Goal: Task Accomplishment & Management: Use online tool/utility

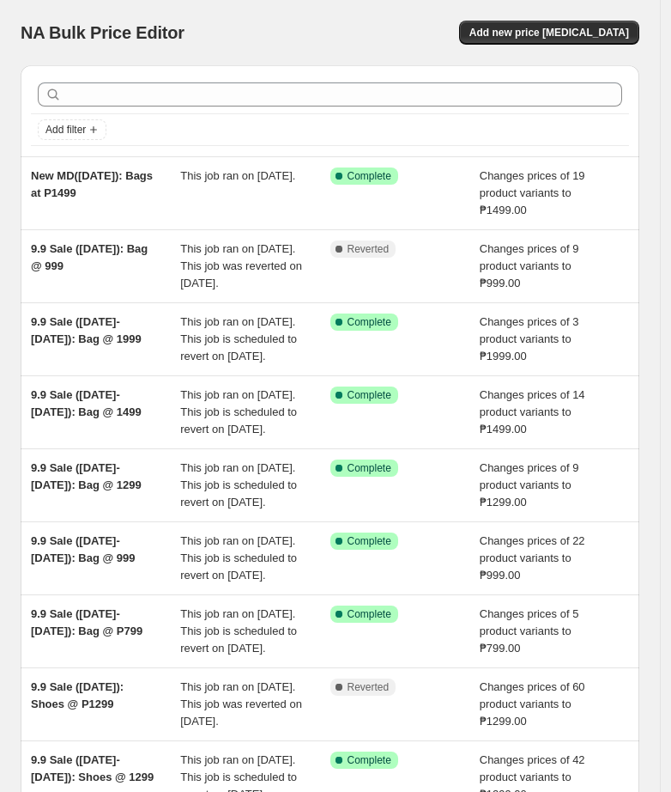
click at [319, 19] on div "NA Bulk Price Editor. This page is ready NA Bulk Price Editor Add new price [ME…" at bounding box center [330, 32] width 619 height 65
click at [627, 32] on span "Add new price [MEDICAL_DATA]" at bounding box center [550, 33] width 160 height 14
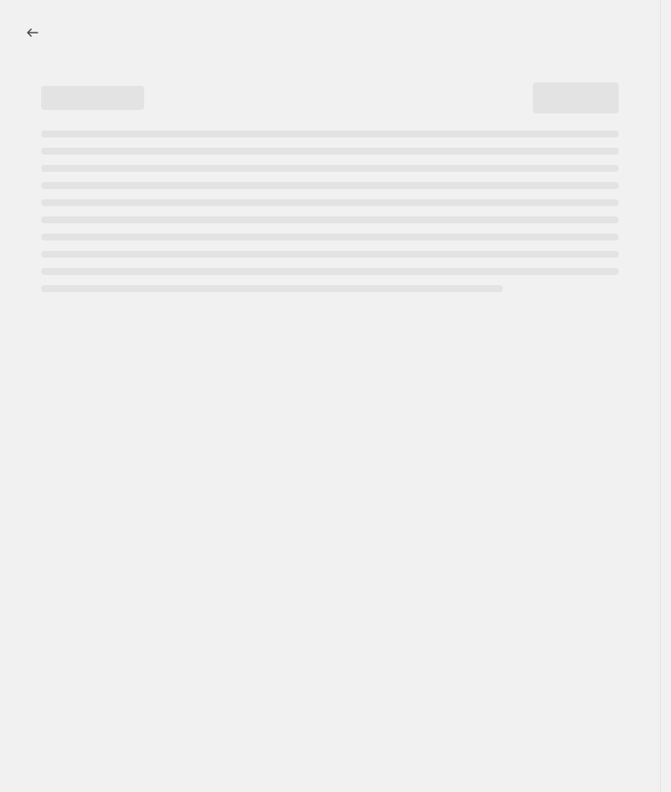
select select "percentage"
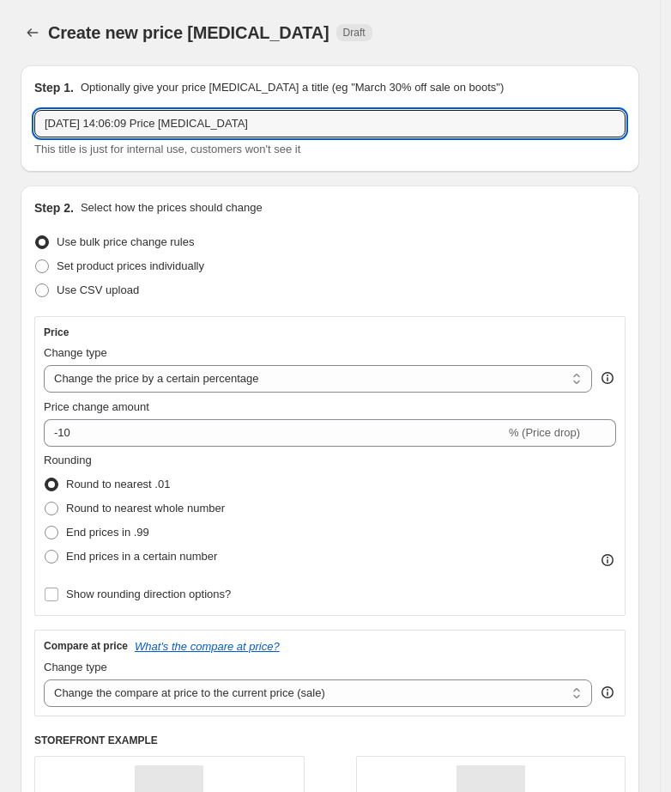
drag, startPoint x: 294, startPoint y: 119, endPoint x: -174, endPoint y: 129, distance: 468.0
click at [0, 129] on html "Home Settings Plans Skip to content Create new price [MEDICAL_DATA]. This page …" at bounding box center [335, 396] width 671 height 792
type input "September Promo("
click at [29, 29] on icon "Price change jobs" at bounding box center [32, 32] width 17 height 17
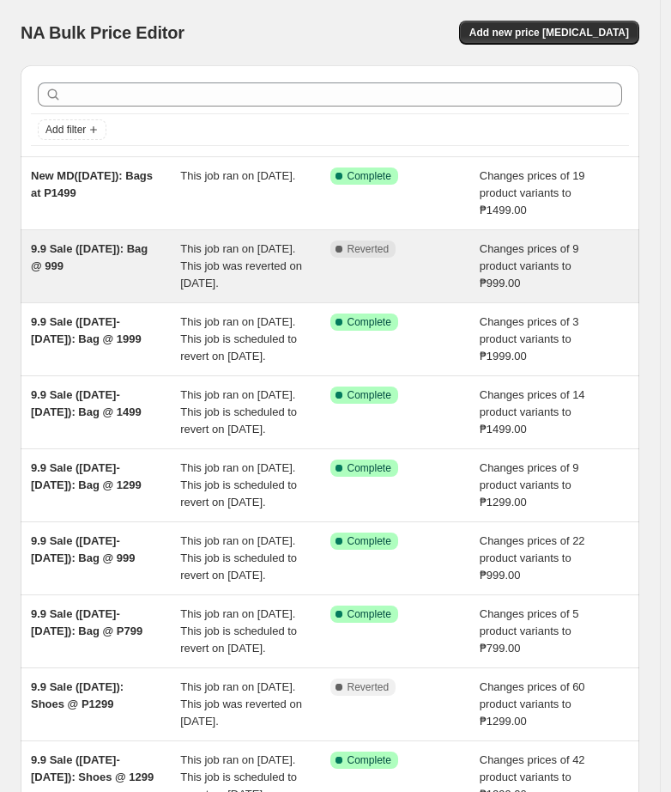
click at [118, 266] on div "9.9 Sale ([DATE]): Bag @ 999" at bounding box center [105, 266] width 149 height 52
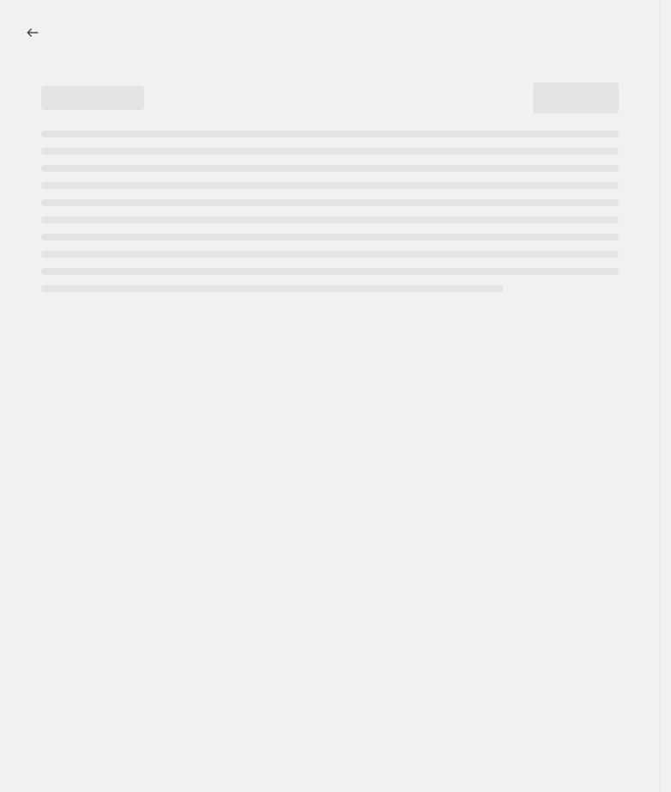
select select "no_change"
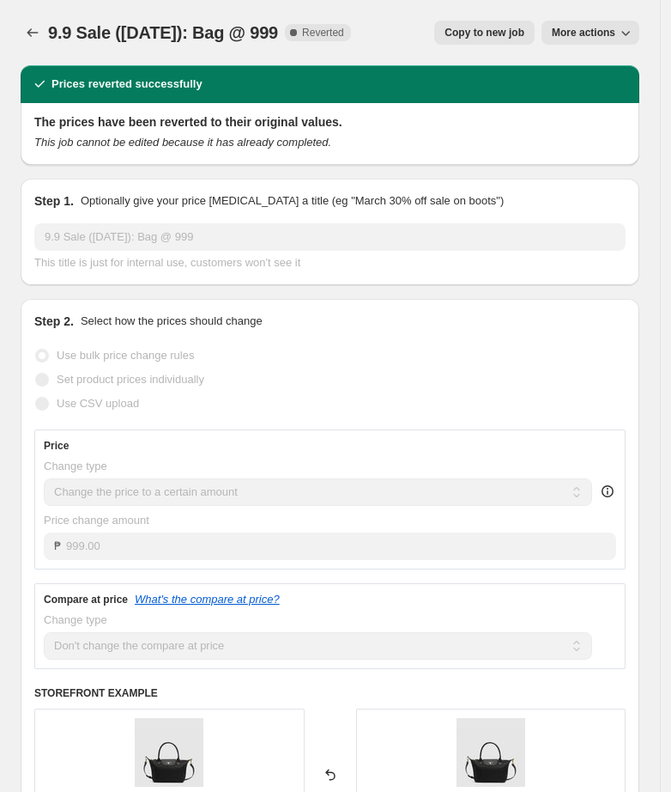
click at [27, 228] on div "Step 1. Optionally give your price [MEDICAL_DATA] a title (eg "March 30% off sa…" at bounding box center [330, 232] width 619 height 106
click at [27, 27] on icon "Price change jobs" at bounding box center [32, 32] width 17 height 17
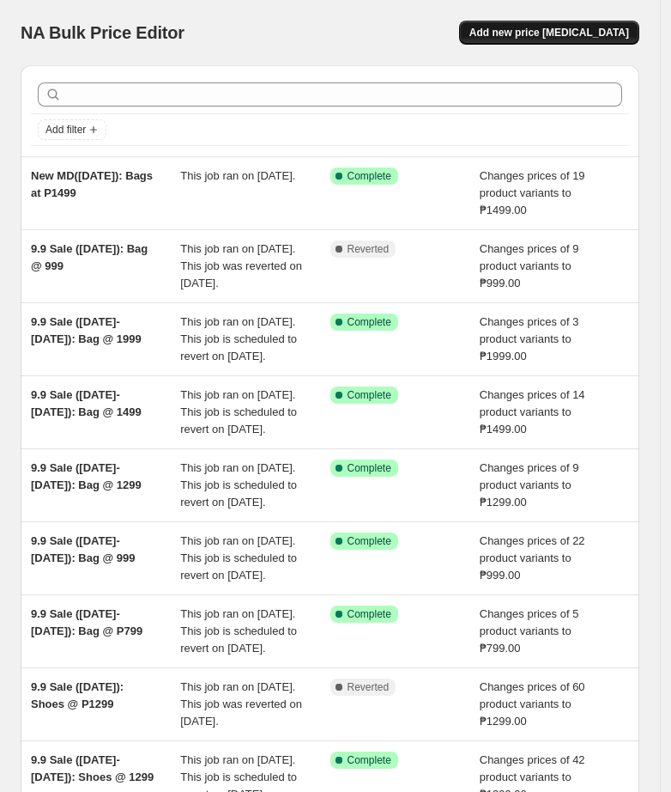
click at [586, 39] on span "Add new price [MEDICAL_DATA]" at bounding box center [550, 33] width 160 height 14
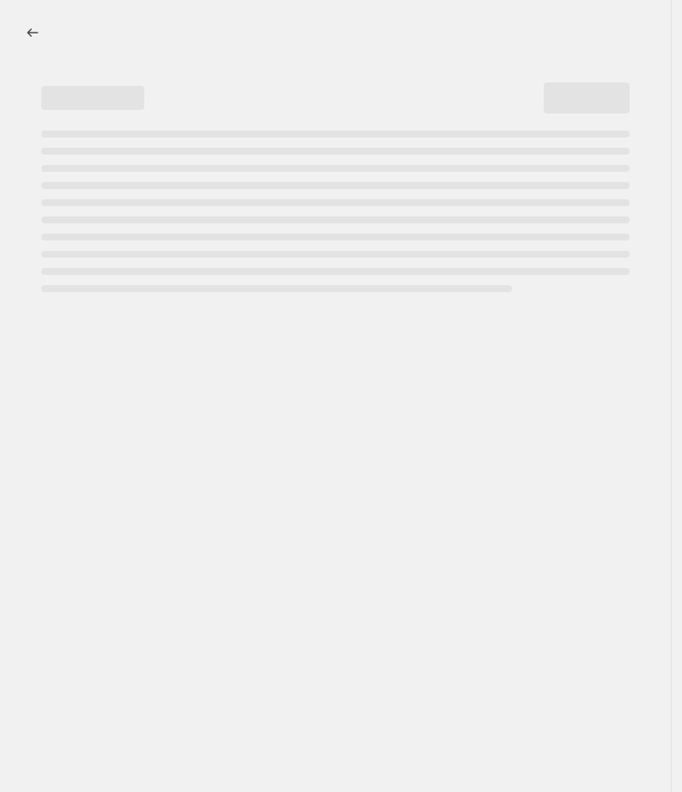
select select "percentage"
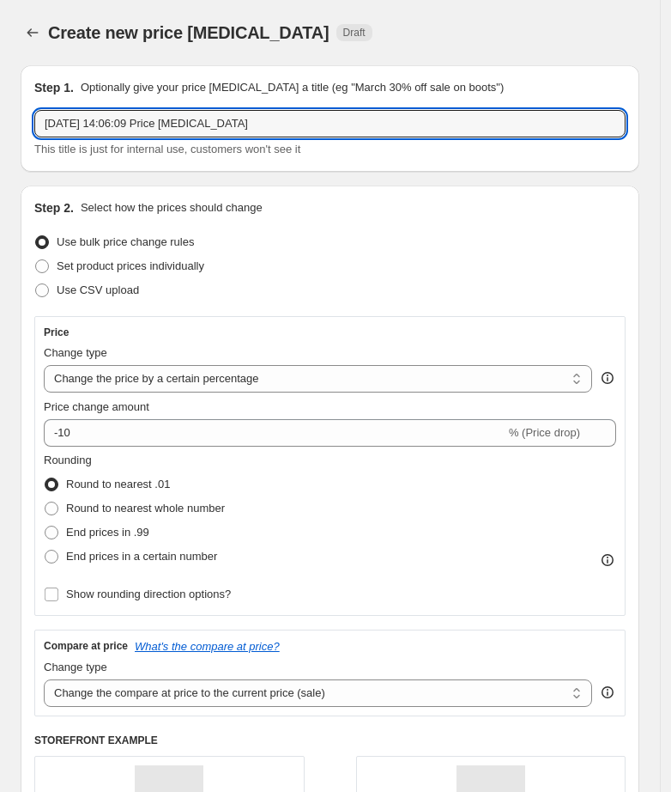
drag, startPoint x: 305, startPoint y: 123, endPoint x: -208, endPoint y: 136, distance: 512.7
click at [0, 136] on html "Home Settings Plans Skip to content Create new price [MEDICAL_DATA]. This page …" at bounding box center [335, 396] width 671 height 792
paste input "9.9 Sale ([DATE]): Bag @ 999"
drag, startPoint x: 87, startPoint y: 125, endPoint x: -67, endPoint y: 134, distance: 153.9
click at [0, 134] on html "Home Settings Plans Skip to content Create new price [MEDICAL_DATA]. This page …" at bounding box center [335, 396] width 671 height 792
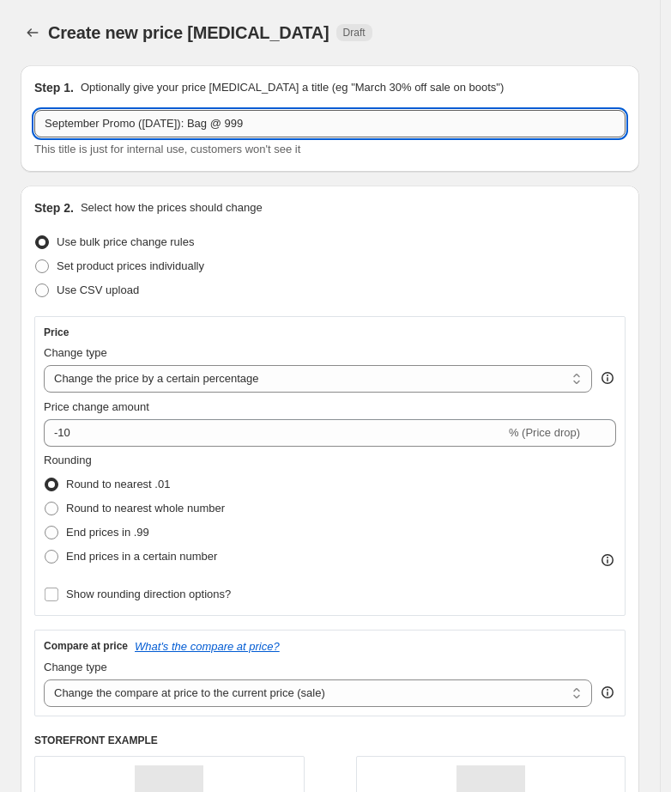
click at [183, 122] on input "September Promo ([DATE]): Bag @ 999" at bounding box center [330, 123] width 592 height 27
click at [237, 124] on input "September Promo ([DATE]-[DATE]): Bag @ 999" at bounding box center [330, 123] width 592 height 27
click at [308, 124] on input "September Promo ([DATE]-[DATE]): Shoes @ 999" at bounding box center [330, 123] width 592 height 27
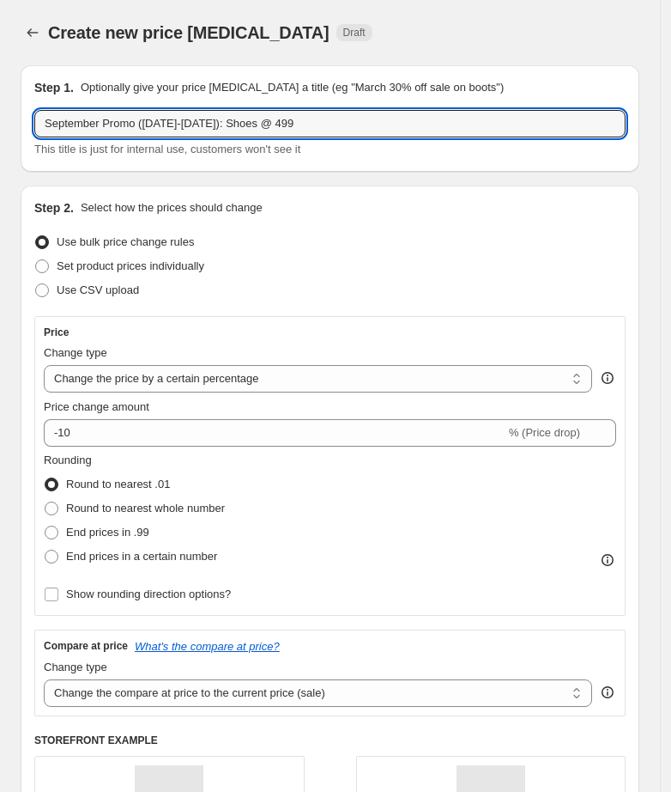
type input "September Promo ([DATE]-[DATE]): Shoes @ 499"
click at [360, 223] on div "Step 2. Select how the prices should change Use bulk price change rules Set pro…" at bounding box center [330, 591] width 592 height 785
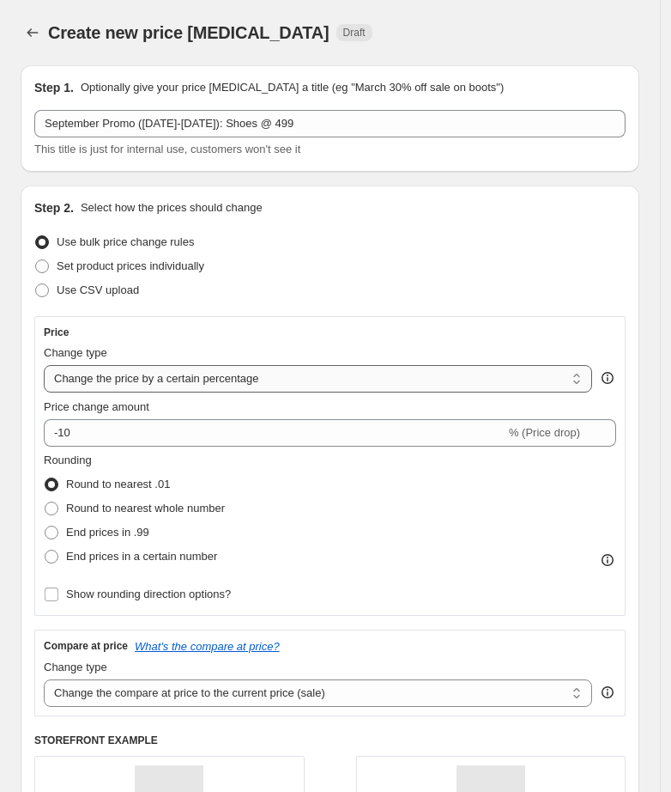
click at [134, 373] on select "Change the price to a certain amount Change the price by a certain amount Chang…" at bounding box center [318, 378] width 549 height 27
select select "to"
click at [44, 365] on select "Change the price to a certain amount Change the price by a certain amount Chang…" at bounding box center [318, 378] width 549 height 27
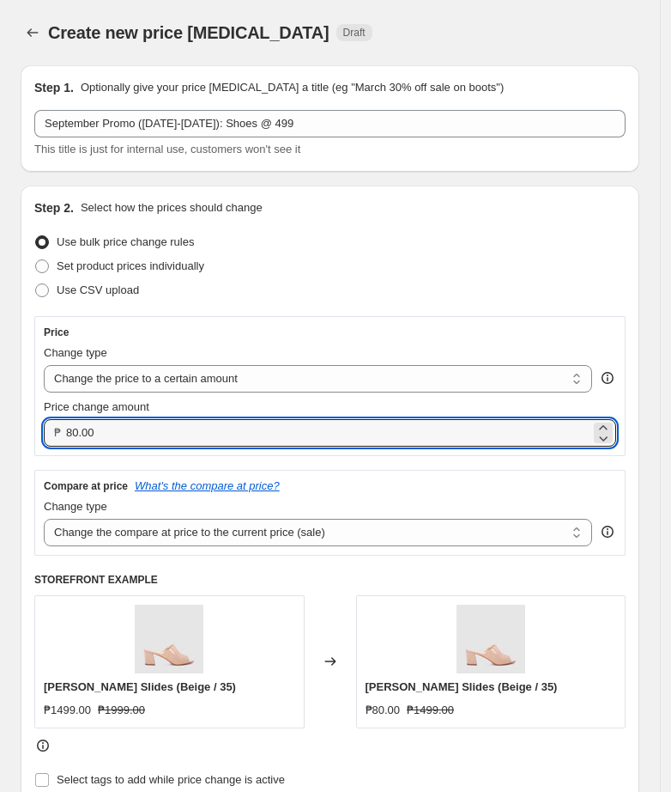
drag, startPoint x: 152, startPoint y: 420, endPoint x: -136, endPoint y: 419, distance: 287.6
click at [0, 419] on html "Home Settings Plans Skip to content Create new price [MEDICAL_DATA]. This page …" at bounding box center [335, 396] width 671 height 792
type input "499.00"
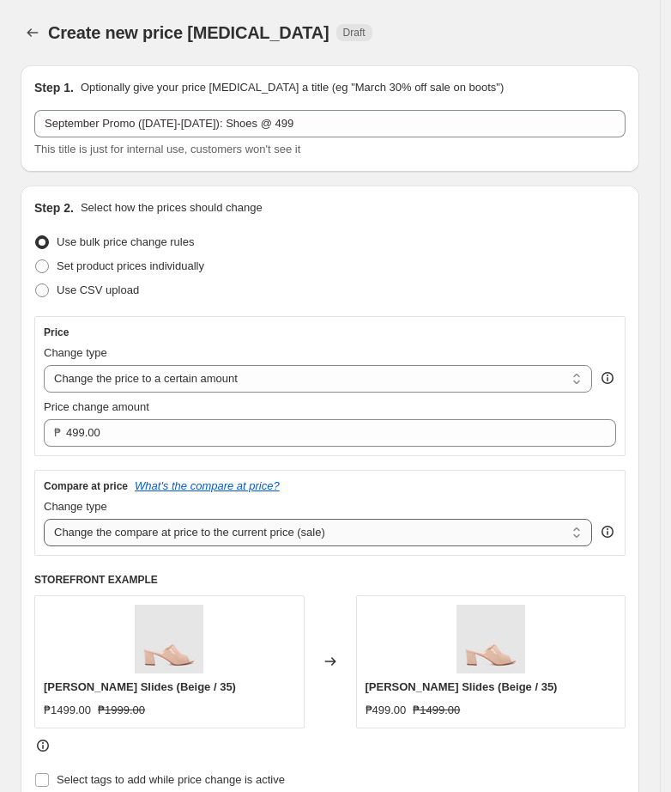
click at [131, 530] on select "Change the compare at price to the current price (sale) Change the compare at p…" at bounding box center [318, 532] width 549 height 27
select select "no_change"
click at [44, 519] on select "Change the compare at price to the current price (sale) Change the compare at p…" at bounding box center [318, 532] width 549 height 27
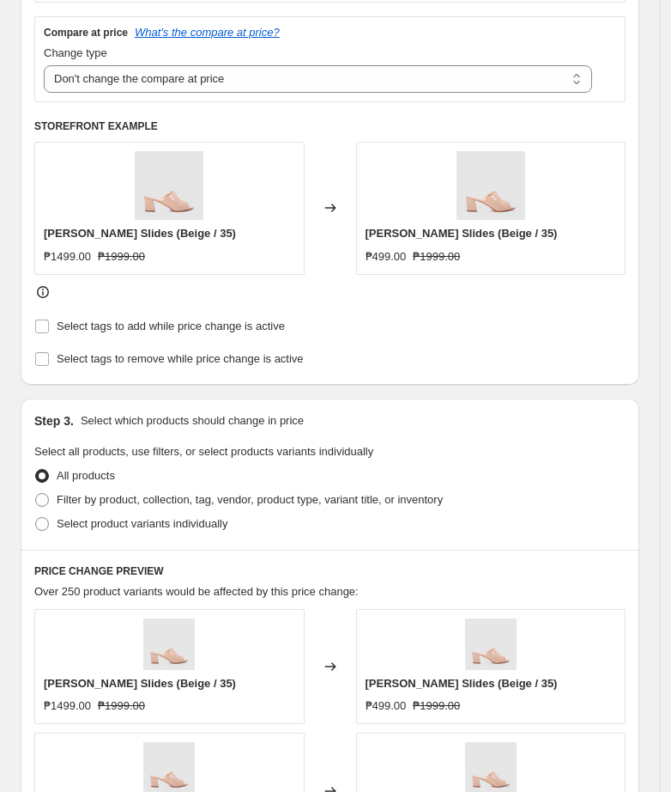
scroll to position [644, 0]
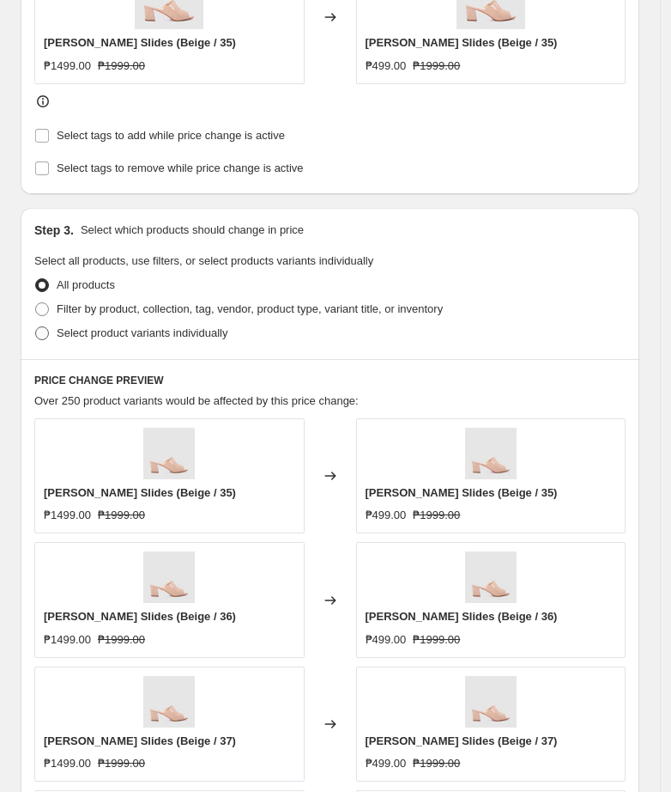
click at [51, 334] on label "Select product variants individually" at bounding box center [130, 333] width 193 height 24
click at [40, 334] on span at bounding box center [42, 333] width 14 height 14
click at [36, 327] on input "Select product variants individually" at bounding box center [35, 326] width 1 height 1
radio input "true"
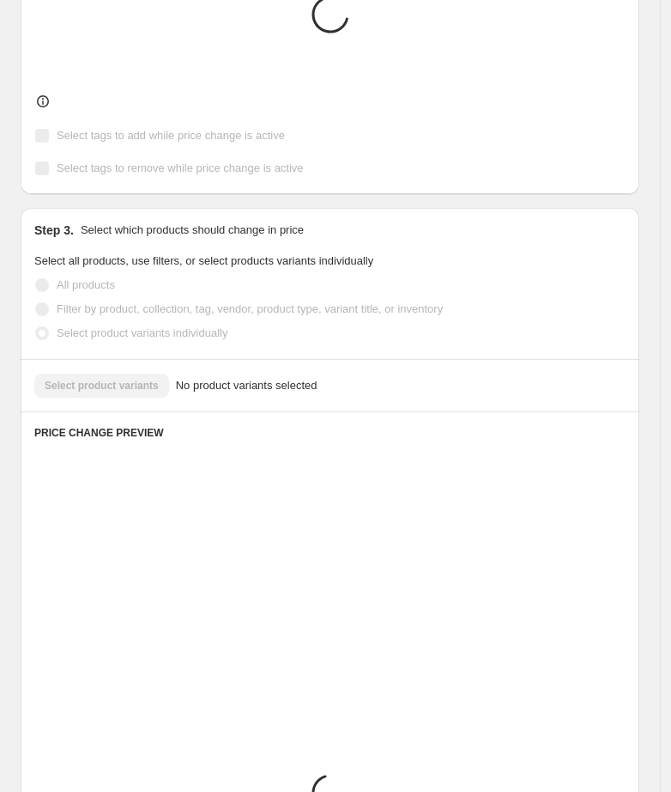
scroll to position [628, 0]
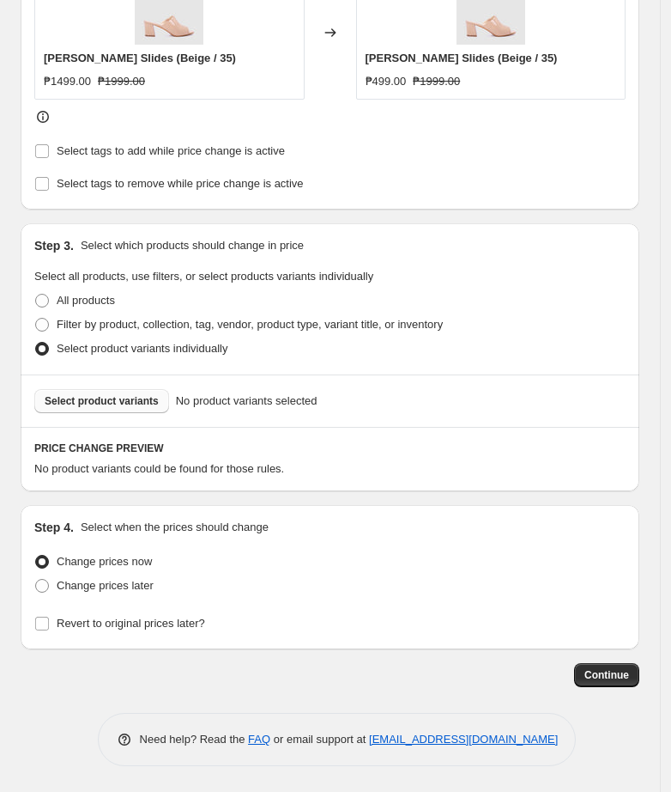
click at [143, 400] on span "Select product variants" at bounding box center [102, 401] width 114 height 14
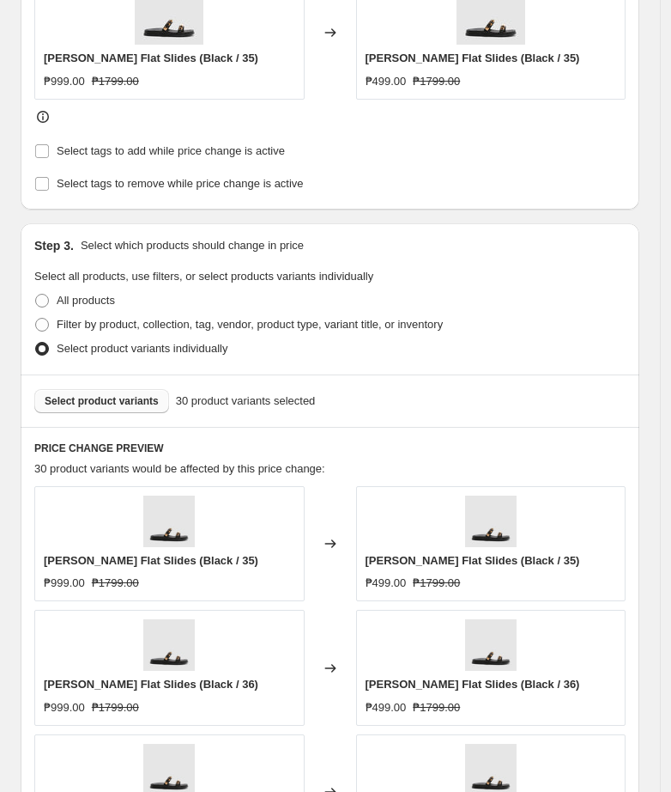
click at [651, 336] on div "Create new price [MEDICAL_DATA]. This page is ready Create new price [MEDICAL_D…" at bounding box center [330, 411] width 660 height 2078
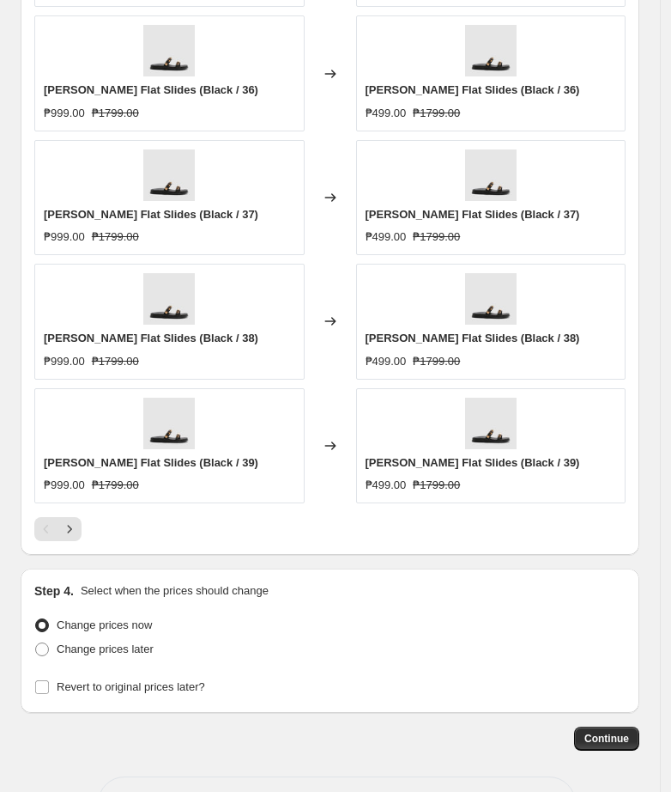
scroll to position [1272, 0]
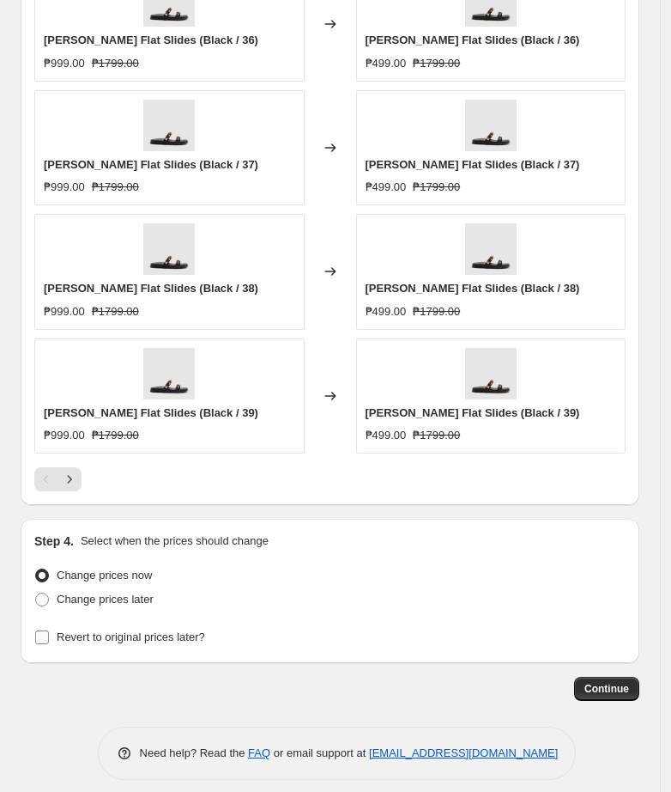
click at [136, 634] on span "Revert to original prices later?" at bounding box center [131, 636] width 149 height 13
click at [49, 634] on input "Revert to original prices later?" at bounding box center [42, 637] width 14 height 14
checkbox input "true"
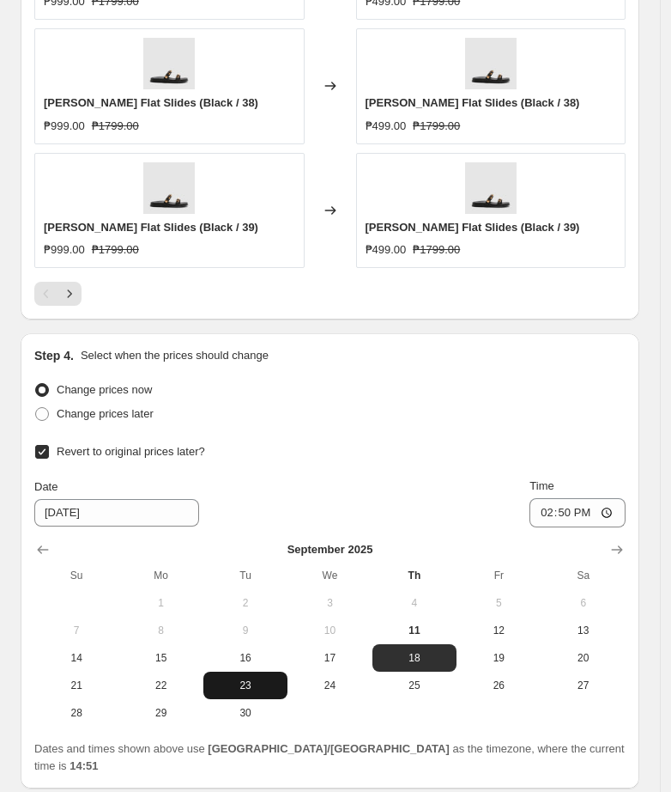
scroll to position [1580, 0]
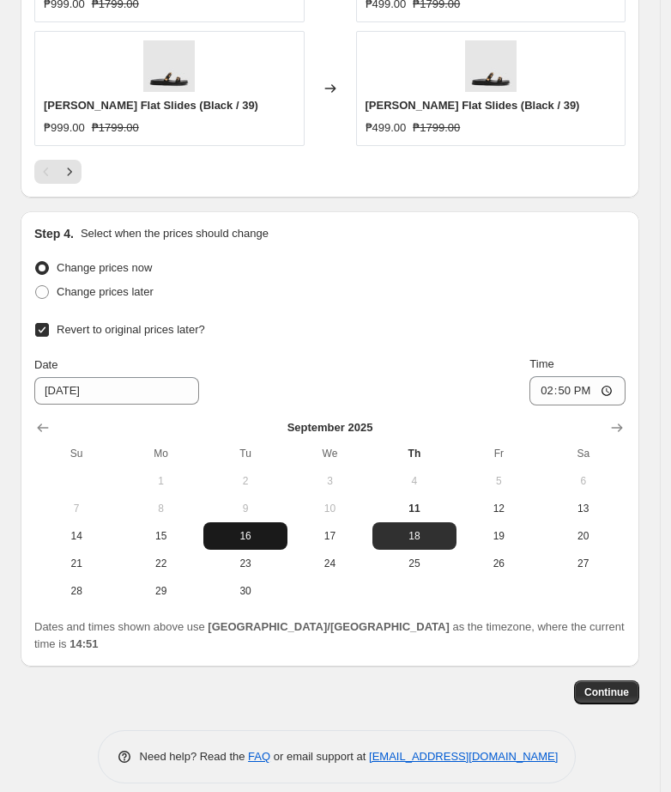
click at [243, 543] on button "16" at bounding box center [245, 535] width 84 height 27
type input "[DATE]"
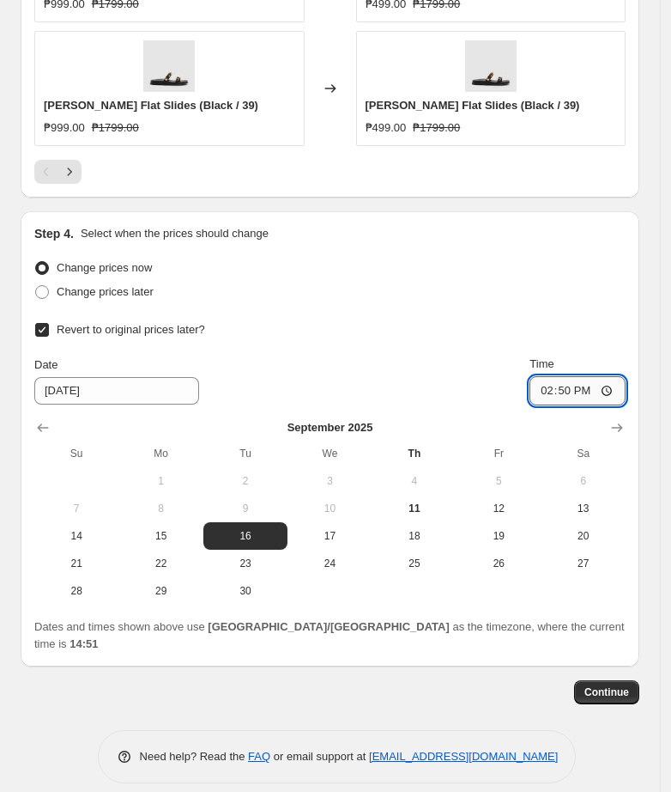
click at [555, 392] on input "14:50" at bounding box center [578, 390] width 96 height 29
type input "23:00"
click at [40, 297] on span at bounding box center [42, 292] width 14 height 14
click at [36, 286] on input "Change prices later" at bounding box center [35, 285] width 1 height 1
radio input "true"
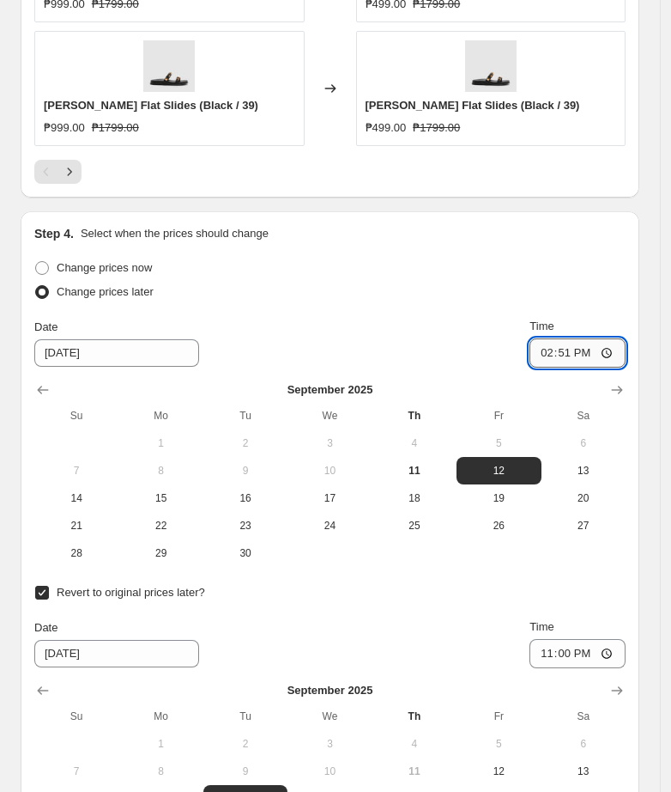
click at [558, 354] on input "14:51" at bounding box center [578, 352] width 96 height 29
type input "11:00"
click at [242, 504] on span "16" at bounding box center [245, 498] width 70 height 14
type input "[DATE]"
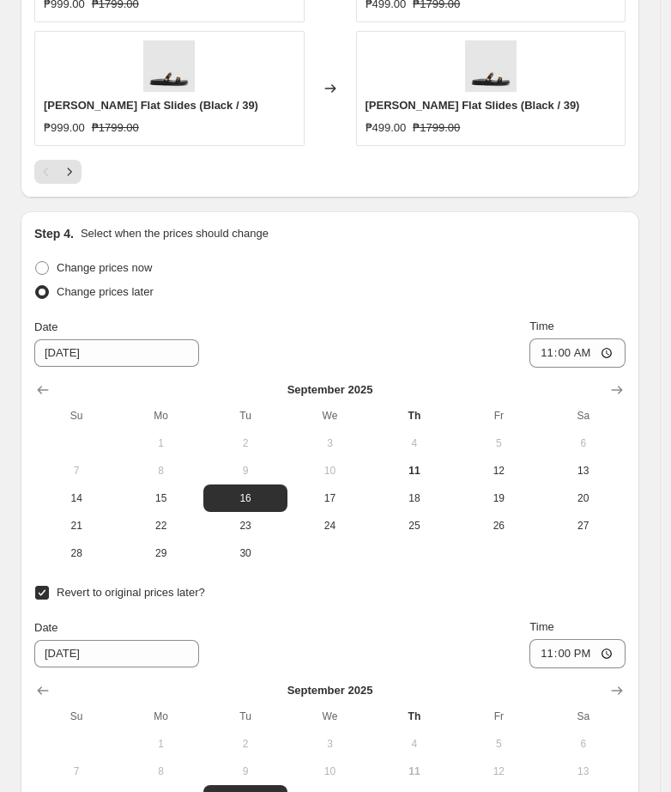
click at [354, 614] on div "Revert to original prices later? Date [DATE] Time 23:00 [DATE] Su Mo Tu We Th F…" at bounding box center [330, 723] width 592 height 287
click at [64, 659] on input "[DATE]" at bounding box center [116, 653] width 165 height 27
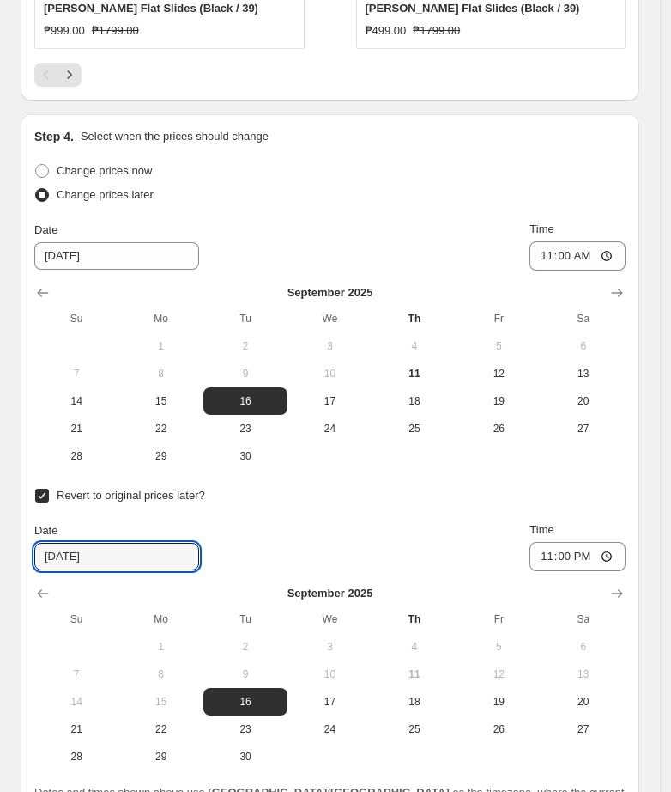
scroll to position [1794, 0]
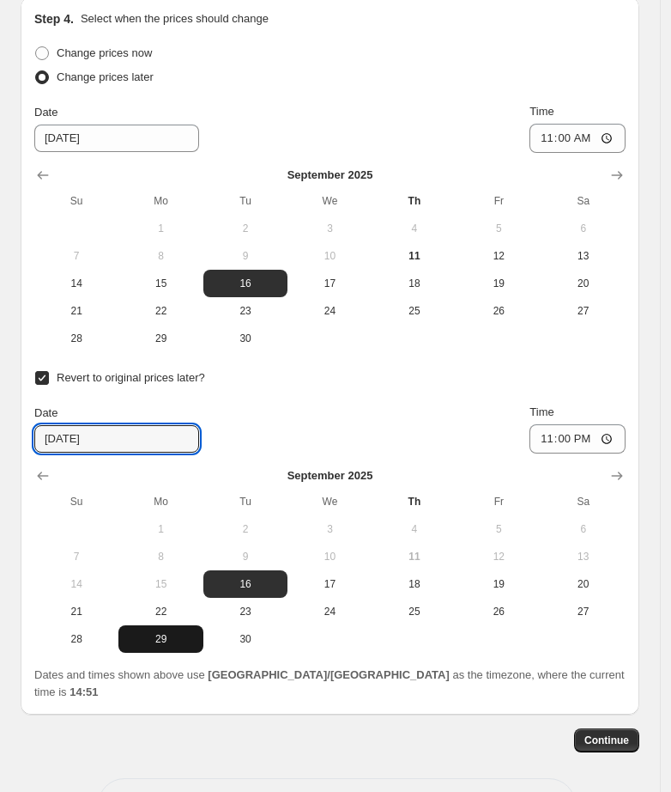
click at [167, 640] on span "29" at bounding box center [160, 639] width 70 height 14
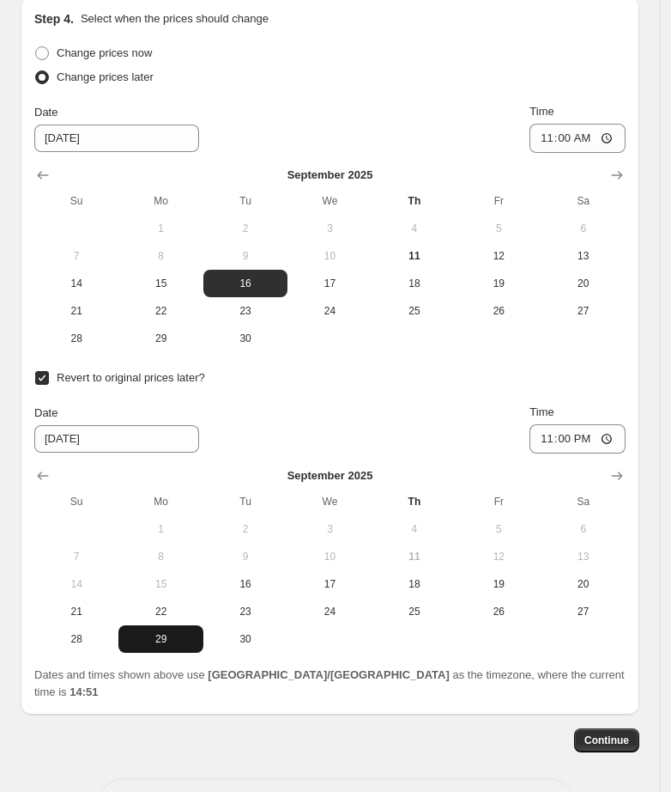
type input "[DATE]"
click at [557, 435] on input "23:00" at bounding box center [578, 438] width 96 height 29
click at [599, 443] on input "22:00" at bounding box center [578, 438] width 96 height 29
type input "10:00"
click at [418, 440] on div "Date [DATE] Time 10:00" at bounding box center [330, 429] width 592 height 50
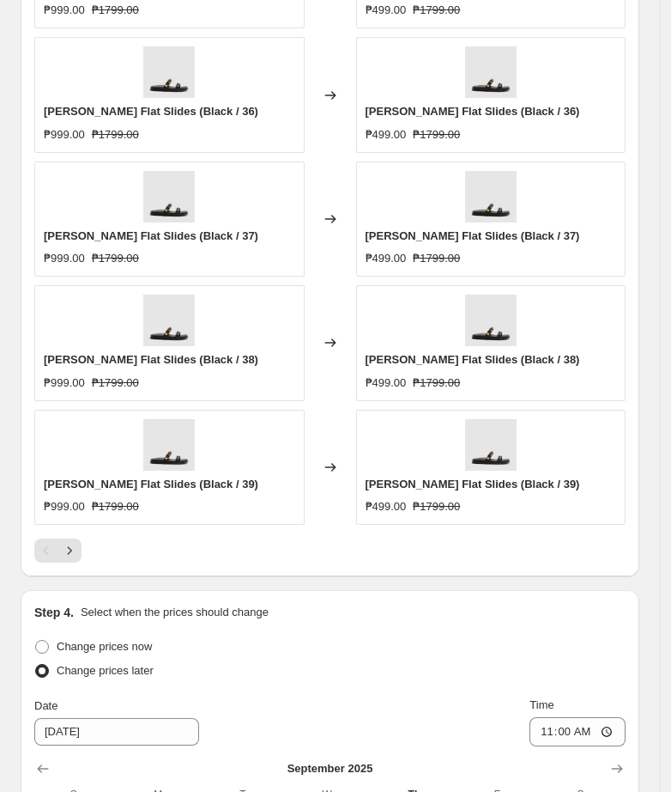
scroll to position [1150, 0]
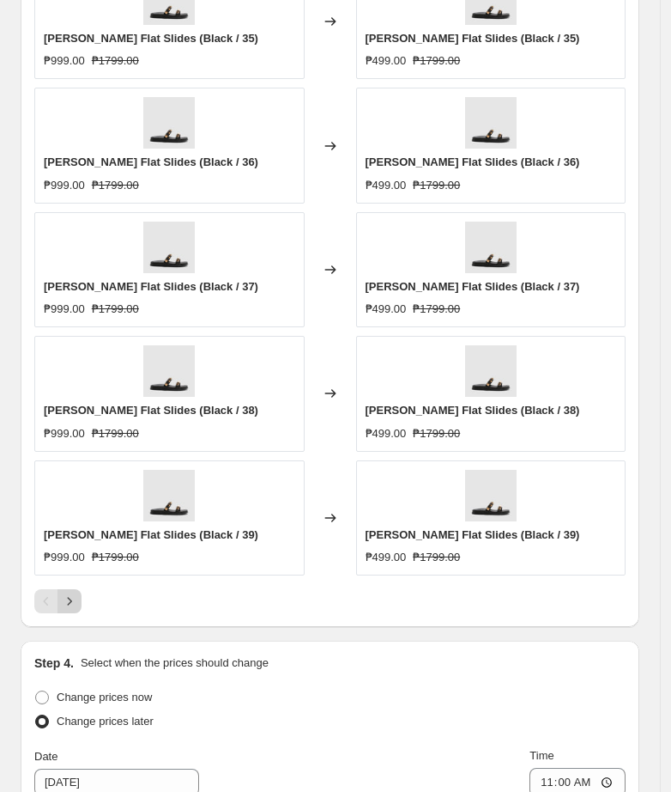
click at [74, 596] on icon "Next" at bounding box center [69, 600] width 17 height 17
click at [73, 598] on icon "Next" at bounding box center [69, 600] width 17 height 17
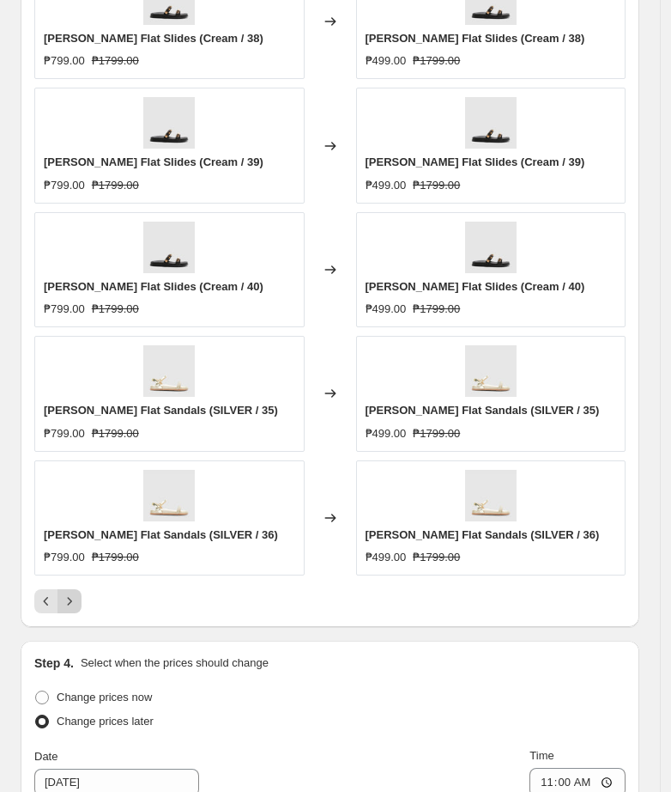
click at [73, 598] on icon "Next" at bounding box center [69, 600] width 17 height 17
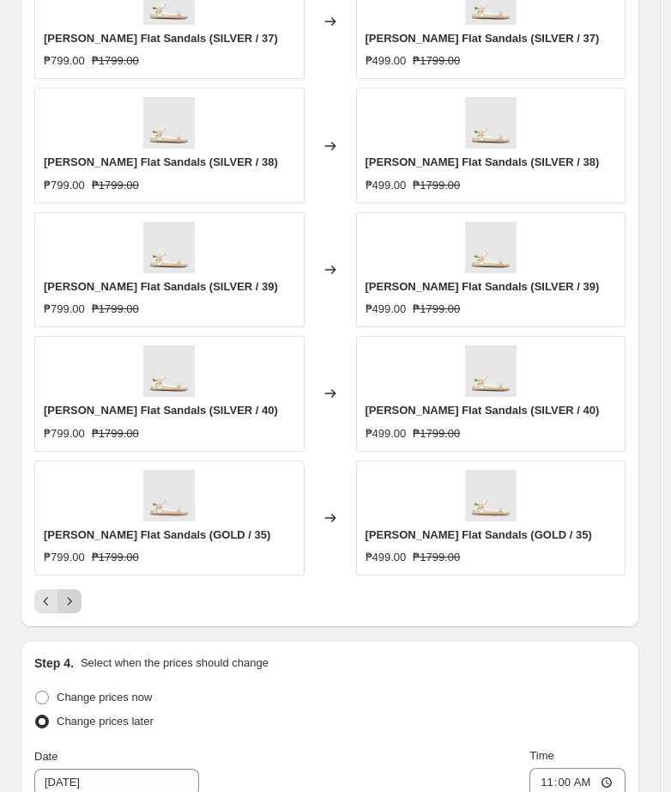
click at [73, 598] on icon "Next" at bounding box center [69, 600] width 17 height 17
click at [73, 598] on div "Pagination" at bounding box center [70, 601] width 24 height 24
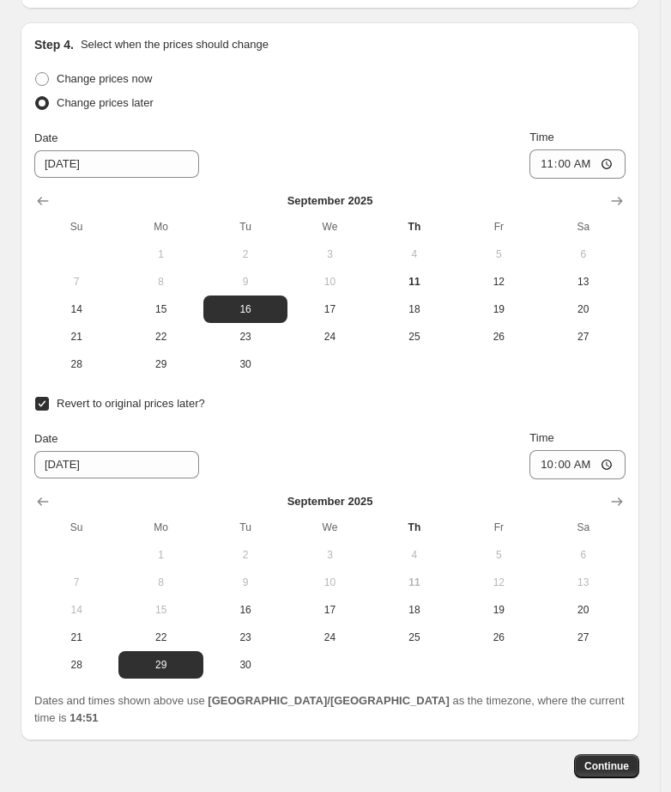
scroll to position [1842, 0]
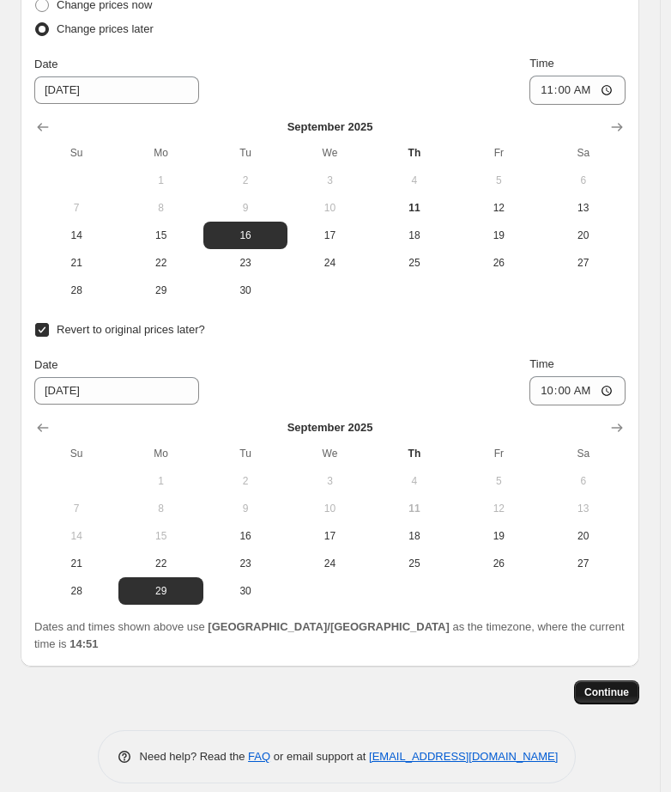
click at [628, 685] on span "Continue" at bounding box center [607, 692] width 45 height 14
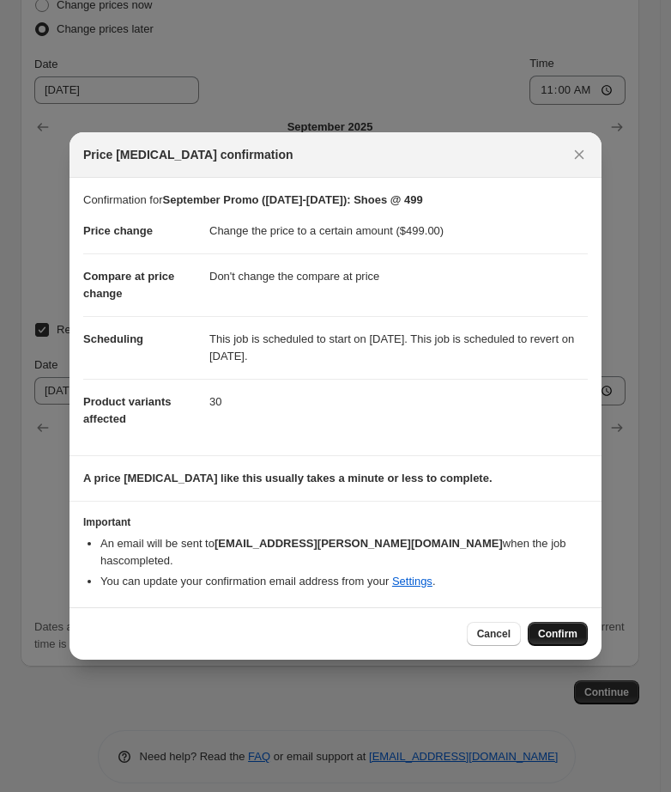
click at [542, 631] on span "Confirm" at bounding box center [557, 634] width 39 height 14
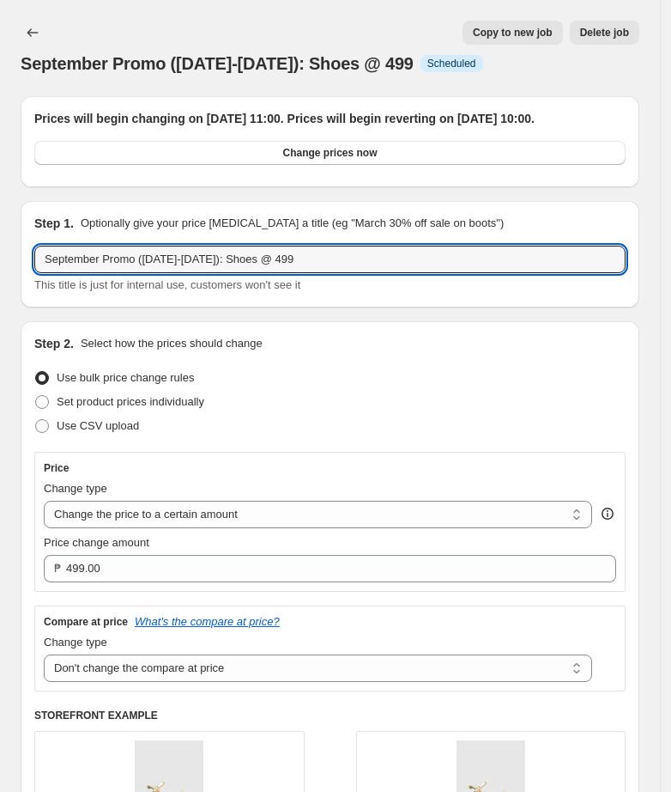
drag, startPoint x: 322, startPoint y: 275, endPoint x: -222, endPoint y: 300, distance: 544.1
click at [0, 300] on html "Home Settings Plans Skip to content September Promo ([DATE]-[DATE]): Shoes @ 49…" at bounding box center [335, 396] width 671 height 792
click at [34, 28] on icon "Price change jobs" at bounding box center [32, 32] width 17 height 17
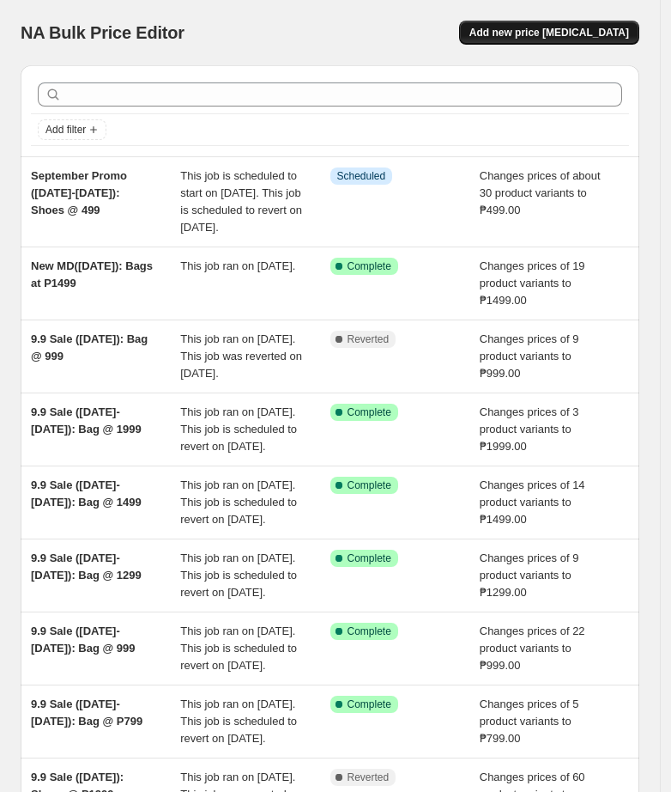
click at [610, 33] on span "Add new price [MEDICAL_DATA]" at bounding box center [550, 33] width 160 height 14
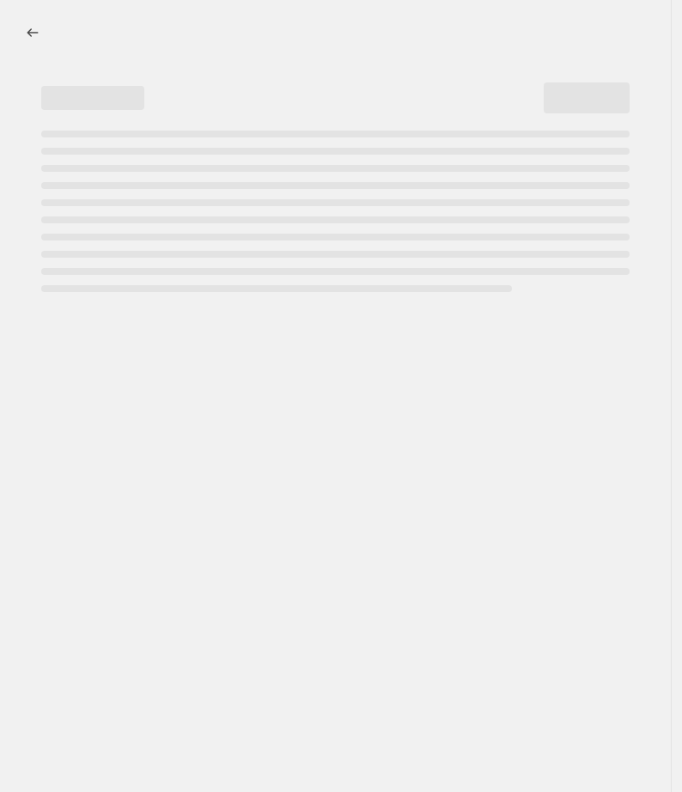
select select "percentage"
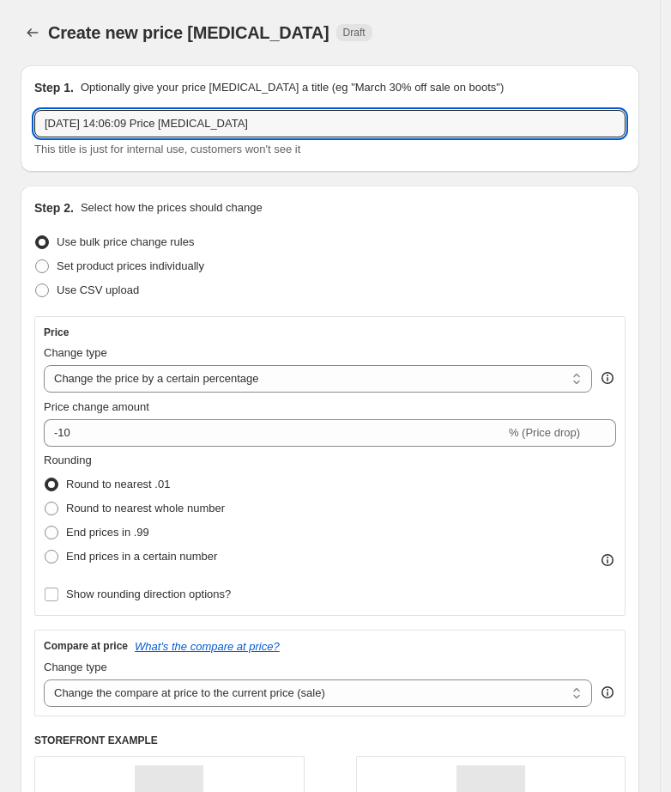
drag, startPoint x: 290, startPoint y: 118, endPoint x: -34, endPoint y: 138, distance: 325.1
click at [0, 138] on html "Home Settings Plans Skip to content Create new price [MEDICAL_DATA]. This page …" at bounding box center [335, 396] width 671 height 792
paste input "September Promo ([DATE]-[DATE]): Shoes @ 499"
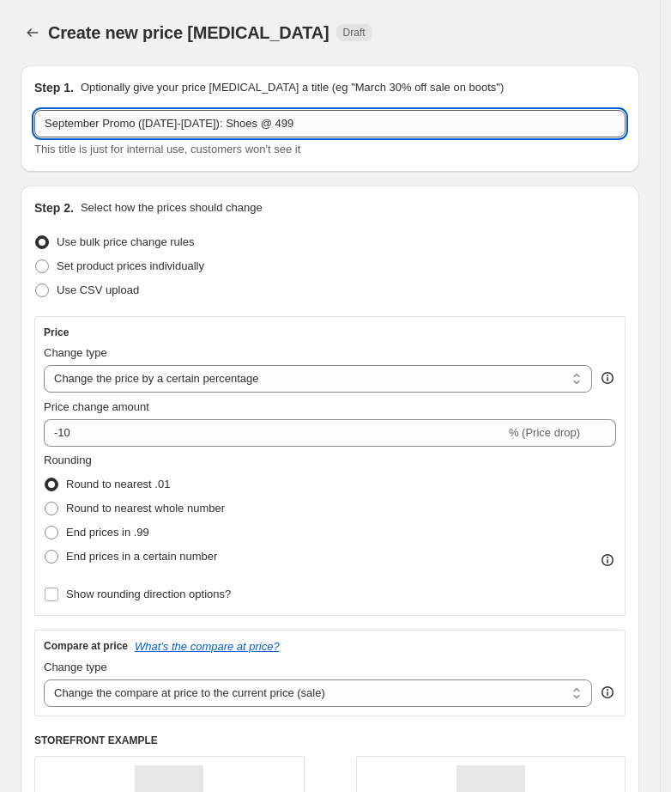
click at [300, 123] on input "September Promo ([DATE]-[DATE]): Shoes @ 499" at bounding box center [330, 123] width 592 height 27
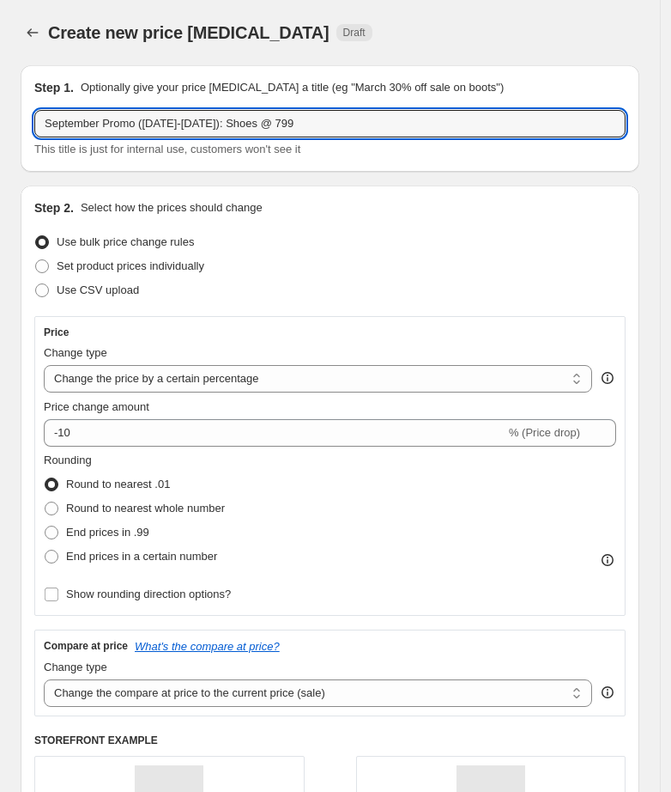
type input "September Promo ([DATE]-[DATE]): Shoes @ 799"
click at [331, 247] on div "Use bulk price change rules" at bounding box center [330, 242] width 592 height 24
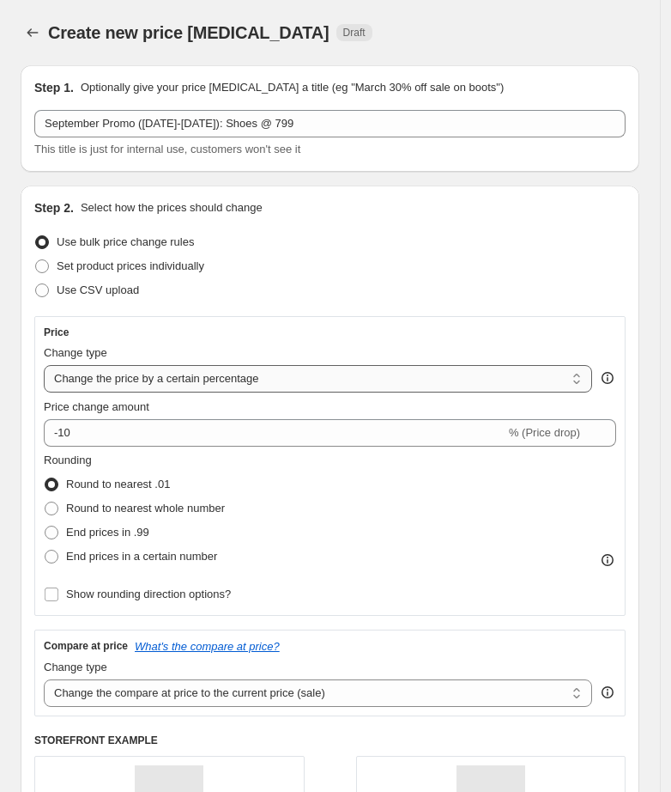
click at [108, 374] on select "Change the price to a certain amount Change the price by a certain amount Chang…" at bounding box center [318, 378] width 549 height 27
select select "to"
click at [44, 365] on select "Change the price to a certain amount Change the price by a certain amount Chang…" at bounding box center [318, 378] width 549 height 27
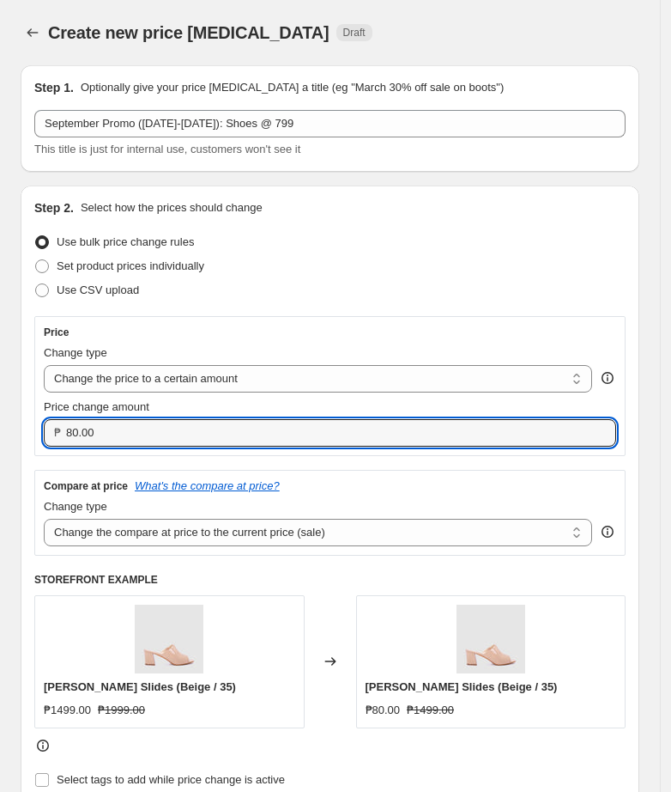
drag, startPoint x: -82, startPoint y: 464, endPoint x: -118, endPoint y: 468, distance: 37.1
click at [0, 468] on html "Home Settings Plans Skip to content Create new price [MEDICAL_DATA]. This page …" at bounding box center [335, 396] width 671 height 792
type input "799.00"
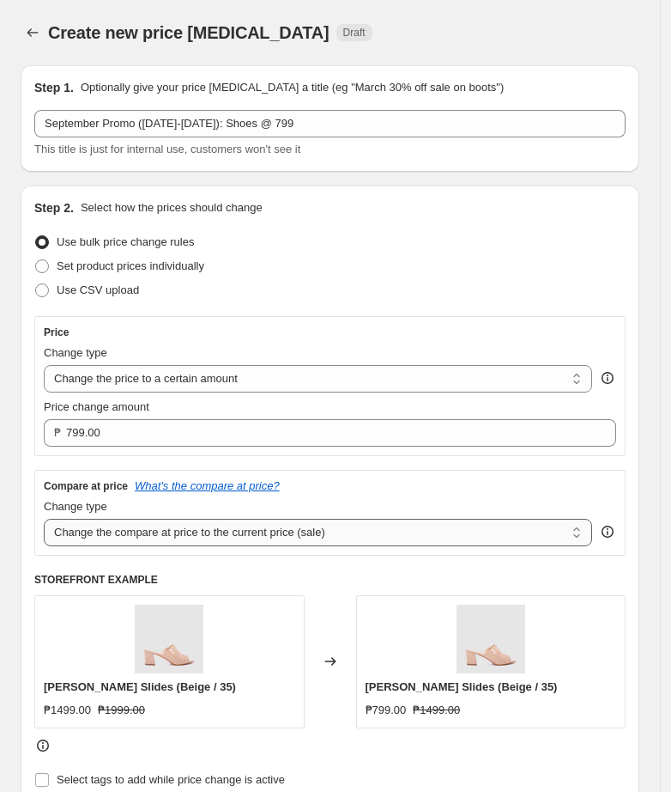
click at [337, 519] on select "Change the compare at price to the current price (sale) Change the compare at p…" at bounding box center [318, 532] width 549 height 27
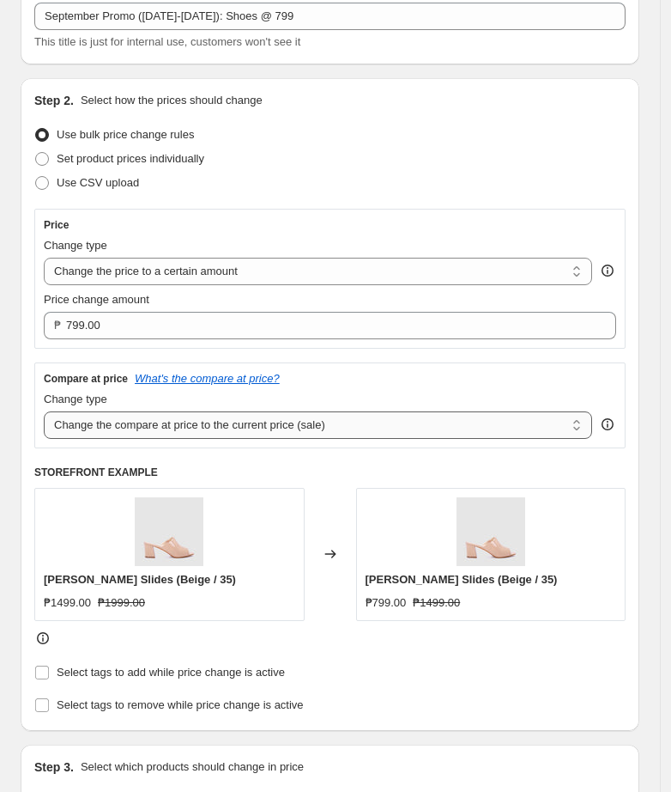
click at [387, 427] on select "Change the compare at price to the current price (sale) Change the compare at p…" at bounding box center [318, 424] width 549 height 27
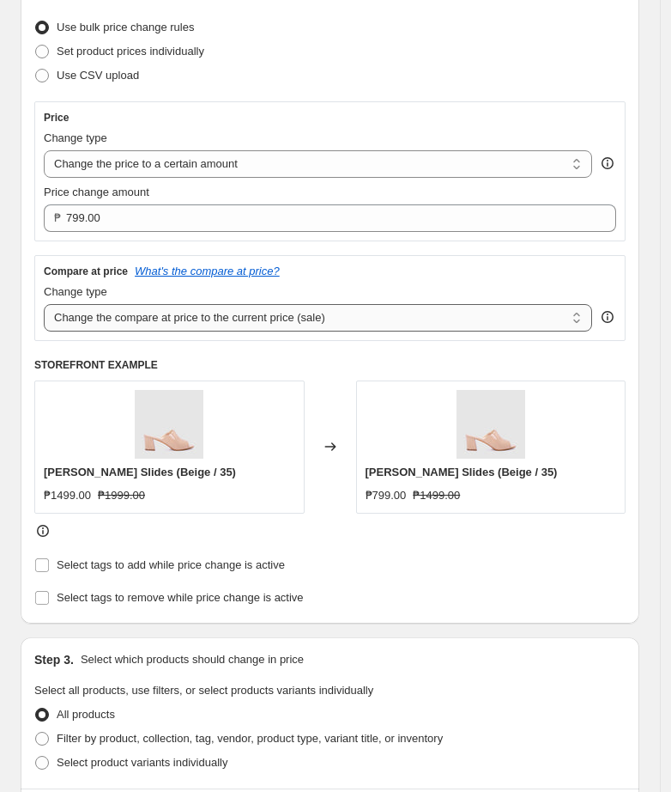
click at [363, 315] on select "Change the compare at price to the current price (sale) Change the compare at p…" at bounding box center [318, 317] width 549 height 27
select select "no_change"
click at [44, 304] on select "Change the compare at price to the current price (sale) Change the compare at p…" at bounding box center [318, 317] width 549 height 27
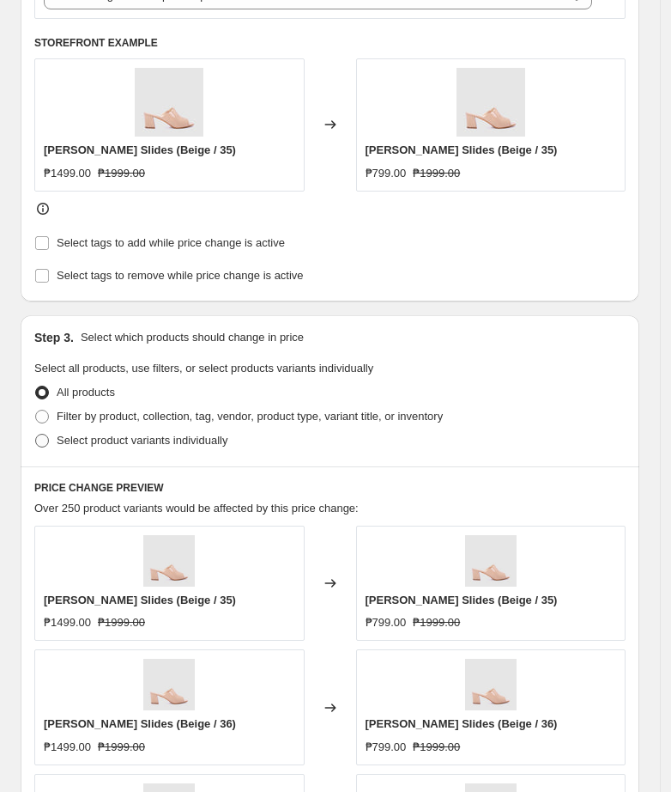
click at [47, 434] on span at bounding box center [42, 441] width 14 height 14
click at [36, 434] on input "Select product variants individually" at bounding box center [35, 434] width 1 height 1
radio input "true"
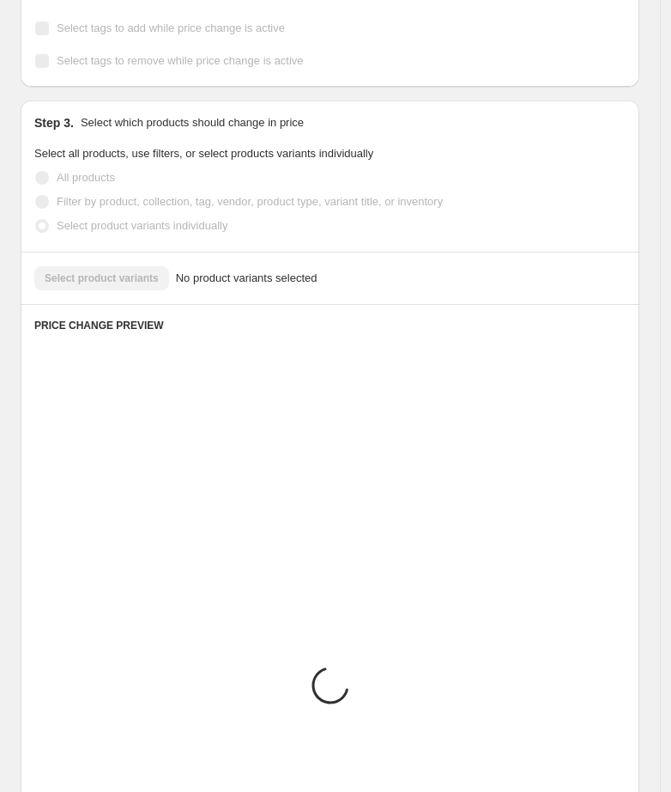
scroll to position [628, 0]
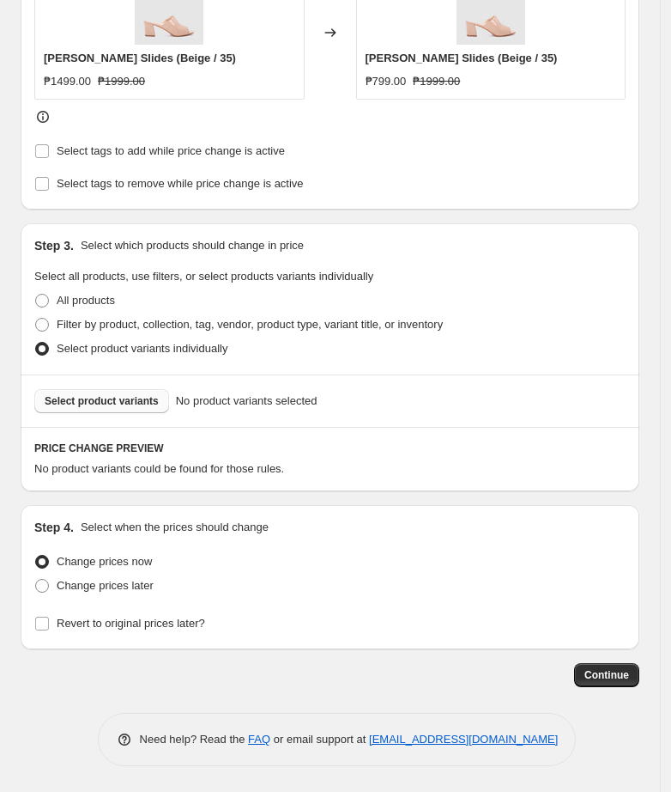
click at [104, 402] on span "Select product variants" at bounding box center [102, 401] width 114 height 14
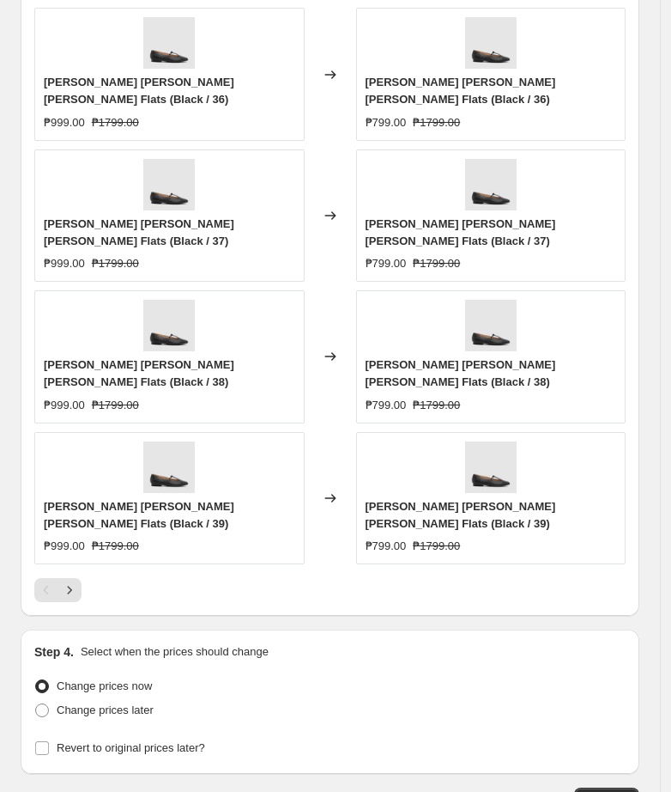
scroll to position [1272, 0]
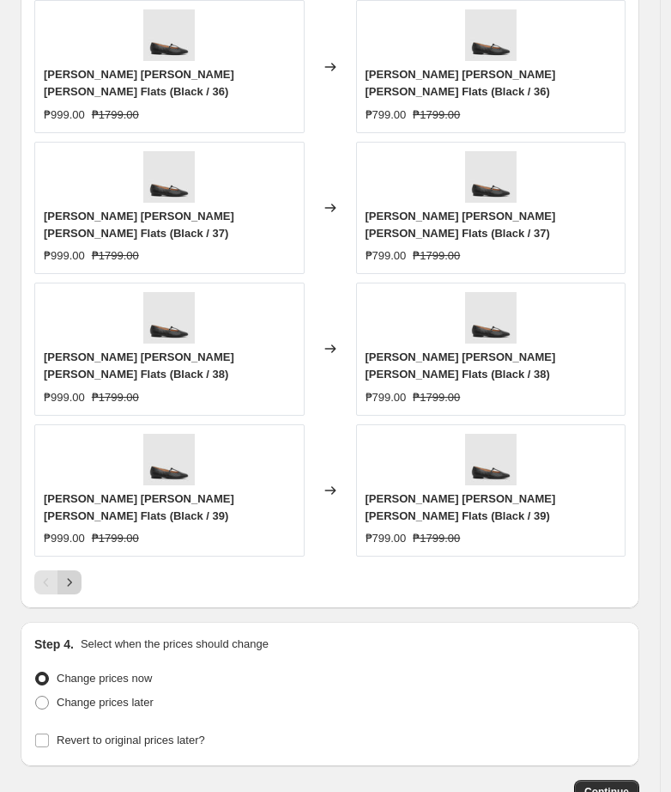
click at [65, 574] on icon "Next" at bounding box center [69, 582] width 17 height 17
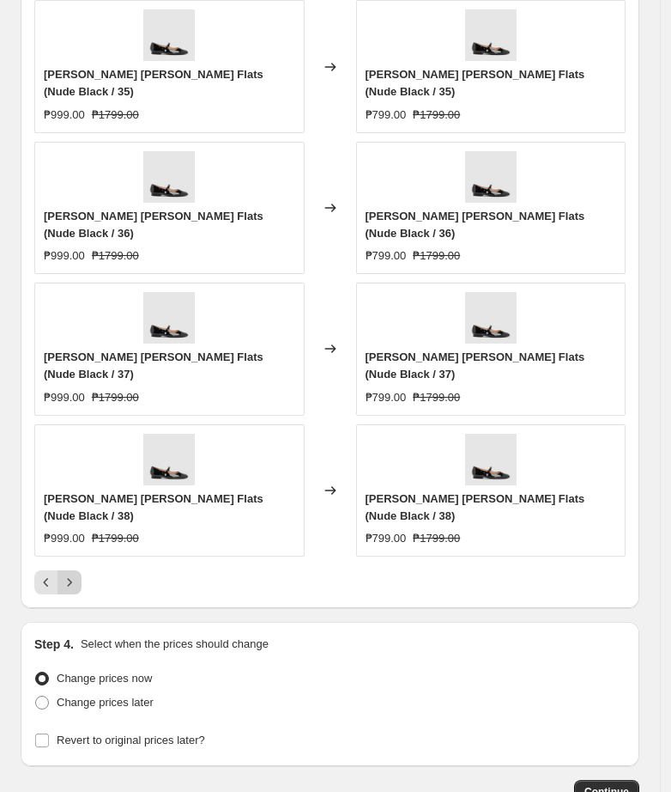
click at [65, 574] on icon "Next" at bounding box center [69, 582] width 17 height 17
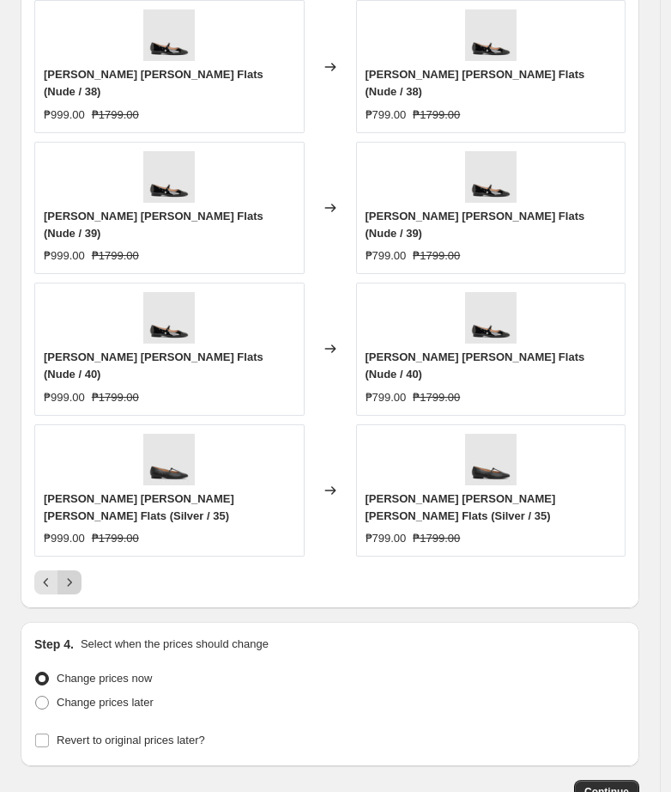
click at [66, 574] on icon "Next" at bounding box center [69, 582] width 17 height 17
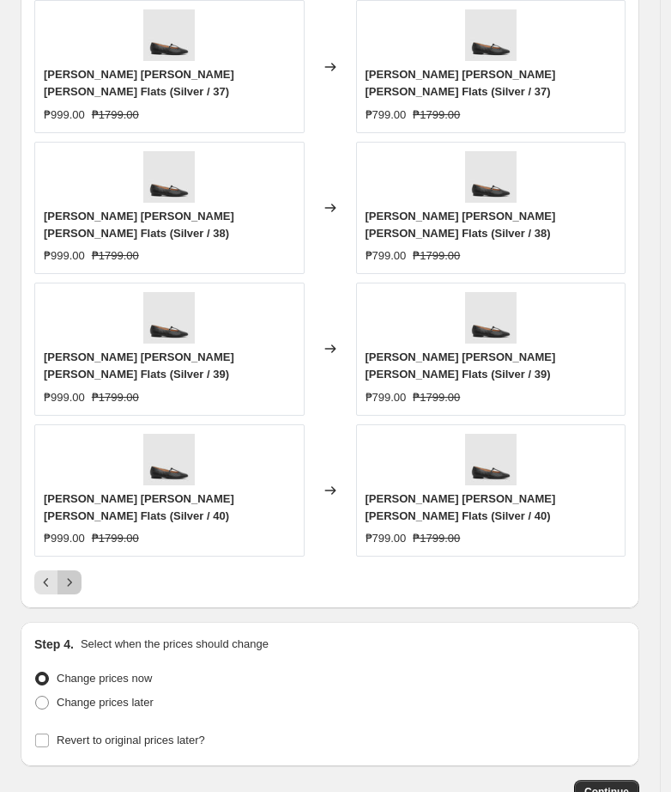
click at [66, 574] on icon "Next" at bounding box center [69, 582] width 17 height 17
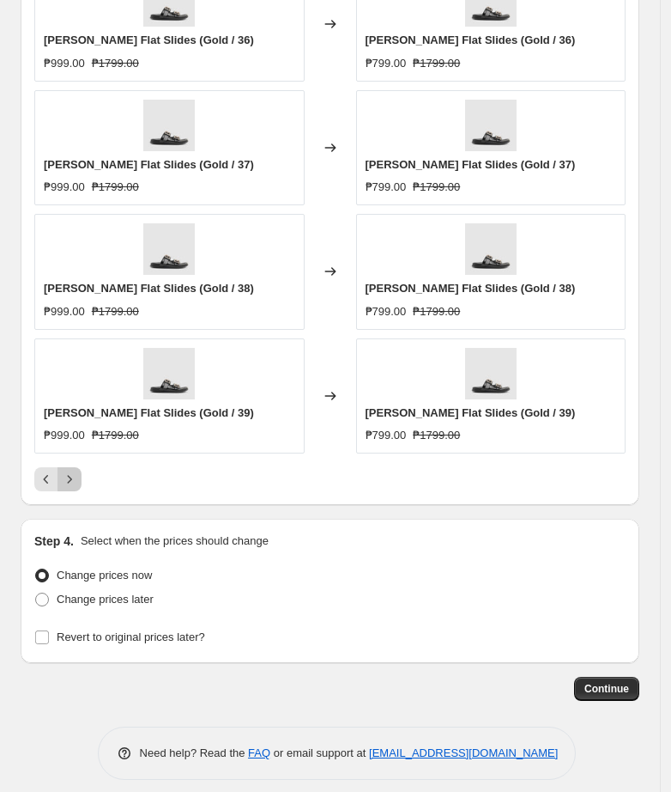
click at [66, 485] on icon "Next" at bounding box center [69, 478] width 17 height 17
click at [74, 491] on button "Next" at bounding box center [70, 479] width 24 height 24
click at [74, 489] on button "Next" at bounding box center [70, 479] width 24 height 24
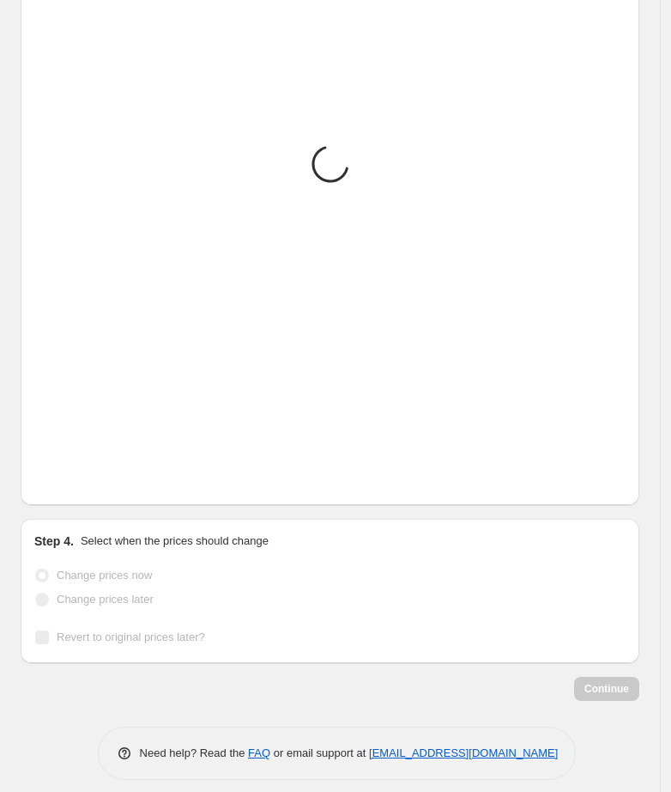
scroll to position [1038, 0]
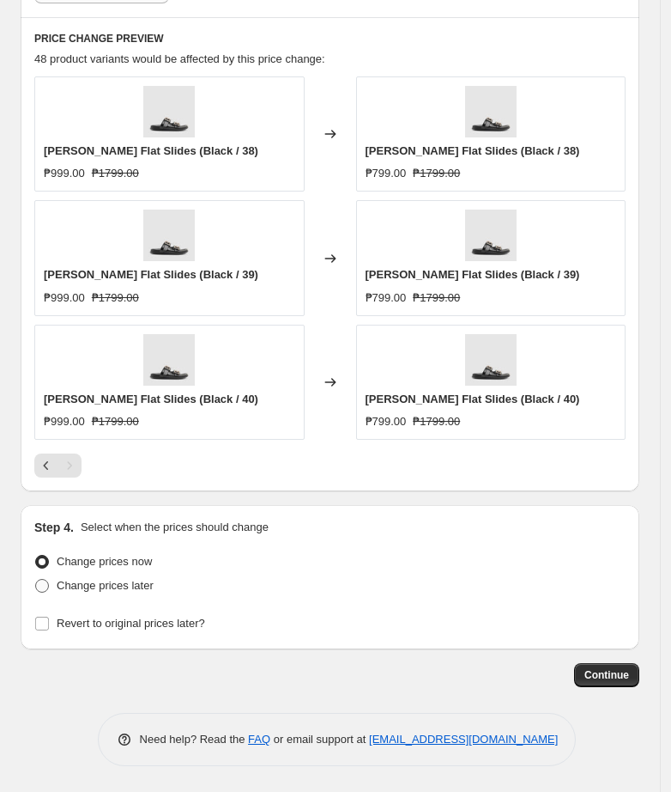
click at [39, 586] on span at bounding box center [42, 586] width 14 height 14
click at [36, 580] on input "Change prices later" at bounding box center [35, 579] width 1 height 1
radio input "true"
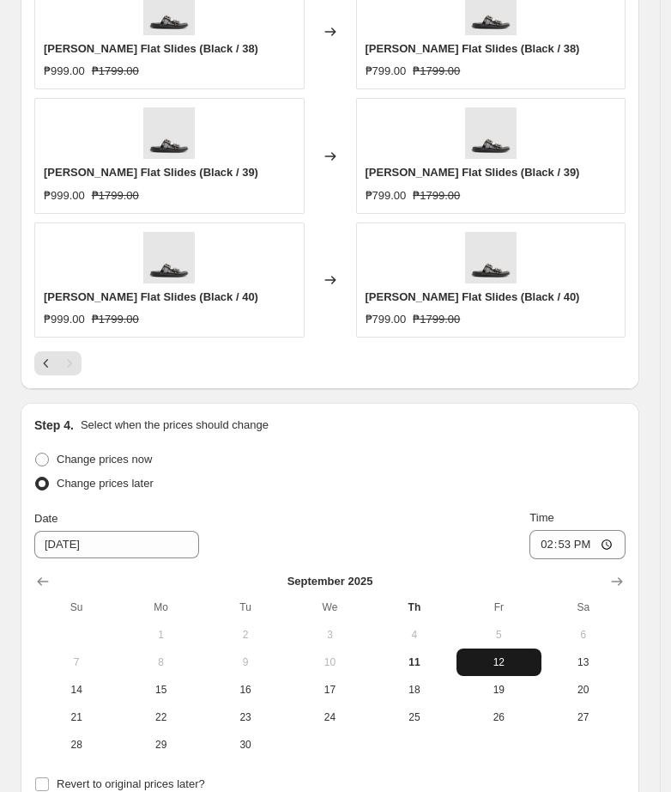
scroll to position [1253, 0]
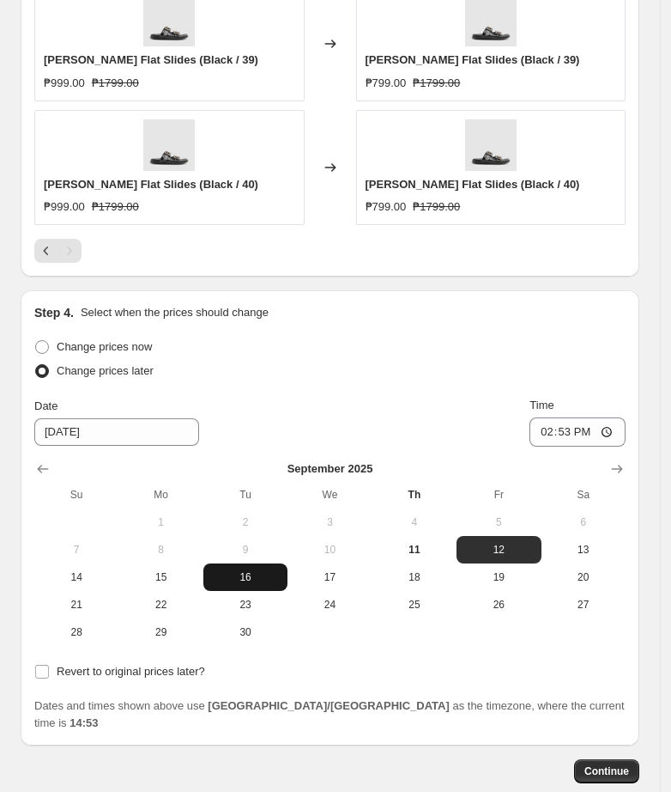
click at [260, 580] on span "16" at bounding box center [245, 577] width 70 height 14
type input "[DATE]"
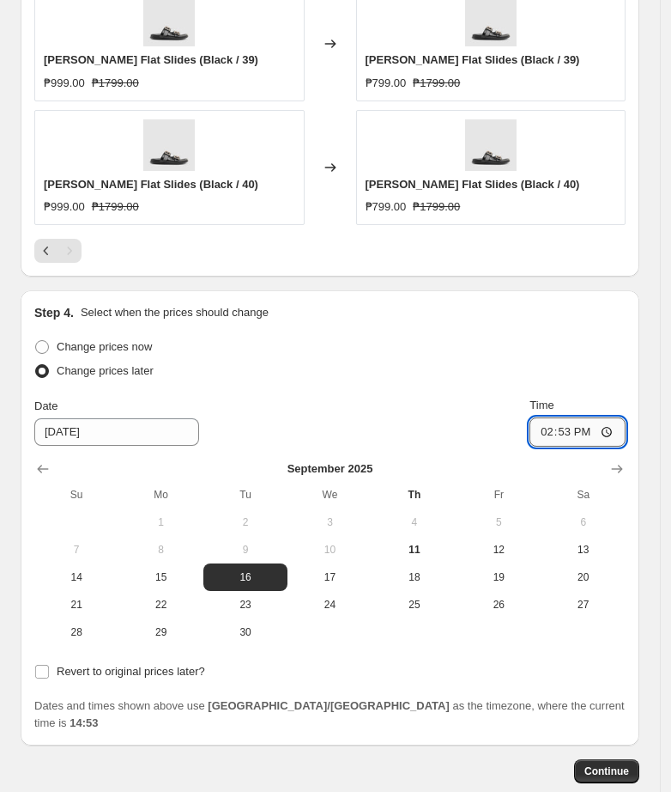
click at [552, 431] on input "14:53" at bounding box center [578, 431] width 96 height 29
type input "11:00"
drag, startPoint x: 41, startPoint y: 669, endPoint x: 258, endPoint y: 572, distance: 237.1
click at [40, 669] on input "Revert to original prices later?" at bounding box center [42, 672] width 14 height 14
checkbox input "true"
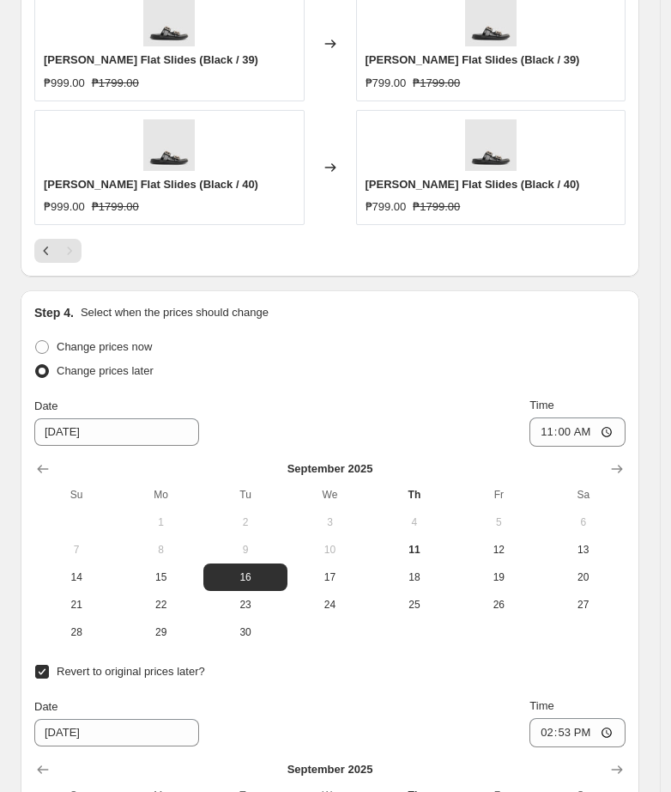
scroll to position [1594, 0]
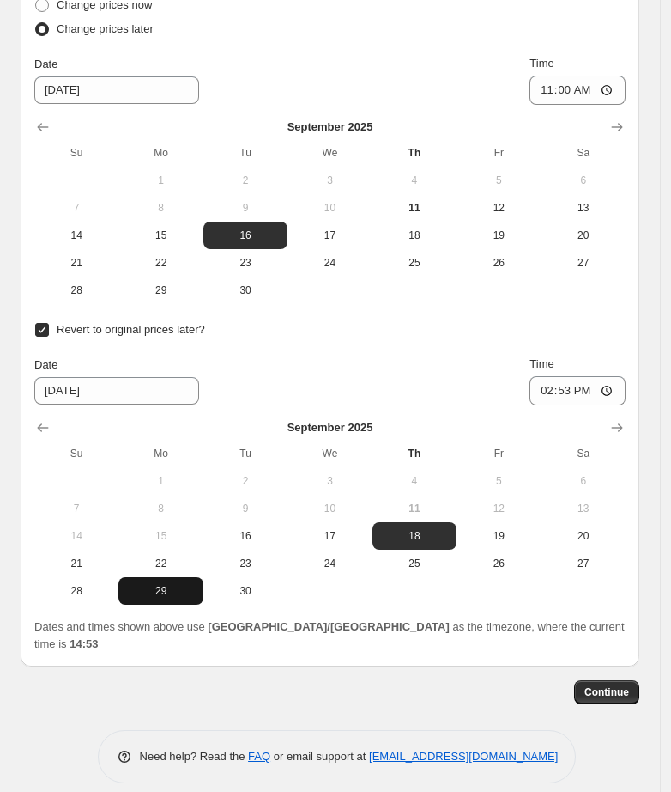
click at [163, 593] on span "29" at bounding box center [160, 591] width 70 height 14
type input "[DATE]"
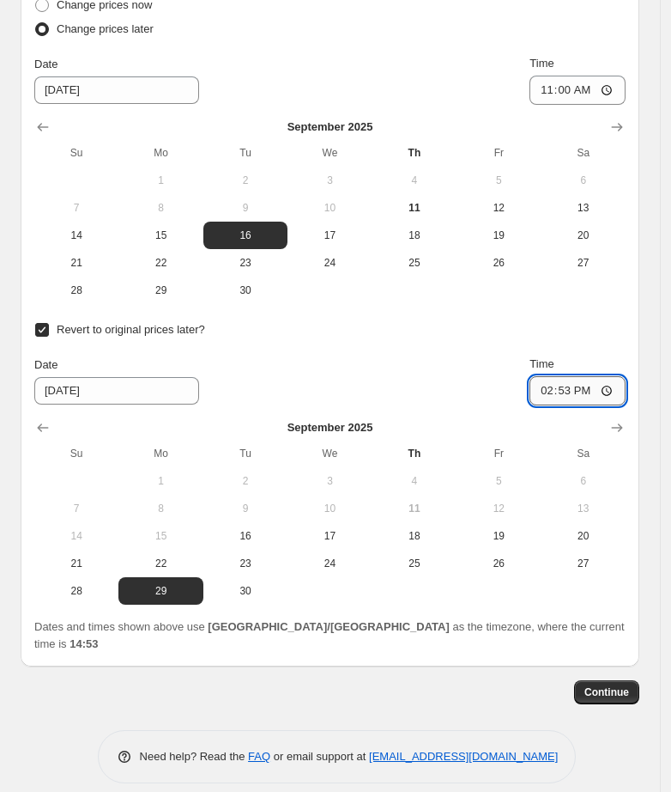
click at [551, 391] on input "14:53" at bounding box center [578, 390] width 96 height 29
type input "10:00"
click at [628, 685] on span "Continue" at bounding box center [607, 692] width 45 height 14
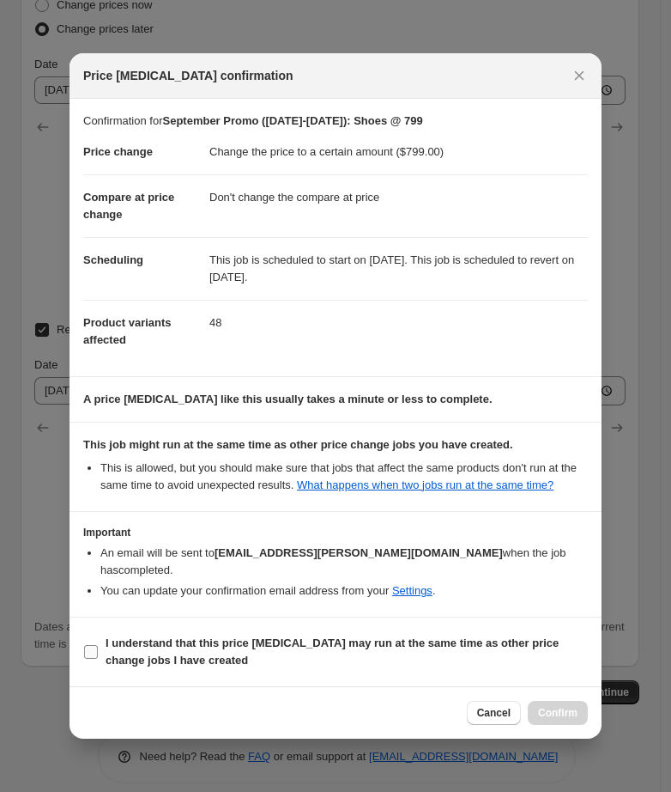
click at [130, 658] on b "I understand that this price [MEDICAL_DATA] may run at the same time as other p…" at bounding box center [332, 651] width 453 height 30
click at [98, 658] on input "I understand that this price [MEDICAL_DATA] may run at the same time as other p…" at bounding box center [91, 652] width 14 height 14
checkbox input "true"
click at [555, 709] on span "Confirm" at bounding box center [557, 713] width 39 height 14
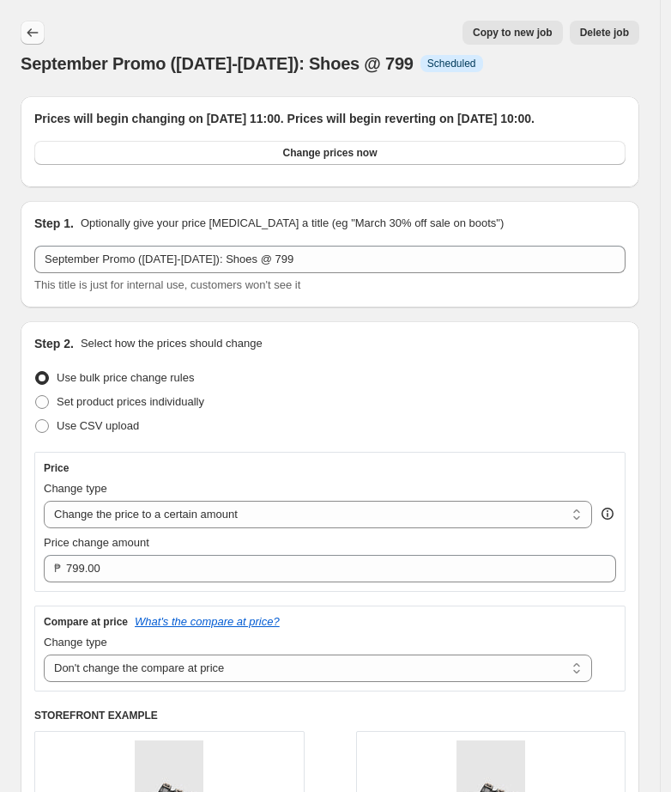
click at [33, 33] on icon "Price change jobs" at bounding box center [32, 32] width 17 height 17
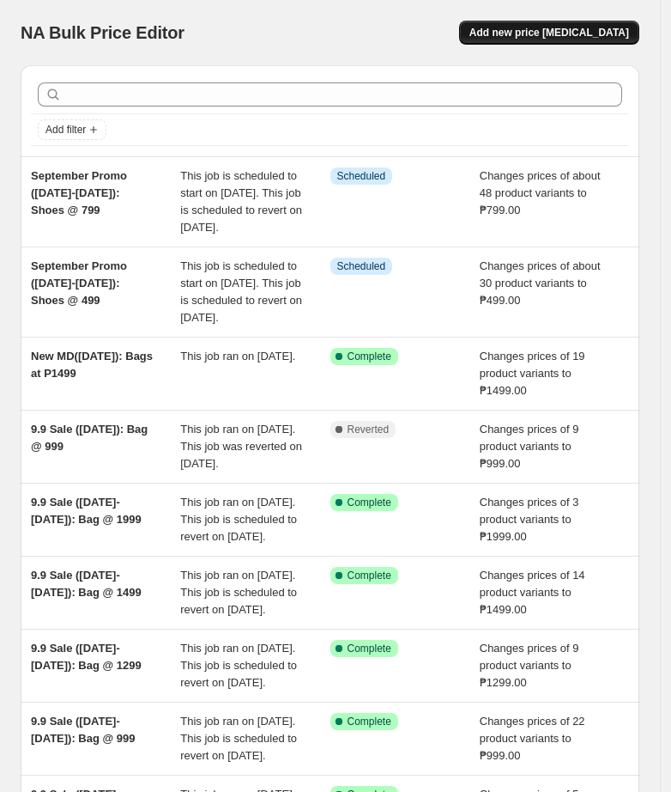
click at [628, 24] on button "Add new price [MEDICAL_DATA]" at bounding box center [549, 33] width 180 height 24
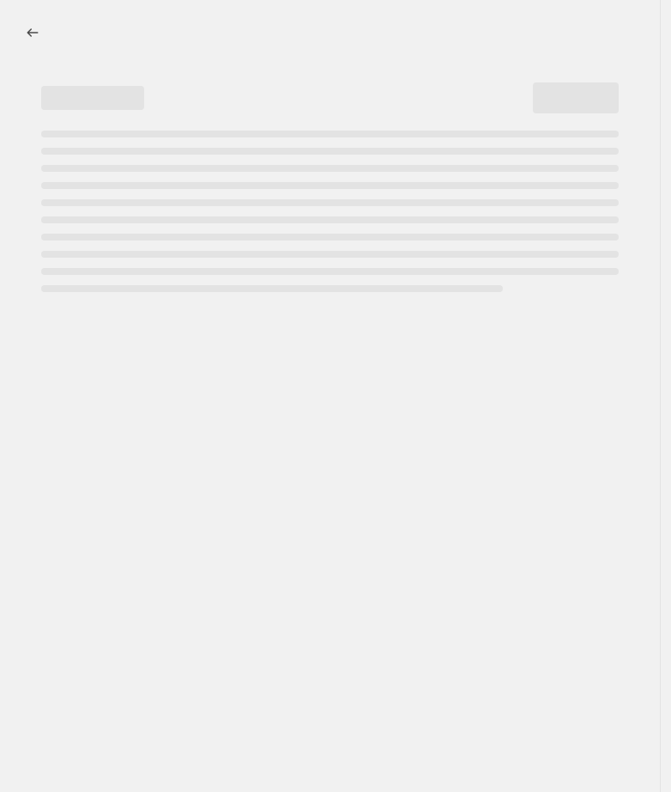
select select "percentage"
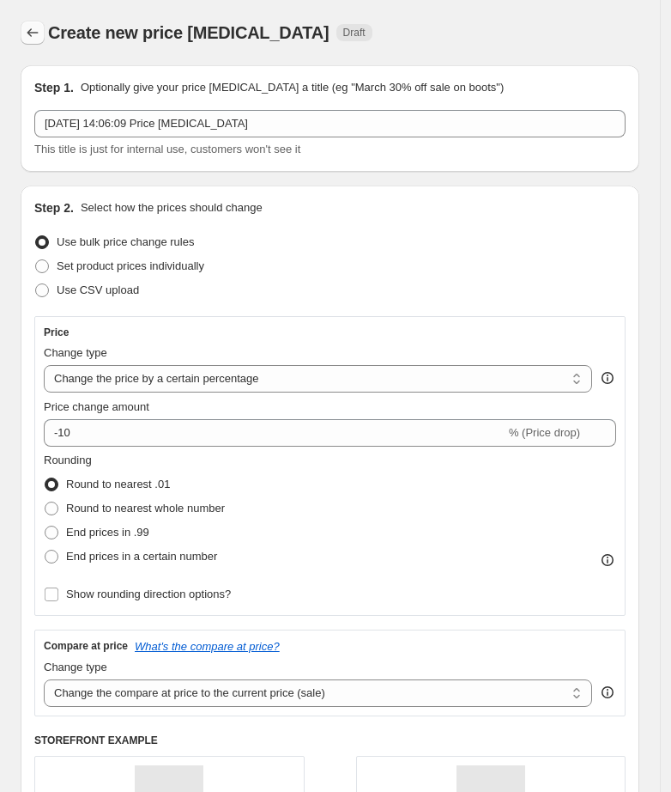
click at [37, 44] on button "Price change jobs" at bounding box center [33, 33] width 24 height 24
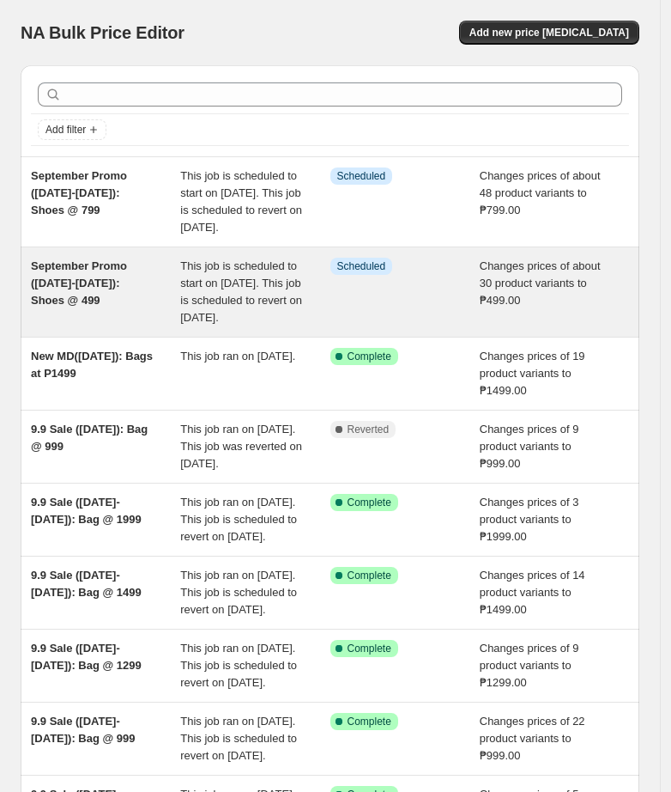
click at [213, 304] on span "This job is scheduled to start on [DATE]. This job is scheduled to revert on [D…" at bounding box center [241, 291] width 122 height 64
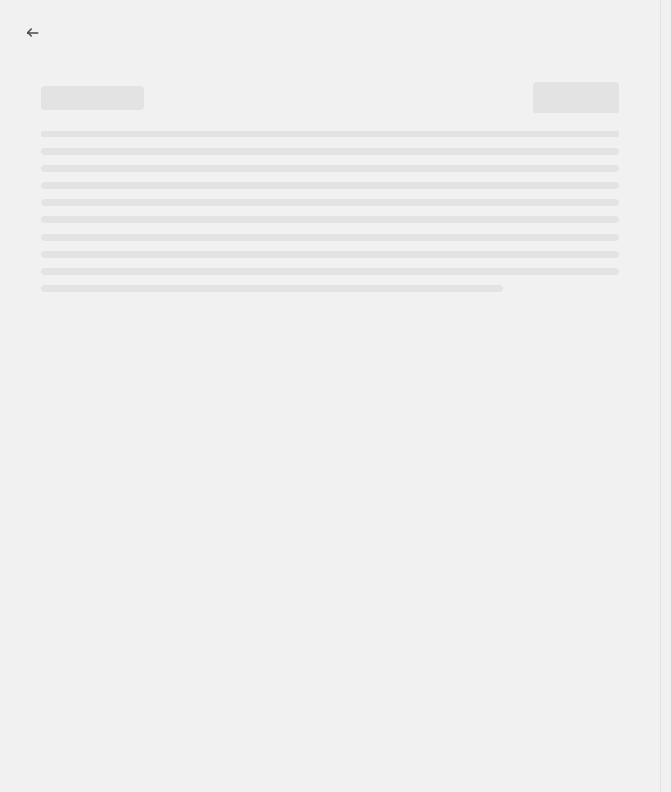
select select "no_change"
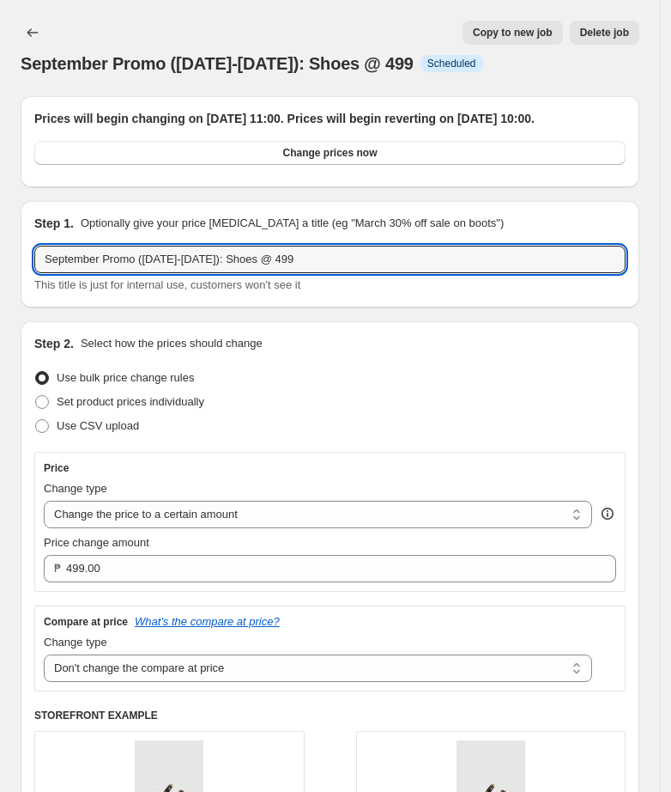
drag, startPoint x: 305, startPoint y: 277, endPoint x: 16, endPoint y: 281, distance: 288.5
click at [32, 38] on icon "Price change jobs" at bounding box center [32, 32] width 17 height 17
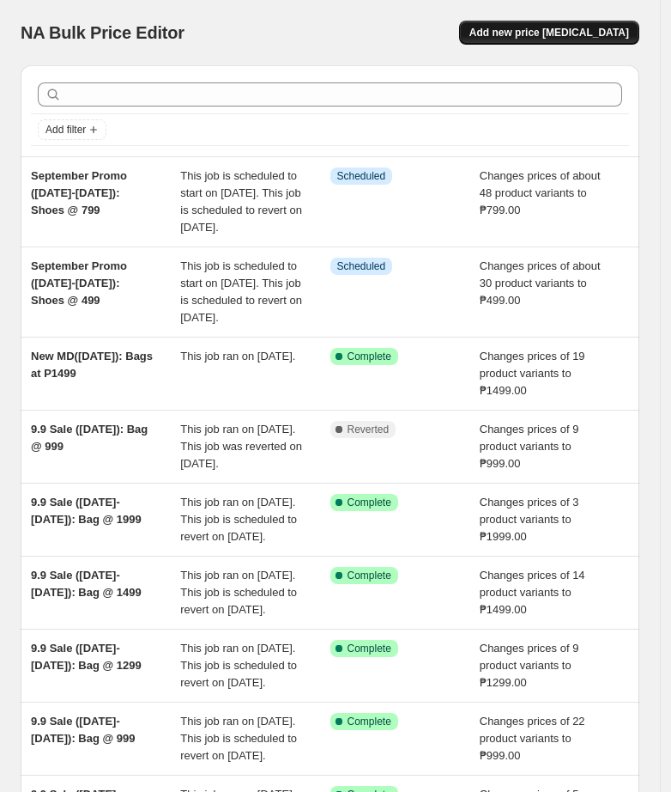
click at [621, 27] on span "Add new price [MEDICAL_DATA]" at bounding box center [550, 33] width 160 height 14
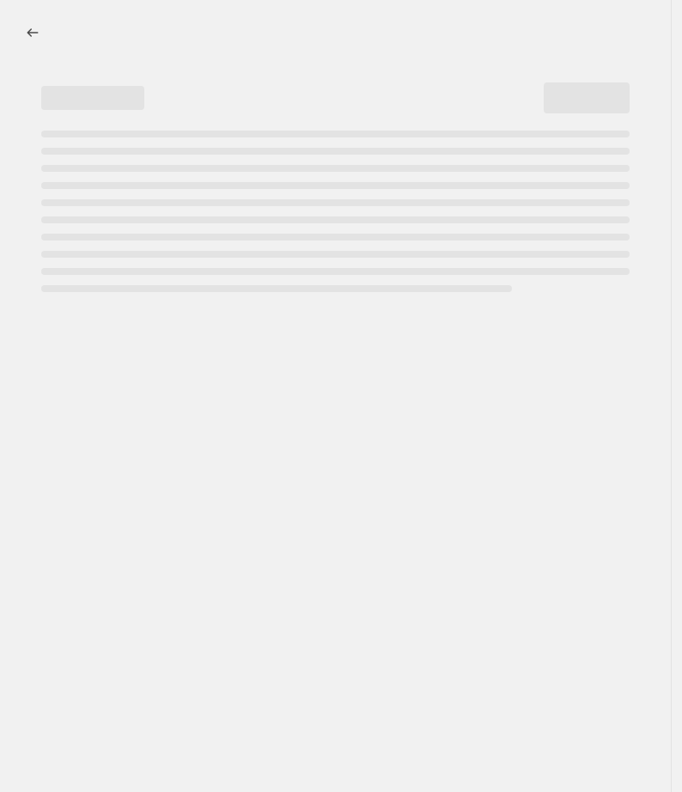
select select "percentage"
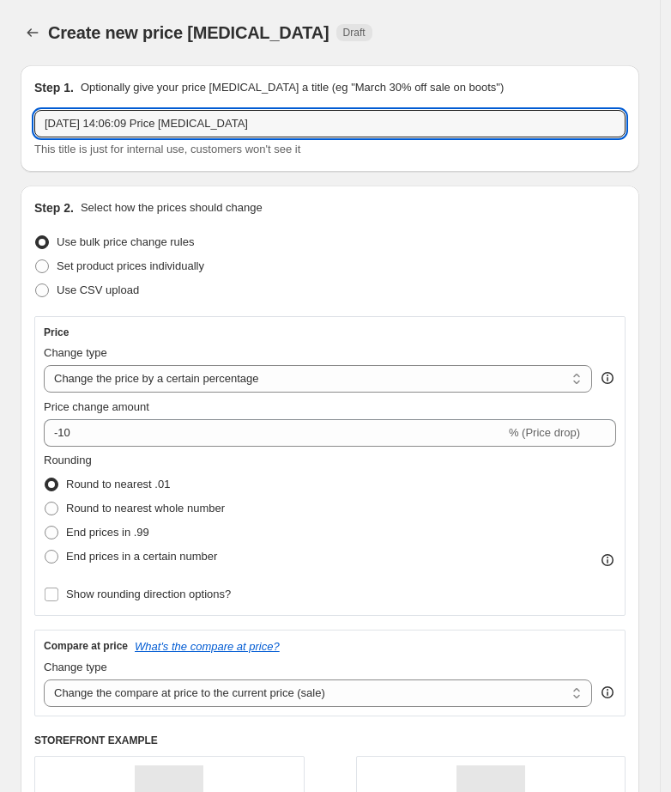
drag, startPoint x: 300, startPoint y: 119, endPoint x: -94, endPoint y: 146, distance: 395.0
click at [0, 146] on html "Home Settings Plans Skip to content Create new price [MEDICAL_DATA]. This page …" at bounding box center [335, 396] width 671 height 792
paste input "September Promo ([DATE]-[DATE]): Shoes @ 499"
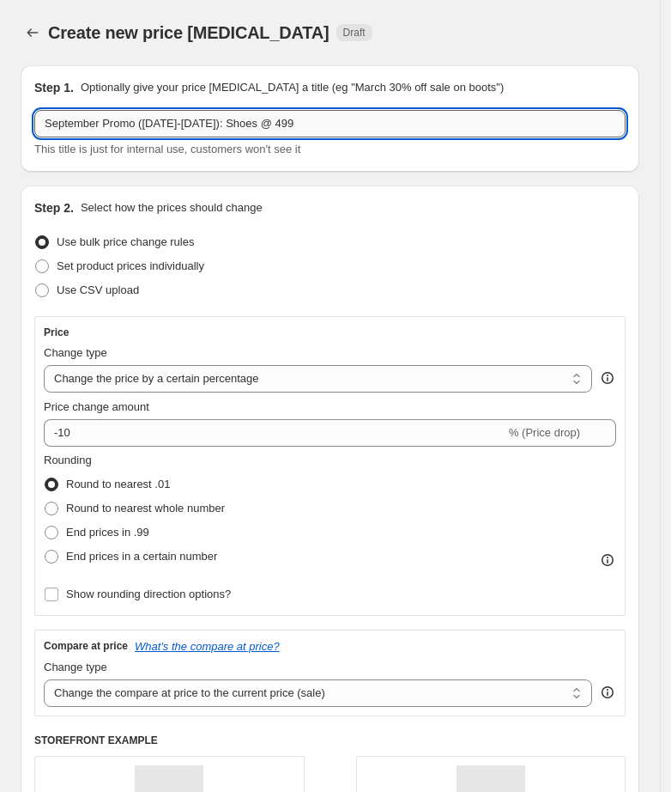
click at [300, 118] on input "September Promo ([DATE]-[DATE]): Shoes @ 499" at bounding box center [330, 123] width 592 height 27
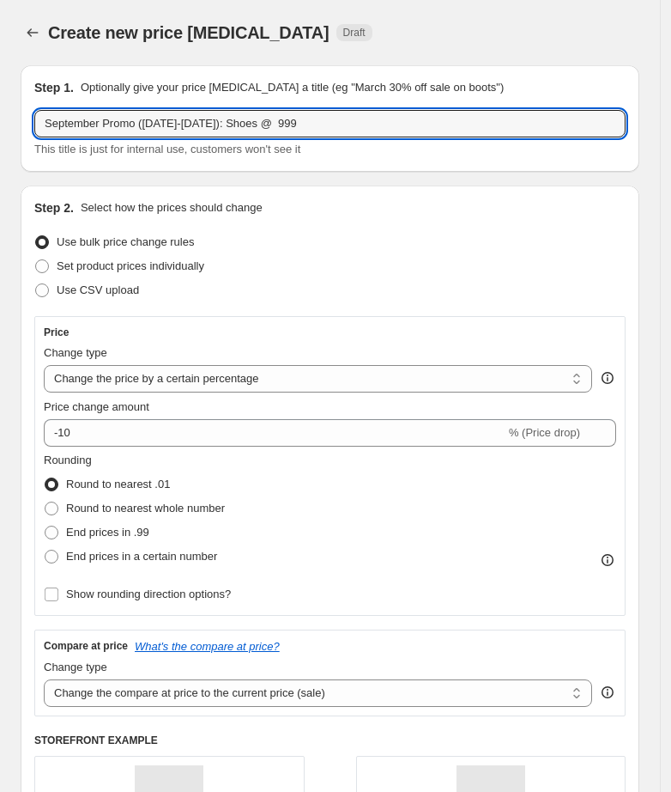
type input "September Promo ([DATE]-[DATE]): Shoes @ 999"
drag, startPoint x: 211, startPoint y: 284, endPoint x: 209, endPoint y: 295, distance: 11.3
click at [212, 285] on div "Use CSV upload" at bounding box center [330, 290] width 592 height 24
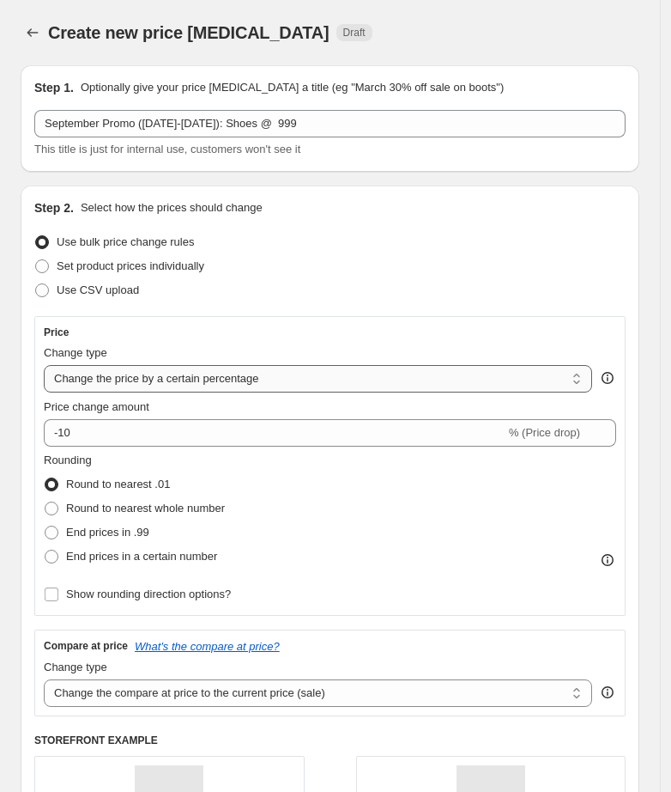
click at [180, 369] on select "Change the price to a certain amount Change the price by a certain amount Chang…" at bounding box center [318, 378] width 549 height 27
select select "to"
click at [44, 365] on select "Change the price to a certain amount Change the price by a certain amount Chang…" at bounding box center [318, 378] width 549 height 27
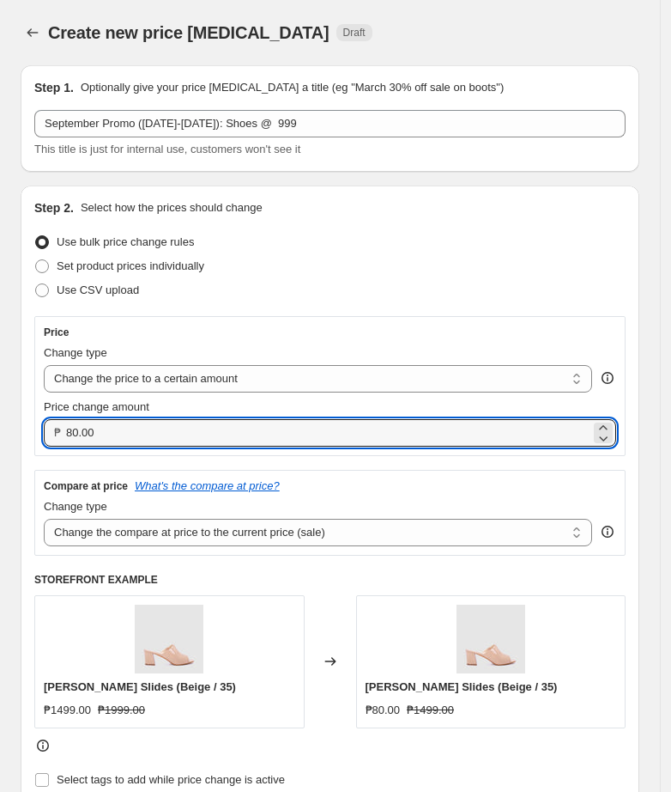
drag, startPoint x: 144, startPoint y: 438, endPoint x: -283, endPoint y: 471, distance: 428.9
click at [0, 471] on html "Home Settings Plans Skip to content Create new price [MEDICAL_DATA]. This page …" at bounding box center [335, 396] width 671 height 792
type input "999.00"
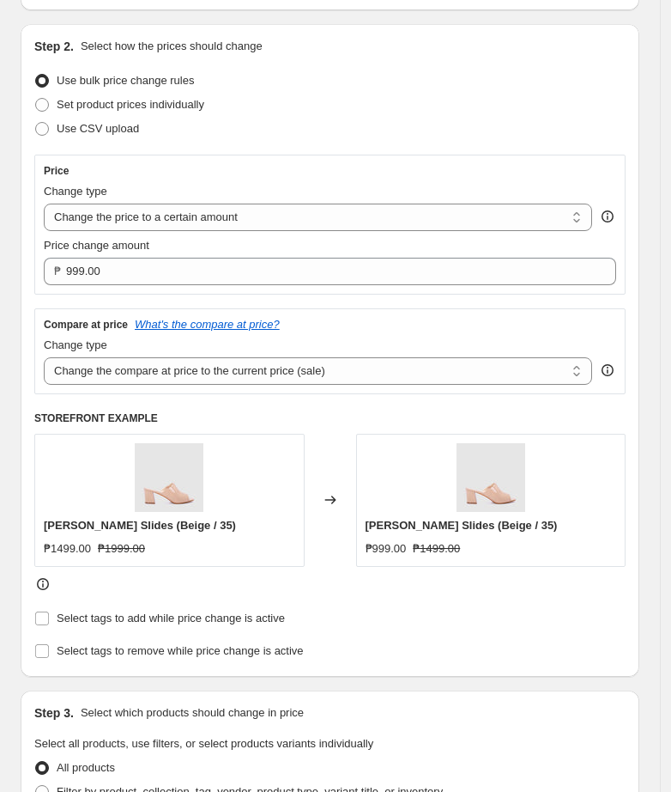
scroll to position [322, 0]
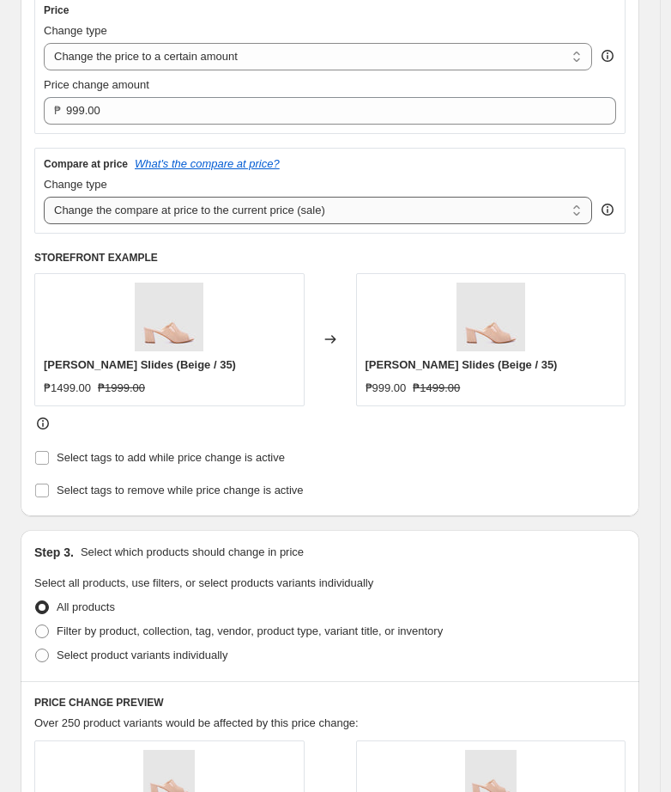
click at [241, 206] on select "Change the compare at price to the current price (sale) Change the compare at p…" at bounding box center [318, 210] width 549 height 27
click at [44, 197] on select "Change the compare at price to the current price (sale) Change the compare at p…" at bounding box center [318, 210] width 549 height 27
click at [294, 211] on select "Change the compare at price to the current price (sale) Change the compare at p…" at bounding box center [318, 210] width 549 height 27
select select "no_change"
click at [44, 197] on select "Change the compare at price to the current price (sale) Change the compare at p…" at bounding box center [318, 210] width 549 height 27
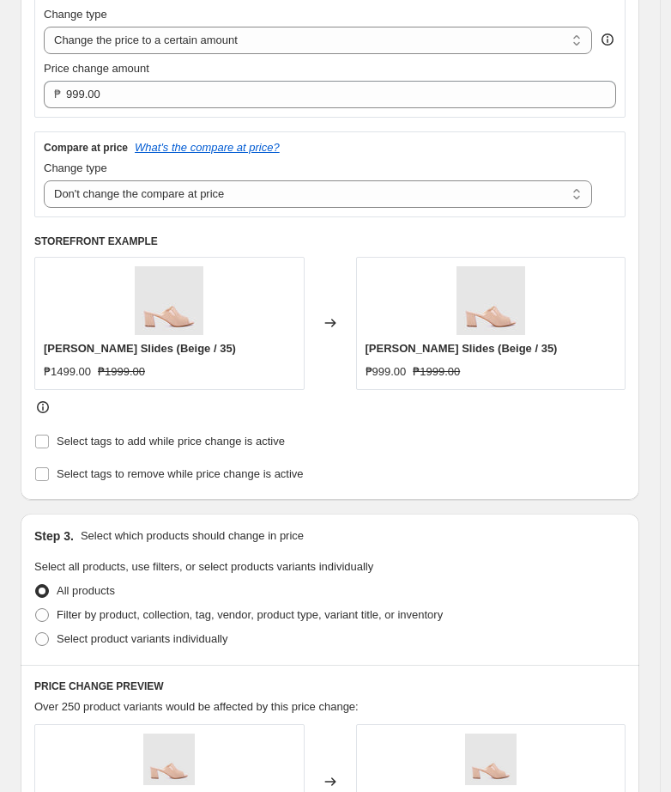
scroll to position [751, 0]
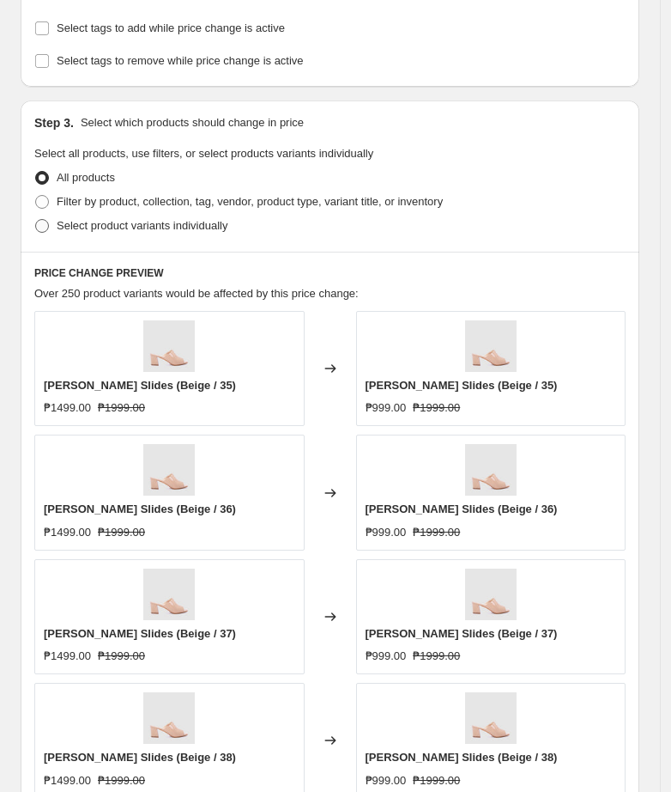
click at [50, 231] on label "Select product variants individually" at bounding box center [130, 226] width 193 height 24
click at [36, 220] on input "Select product variants individually" at bounding box center [35, 219] width 1 height 1
radio input "true"
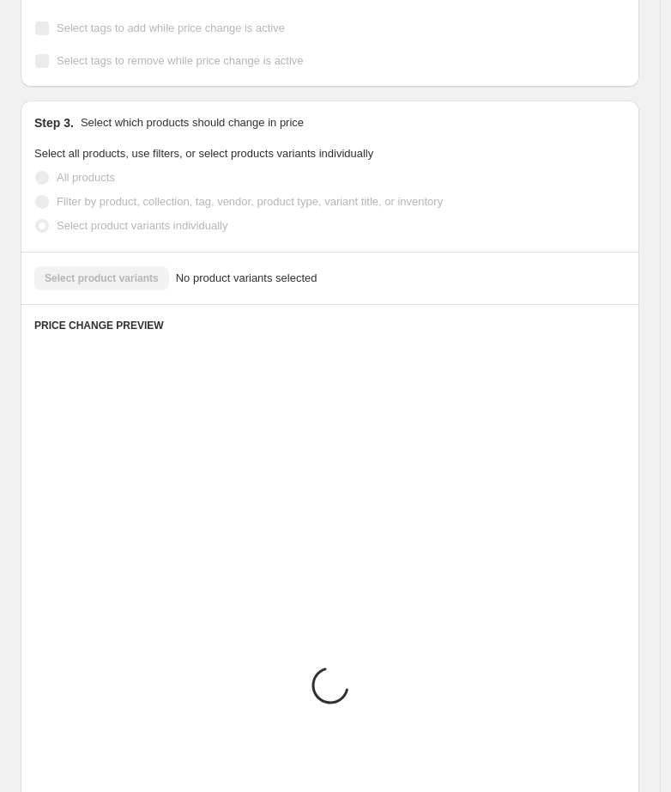
scroll to position [628, 0]
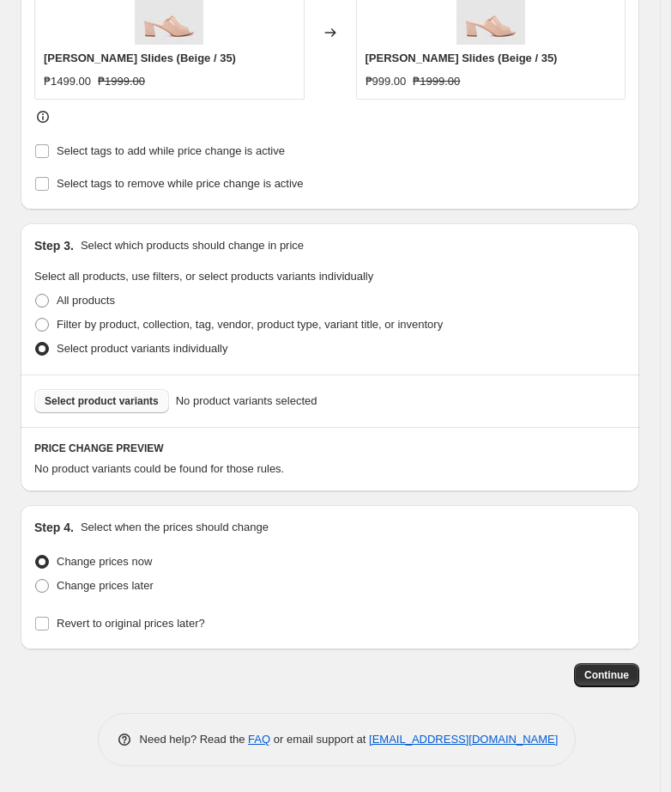
click at [125, 398] on span "Select product variants" at bounding box center [102, 401] width 114 height 14
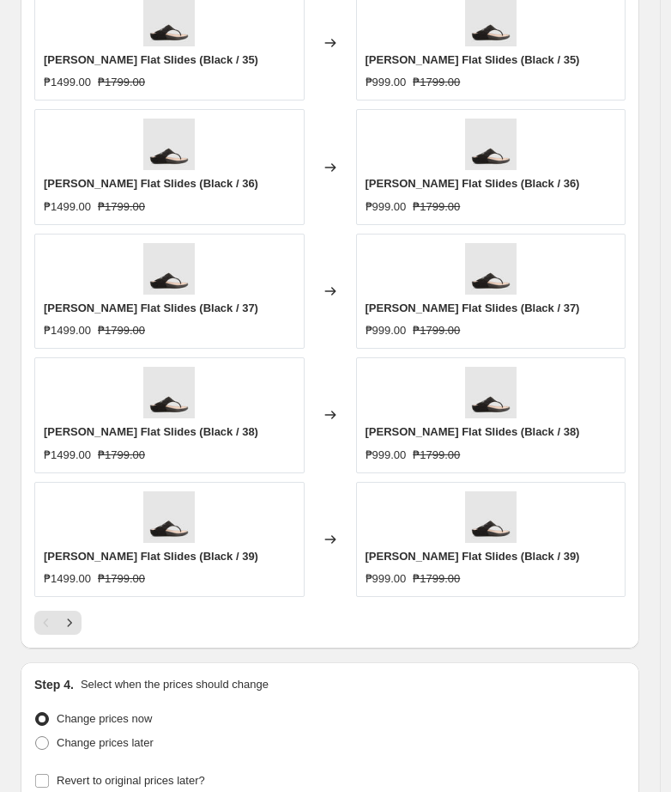
scroll to position [1165, 0]
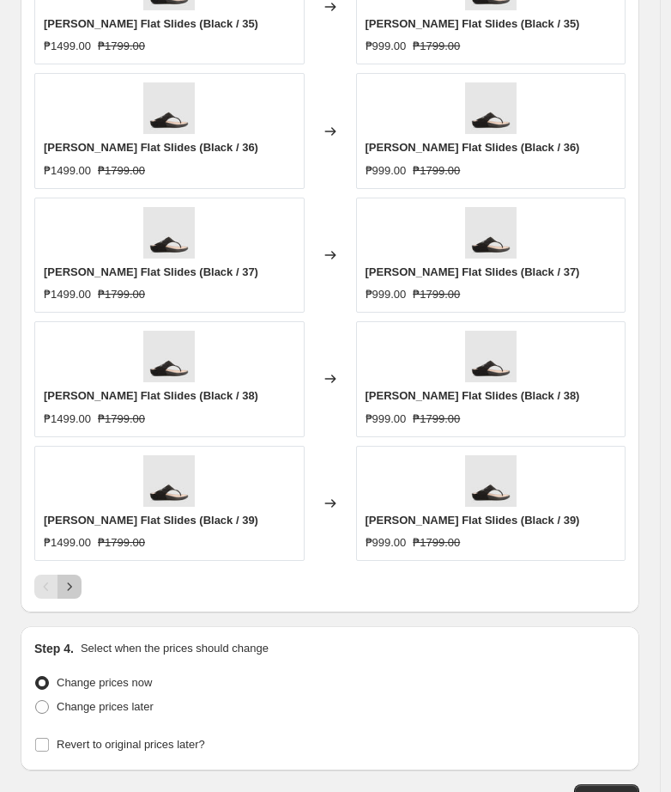
click at [63, 590] on icon "Next" at bounding box center [69, 586] width 17 height 17
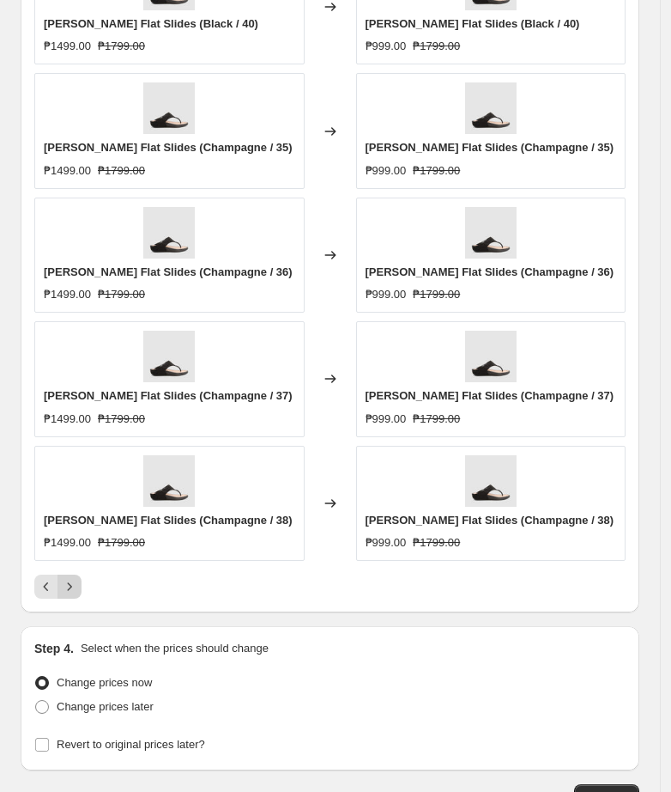
click at [70, 587] on icon "Next" at bounding box center [70, 586] width 4 height 8
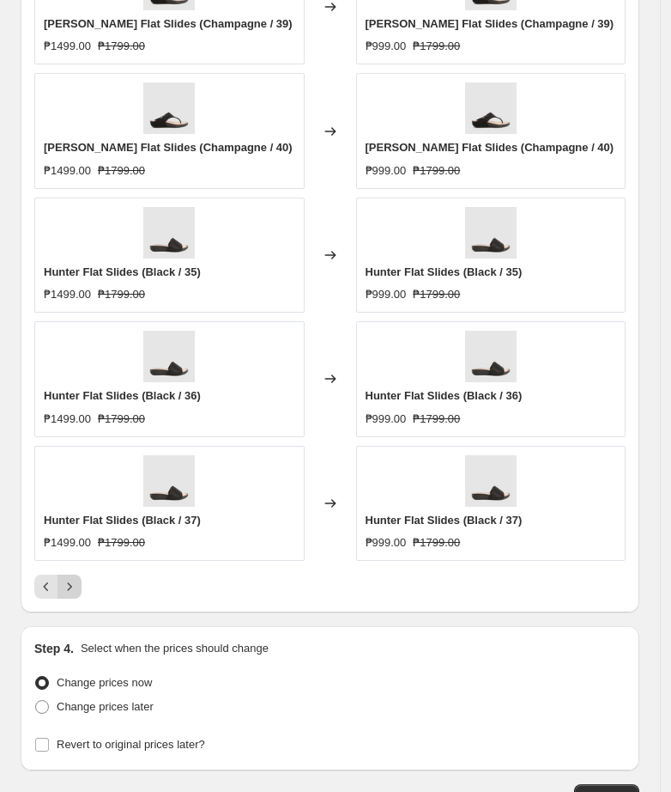
click at [70, 587] on icon "Next" at bounding box center [70, 586] width 4 height 8
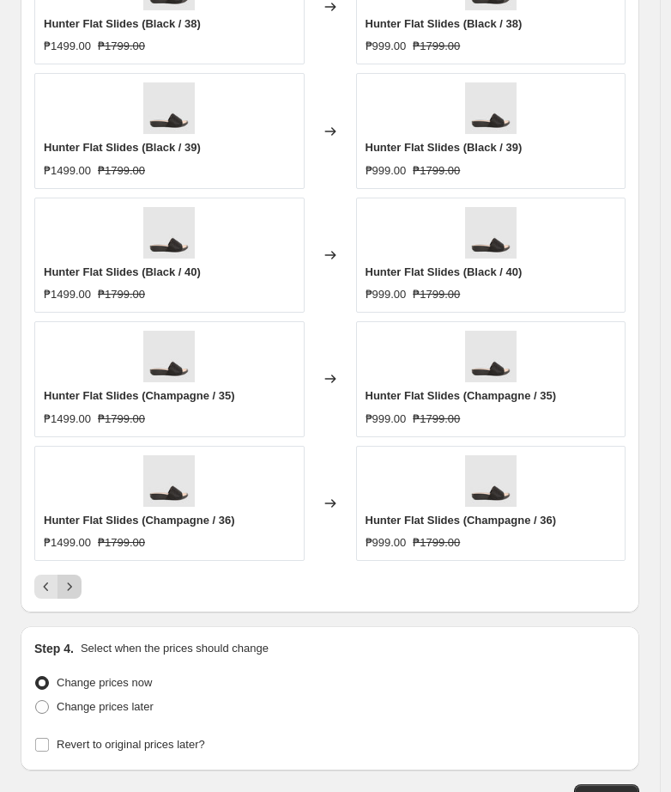
click at [70, 587] on icon "Next" at bounding box center [70, 586] width 4 height 8
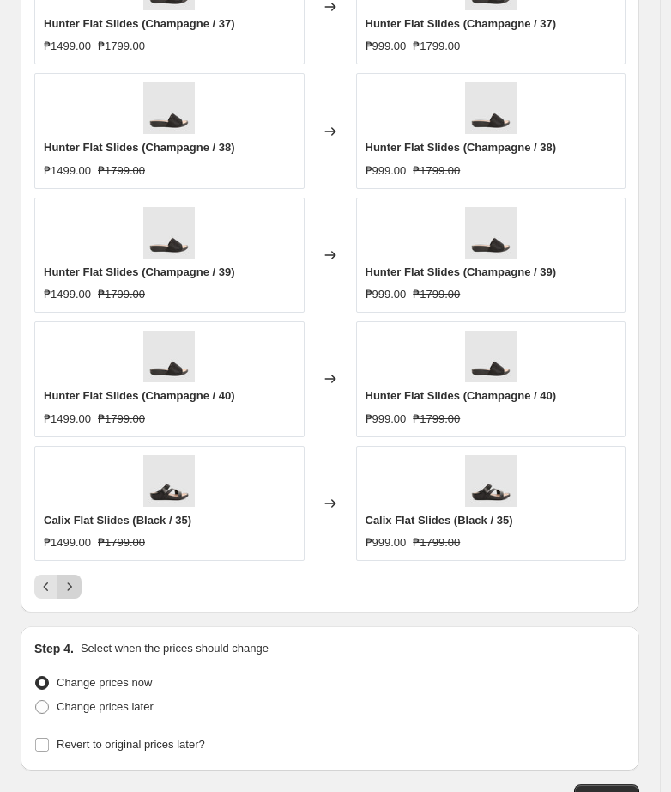
click at [70, 587] on icon "Next" at bounding box center [70, 586] width 4 height 8
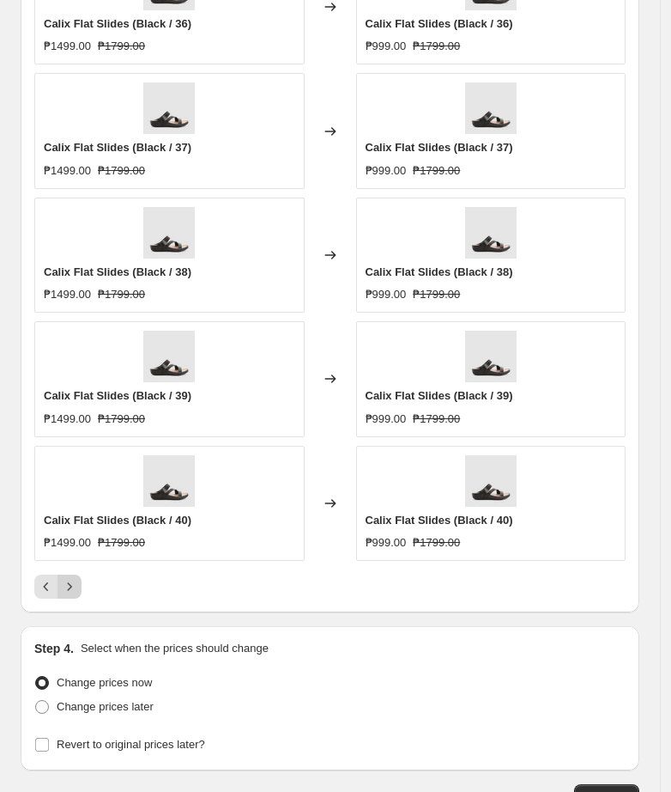
click at [70, 587] on icon "Next" at bounding box center [70, 586] width 4 height 8
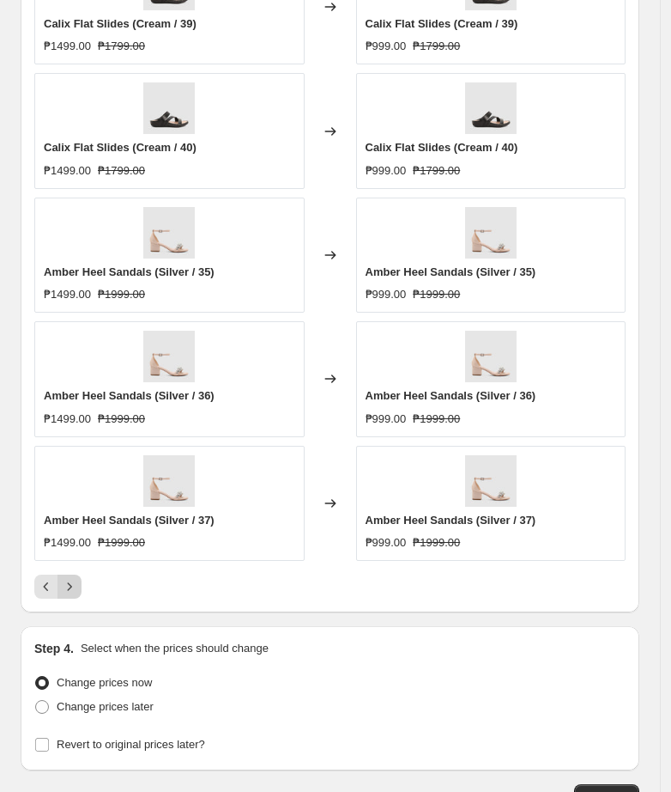
click at [70, 587] on icon "Next" at bounding box center [70, 586] width 4 height 8
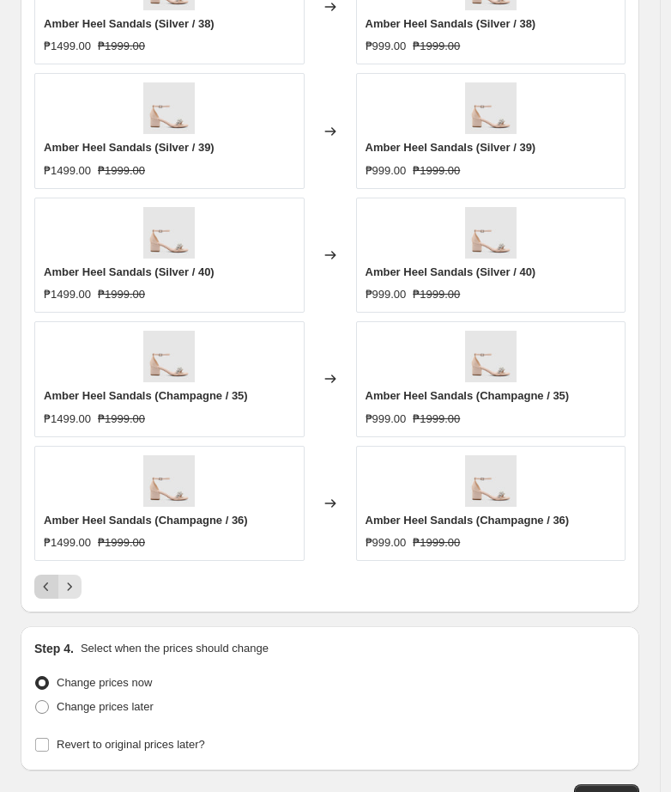
click at [51, 596] on button "Previous" at bounding box center [46, 586] width 24 height 24
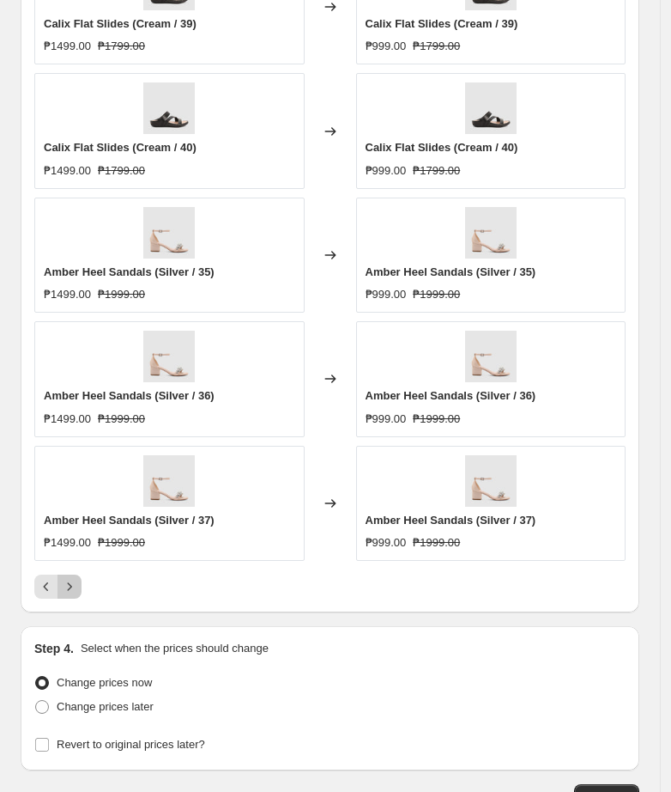
click at [76, 591] on icon "Next" at bounding box center [69, 586] width 17 height 17
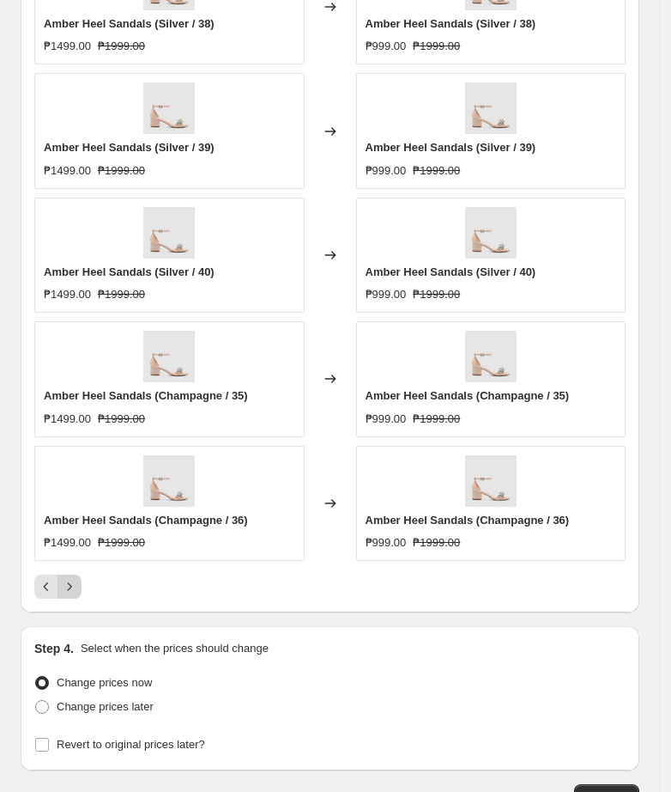
click at [76, 591] on icon "Next" at bounding box center [69, 586] width 17 height 17
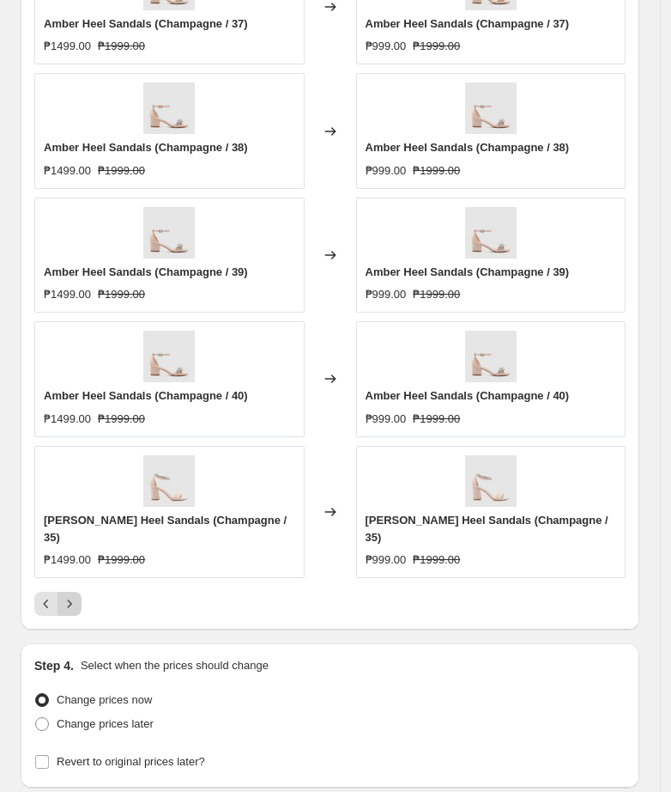
click at [76, 595] on icon "Next" at bounding box center [69, 603] width 17 height 17
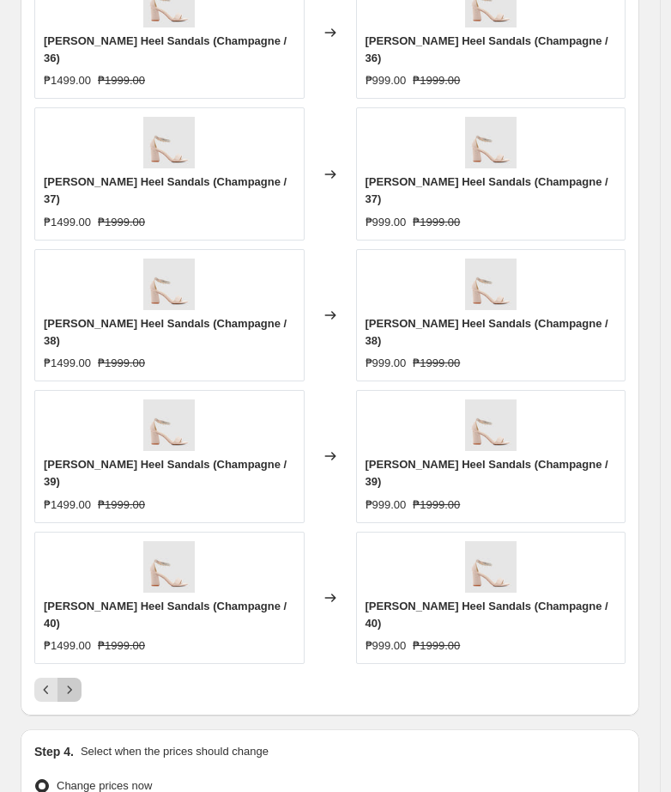
click at [76, 681] on icon "Next" at bounding box center [69, 689] width 17 height 17
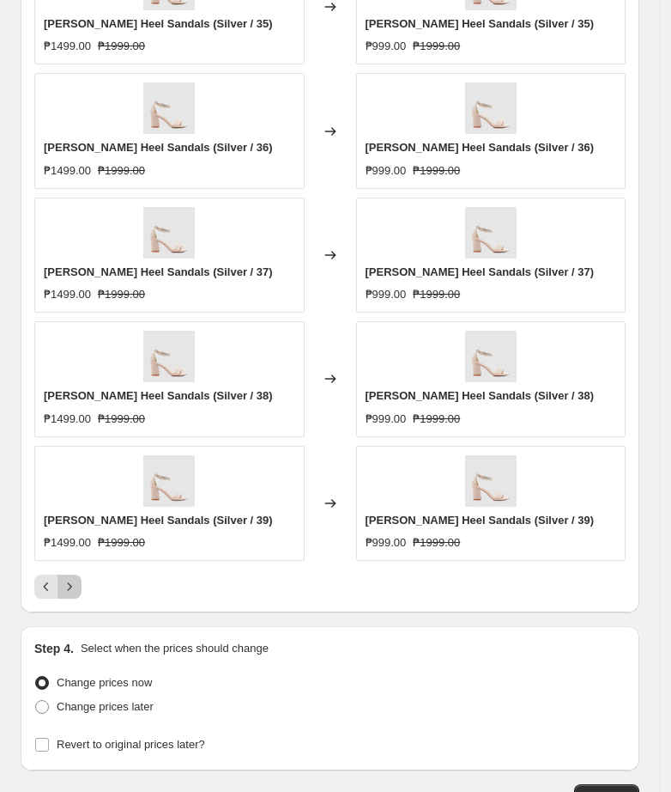
click at [76, 591] on icon "Next" at bounding box center [69, 586] width 17 height 17
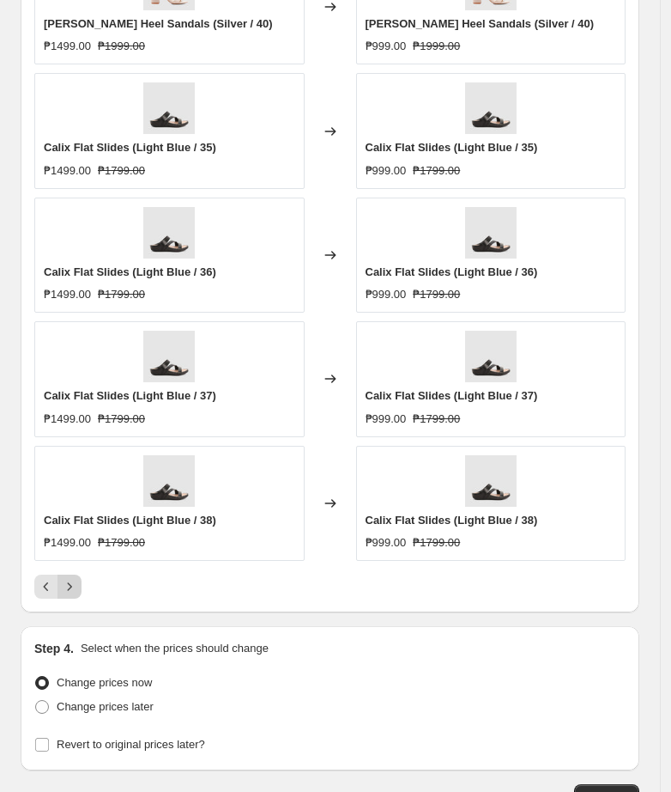
click at [76, 591] on icon "Next" at bounding box center [69, 586] width 17 height 17
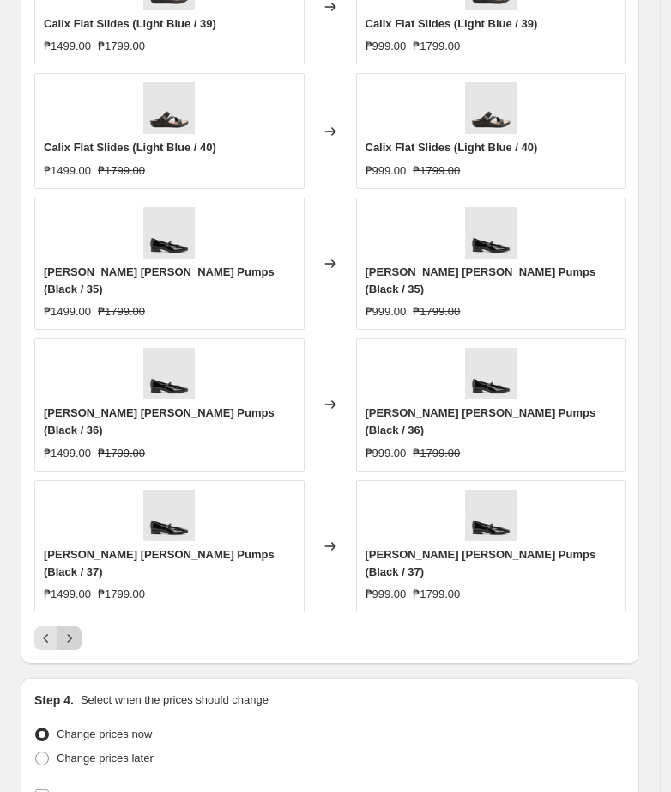
click at [76, 629] on icon "Next" at bounding box center [69, 637] width 17 height 17
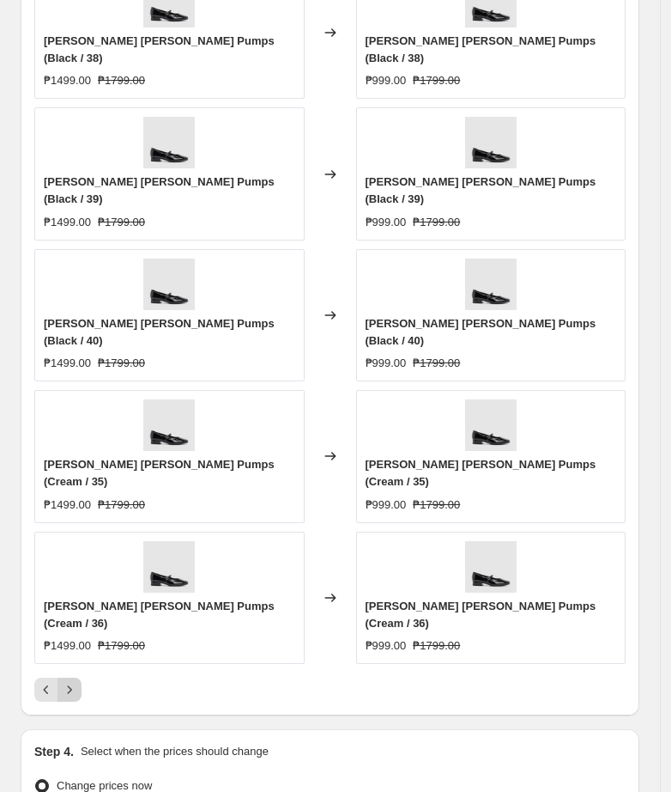
click at [76, 681] on icon "Next" at bounding box center [69, 689] width 17 height 17
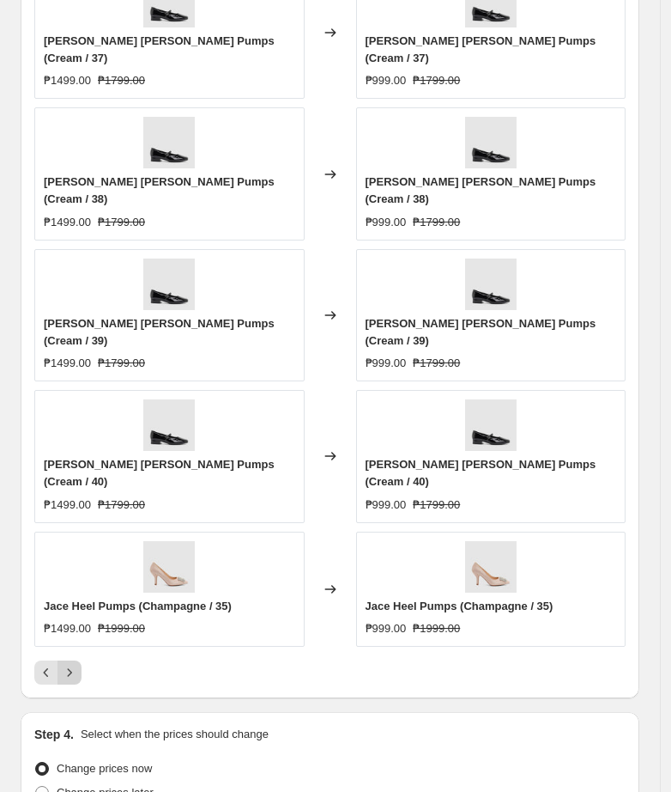
click at [76, 664] on icon "Next" at bounding box center [69, 672] width 17 height 17
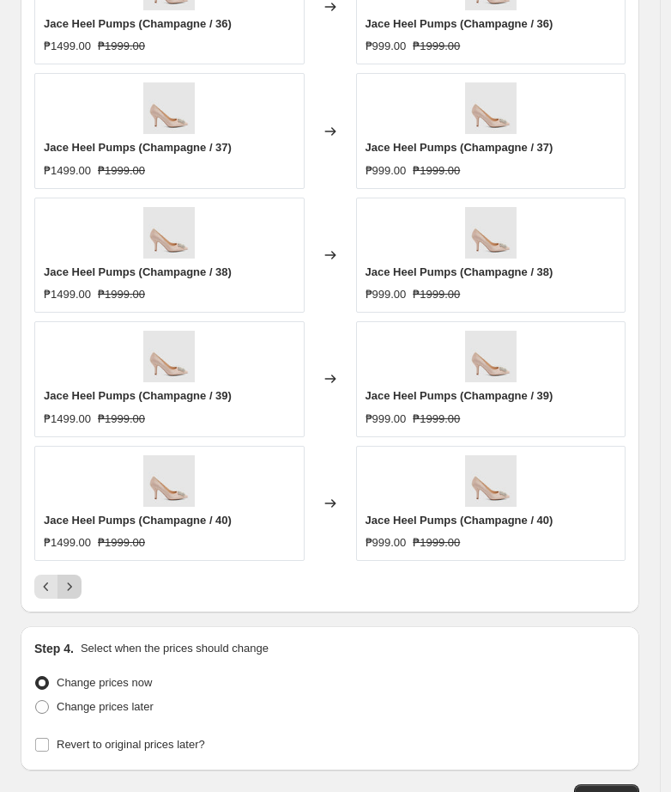
click at [76, 591] on icon "Next" at bounding box center [69, 586] width 17 height 17
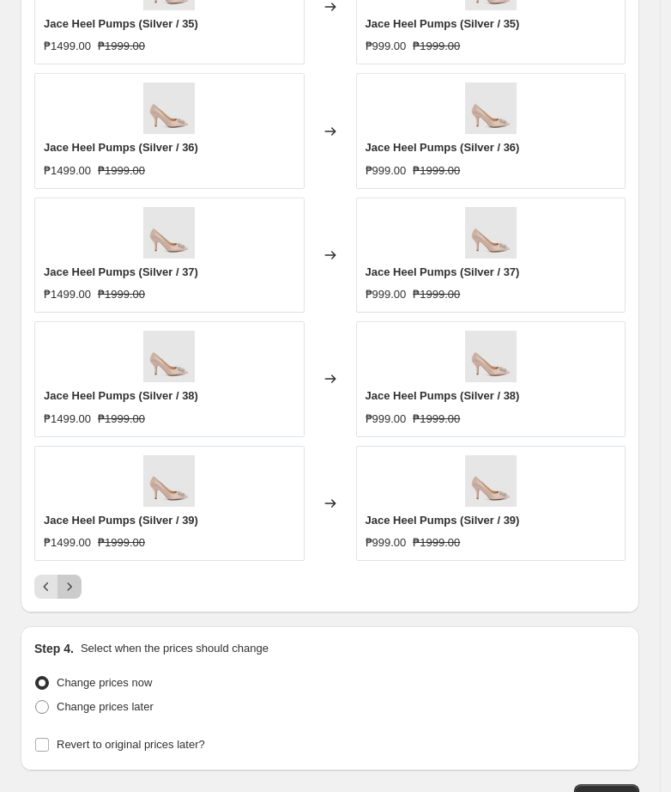
click at [76, 591] on icon "Next" at bounding box center [69, 586] width 17 height 17
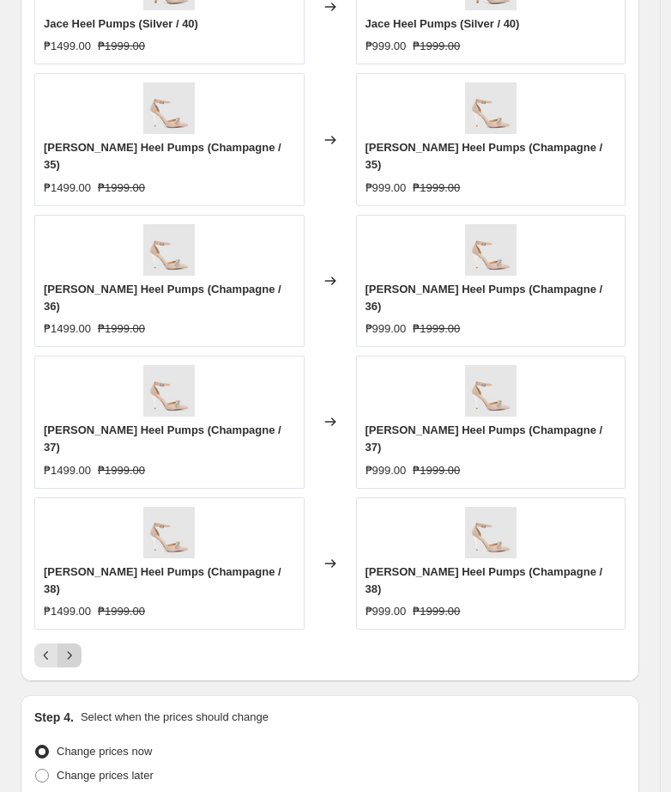
click at [76, 646] on icon "Next" at bounding box center [69, 654] width 17 height 17
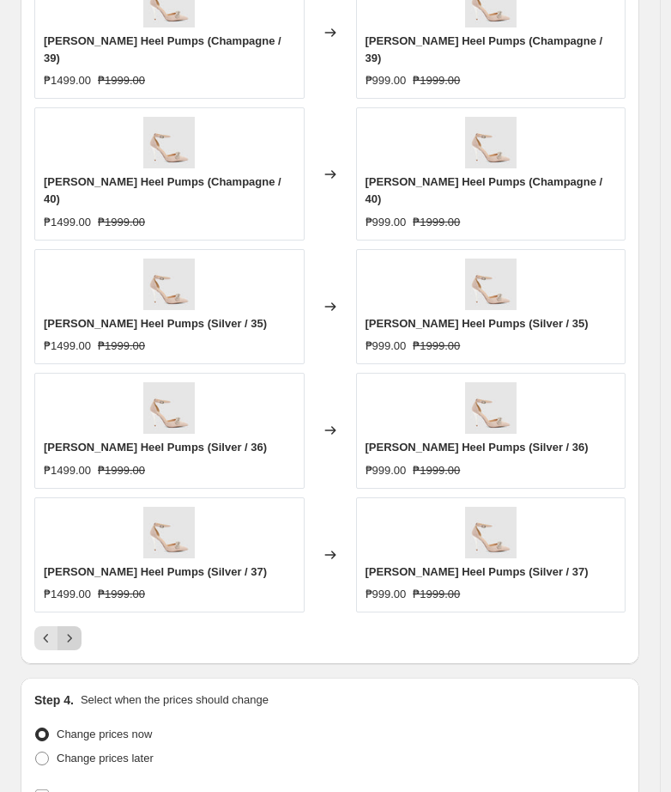
click at [76, 629] on icon "Next" at bounding box center [69, 637] width 17 height 17
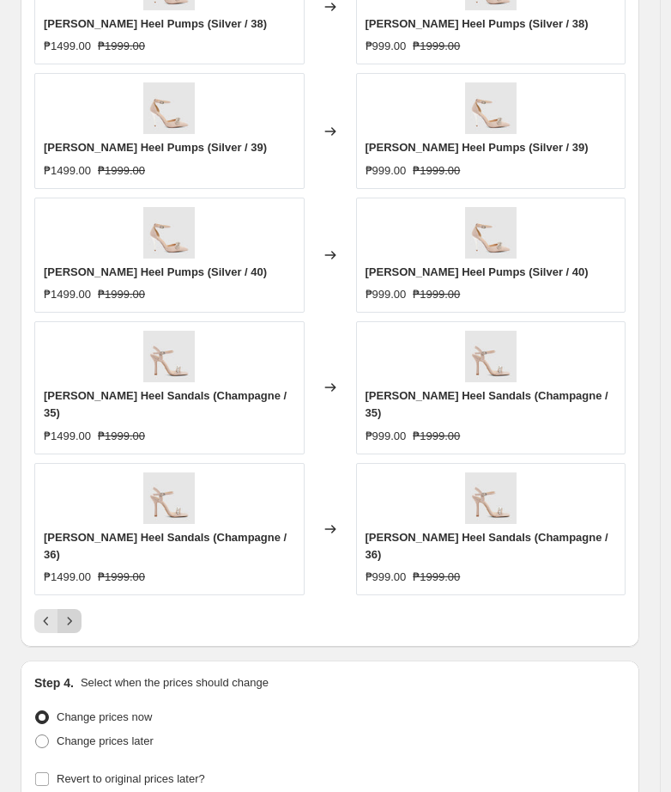
click at [76, 612] on icon "Next" at bounding box center [69, 620] width 17 height 17
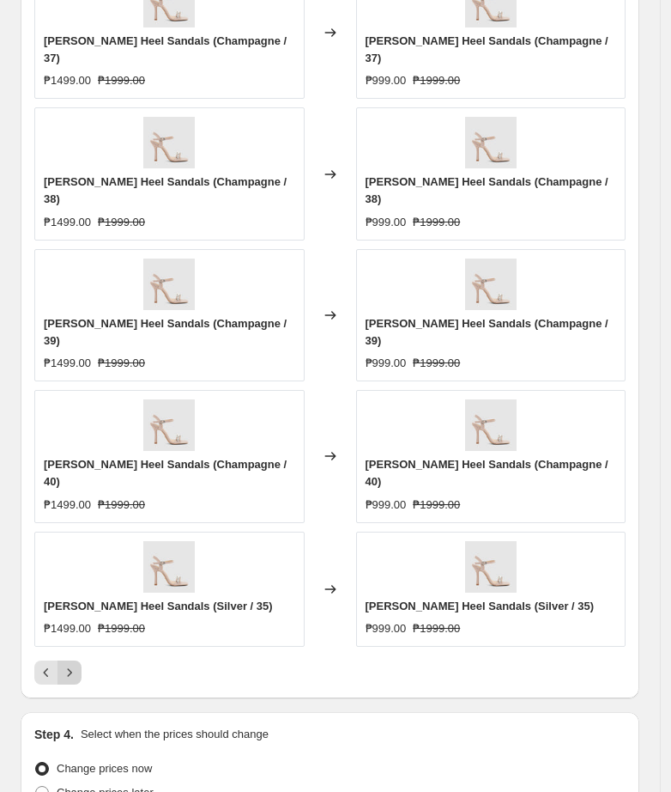
click at [76, 664] on icon "Next" at bounding box center [69, 672] width 17 height 17
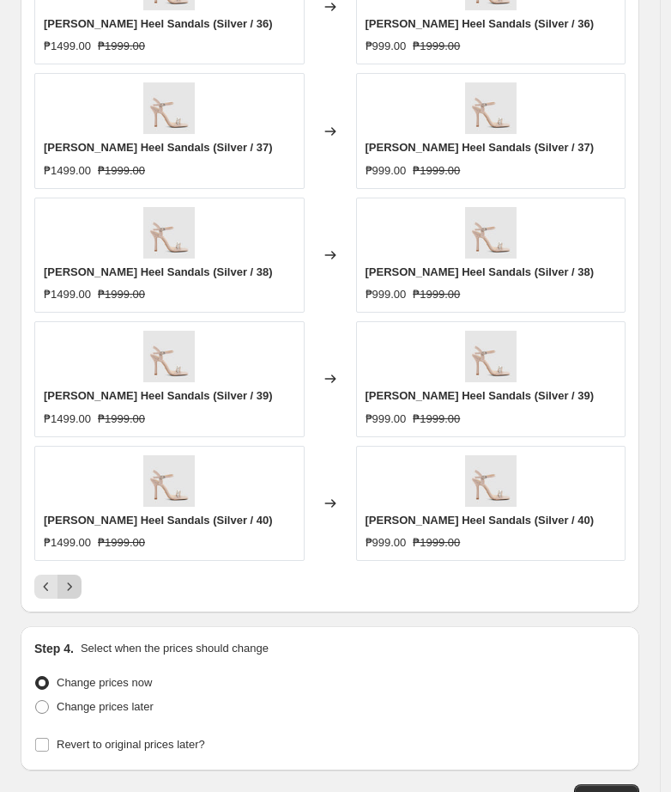
click at [76, 591] on icon "Next" at bounding box center [69, 586] width 17 height 17
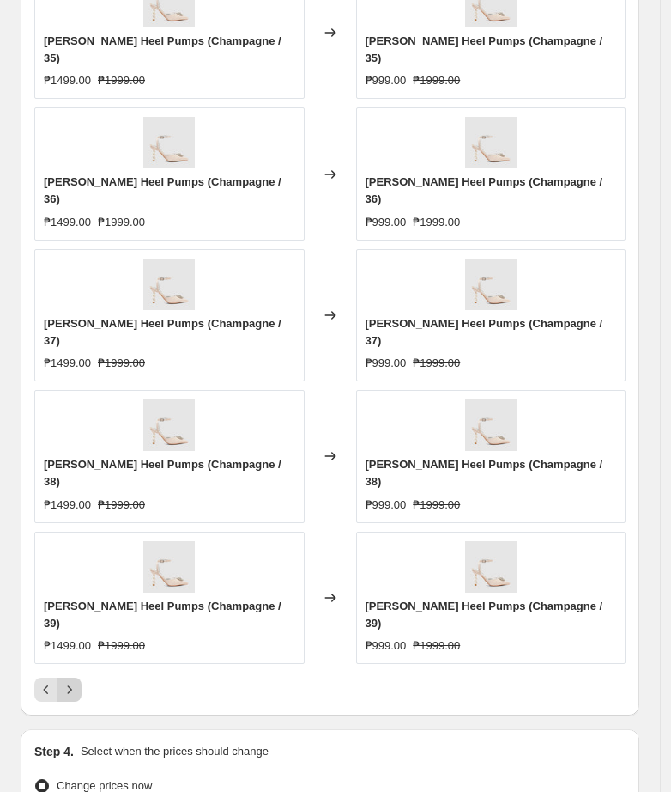
click at [76, 681] on icon "Next" at bounding box center [69, 689] width 17 height 17
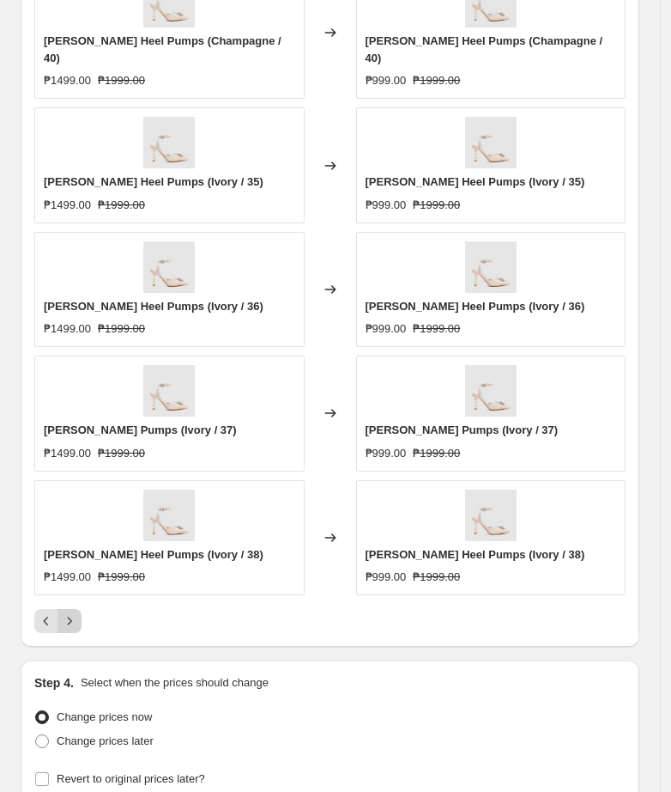
click at [76, 612] on icon "Next" at bounding box center [69, 620] width 17 height 17
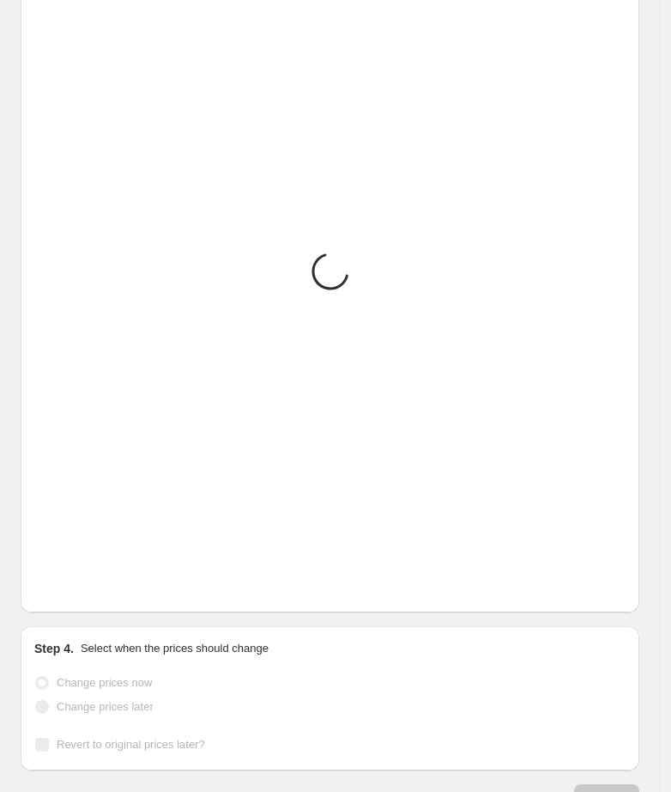
scroll to position [914, 0]
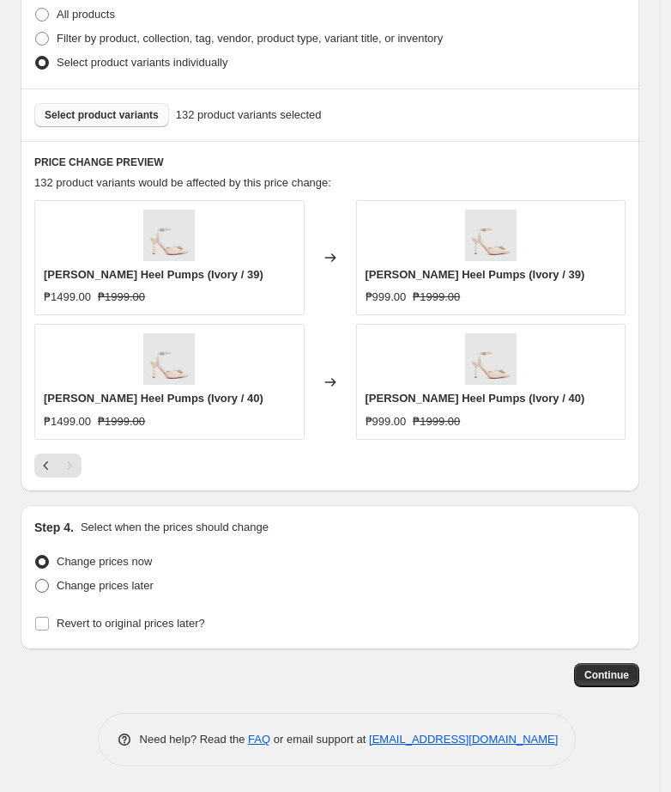
click at [46, 588] on span at bounding box center [42, 586] width 14 height 14
click at [36, 580] on input "Change prices later" at bounding box center [35, 579] width 1 height 1
radio input "true"
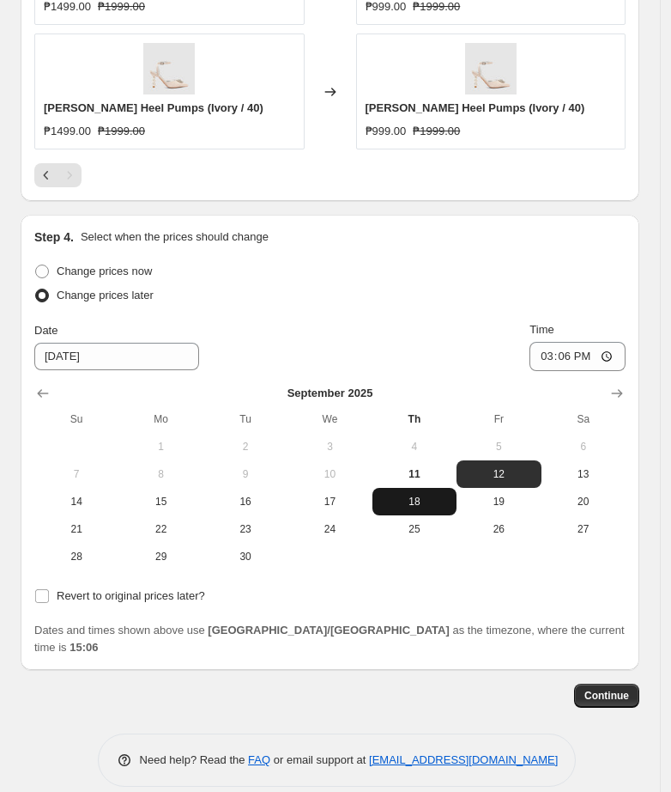
scroll to position [1208, 0]
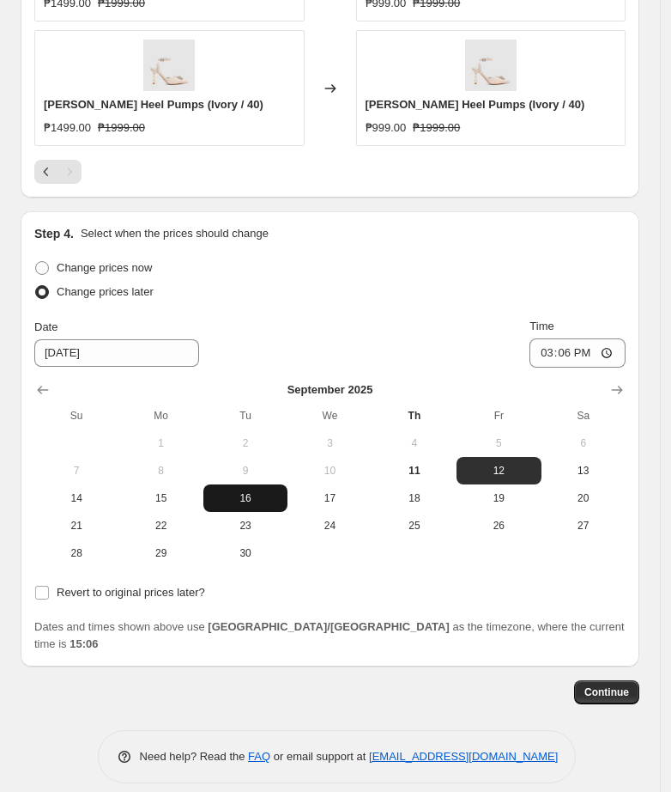
click at [236, 498] on span "16" at bounding box center [245, 498] width 70 height 14
type input "[DATE]"
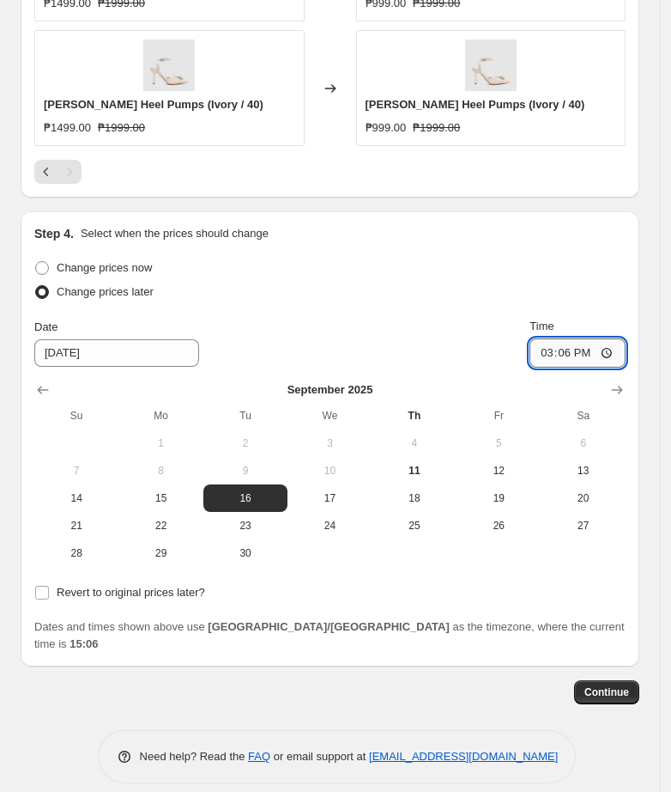
click at [555, 349] on input "15:06" at bounding box center [578, 352] width 96 height 29
type input "11:00"
click at [45, 593] on input "Revert to original prices later?" at bounding box center [42, 593] width 14 height 14
checkbox input "true"
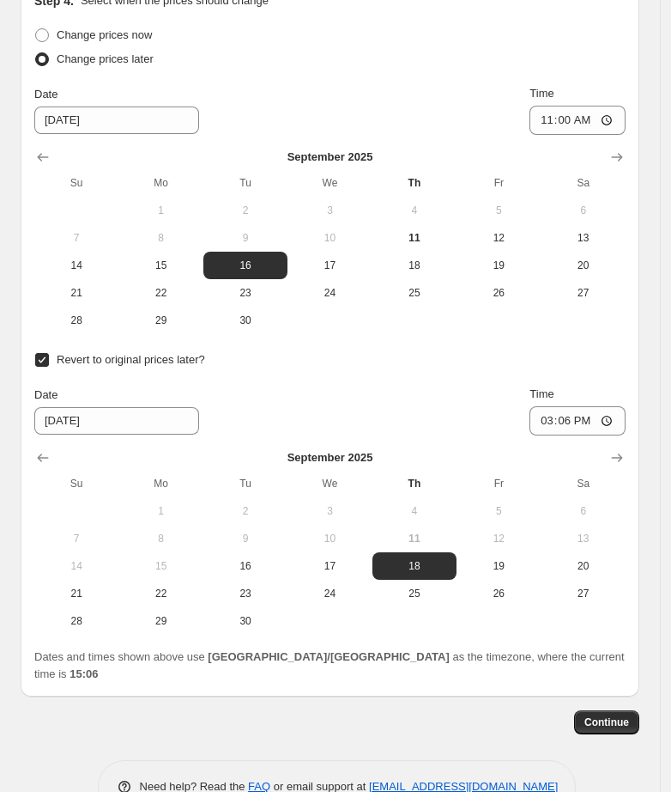
scroll to position [1470, 0]
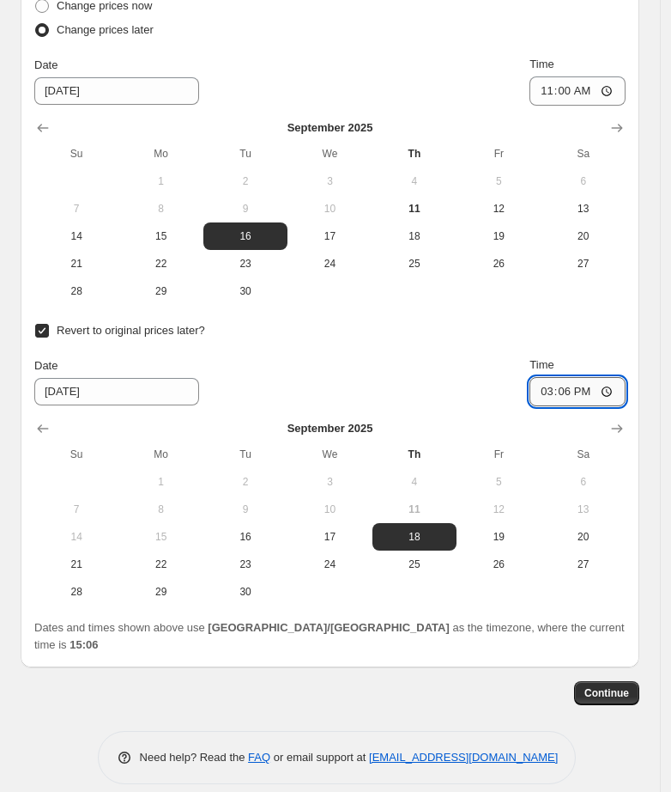
click at [561, 392] on input "15:06" at bounding box center [578, 391] width 96 height 29
type input "10:00"
click at [173, 581] on button "29" at bounding box center [160, 591] width 84 height 27
type input "[DATE]"
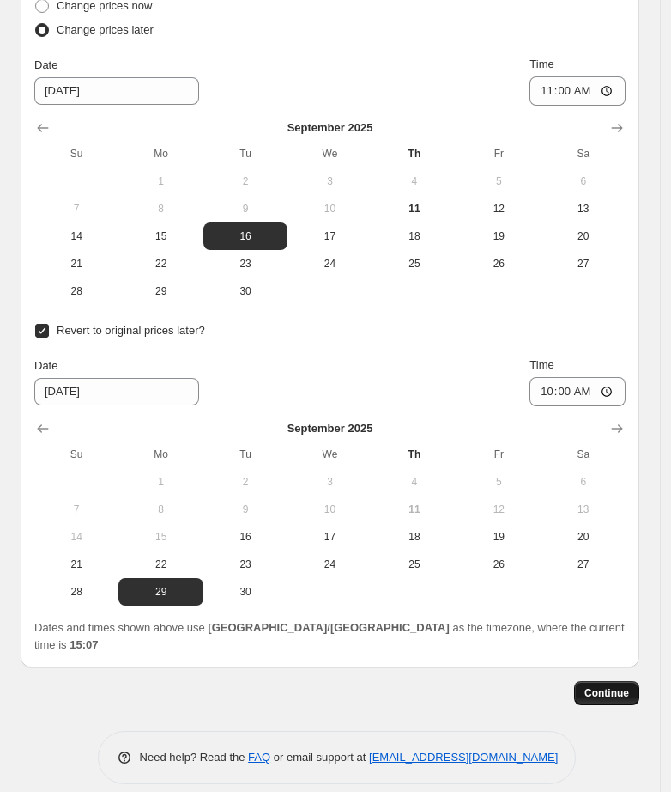
click at [622, 686] on span "Continue" at bounding box center [607, 693] width 45 height 14
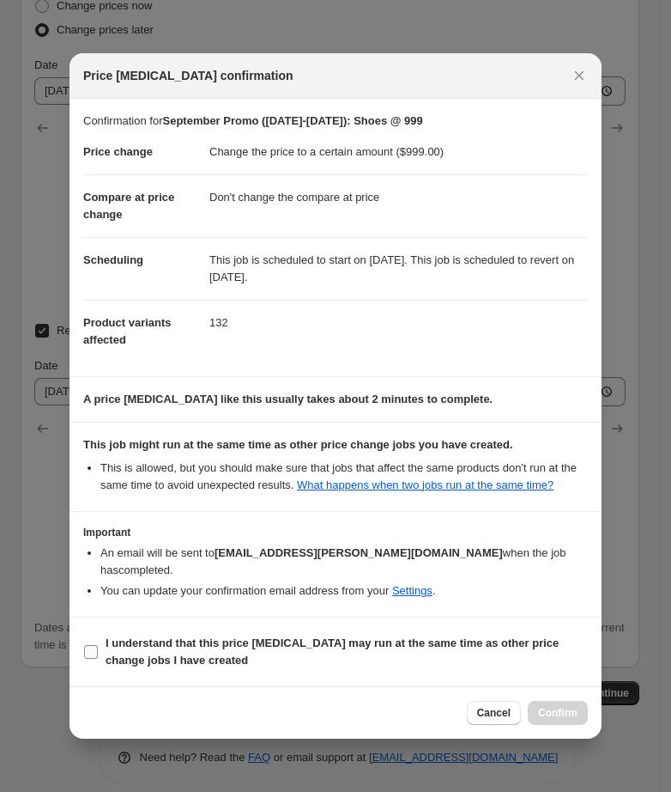
click at [94, 655] on input "I understand that this price [MEDICAL_DATA] may run at the same time as other p…" at bounding box center [91, 652] width 14 height 14
checkbox input "true"
click at [548, 717] on span "Confirm" at bounding box center [557, 713] width 39 height 14
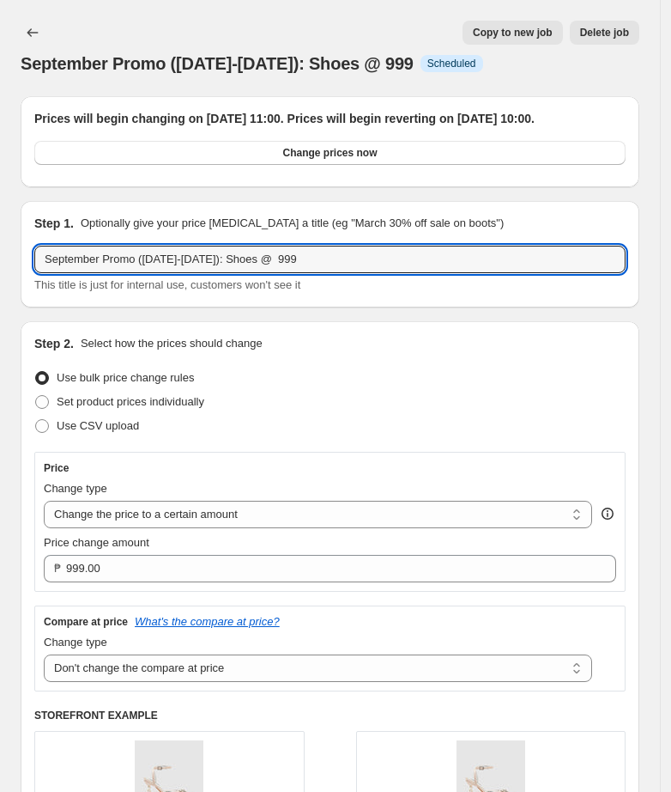
drag, startPoint x: 314, startPoint y: 276, endPoint x: -169, endPoint y: 291, distance: 483.6
click at [0, 291] on html "Home Settings Plans Skip to content September Promo ([DATE]-[DATE]): Shoes @ 99…" at bounding box center [335, 396] width 671 height 792
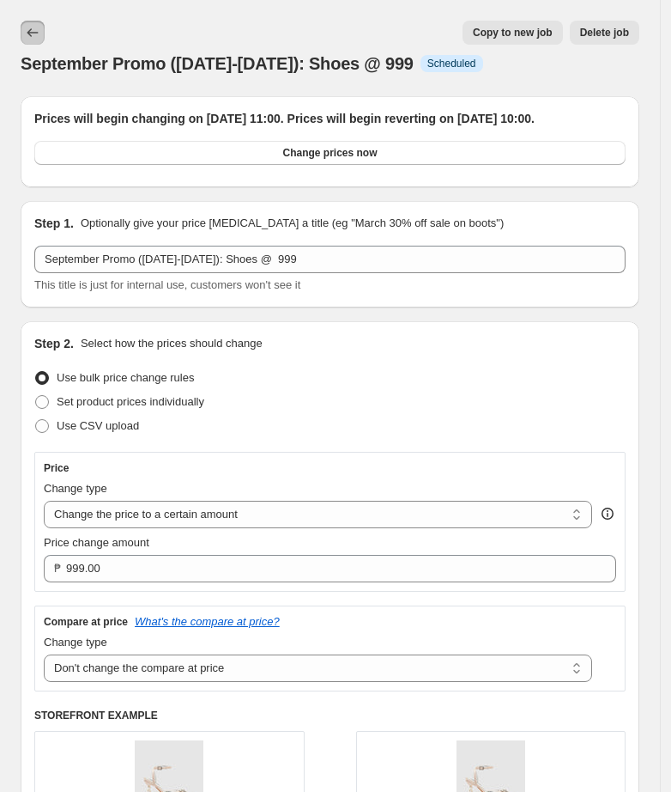
click at [31, 38] on icon "Price change jobs" at bounding box center [32, 32] width 17 height 17
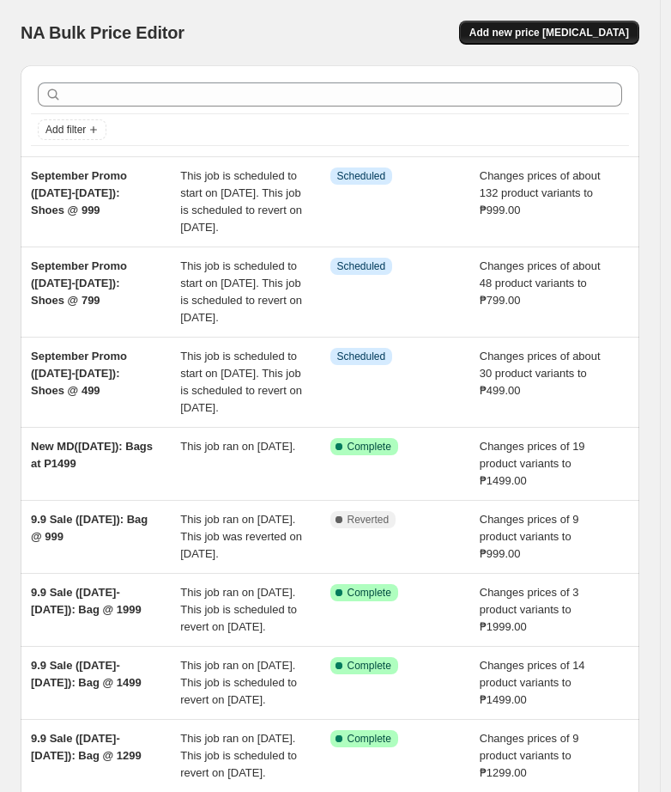
click at [575, 29] on span "Add new price [MEDICAL_DATA]" at bounding box center [550, 33] width 160 height 14
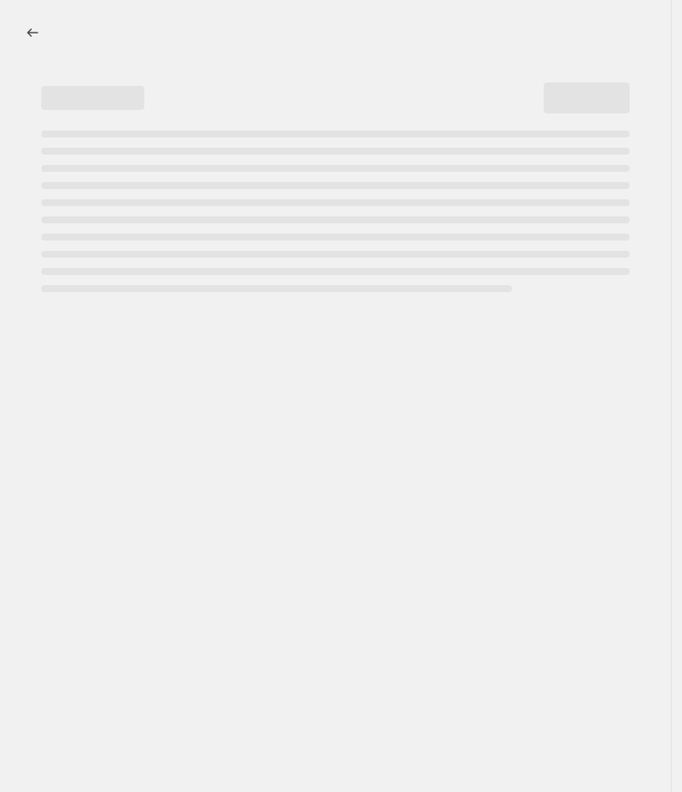
select select "percentage"
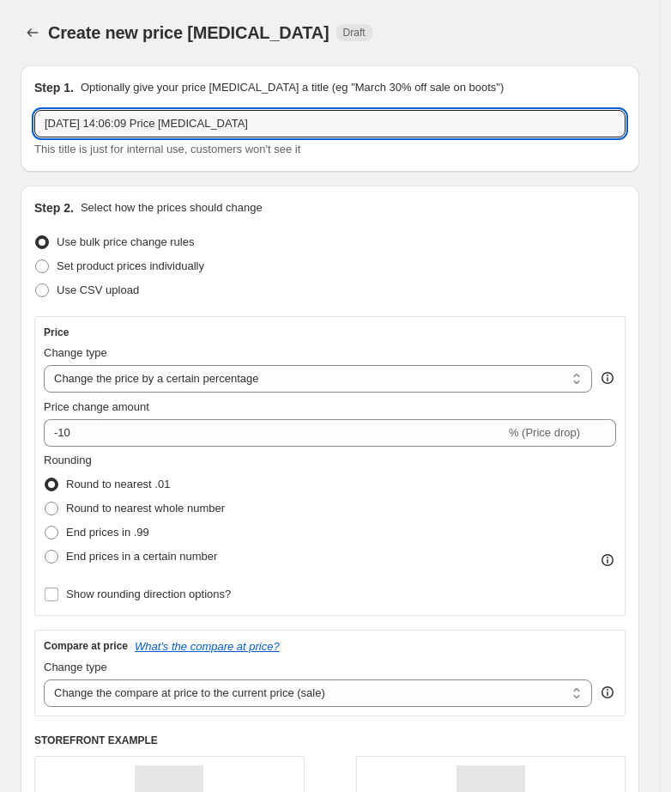
drag, startPoint x: 287, startPoint y: 117, endPoint x: -49, endPoint y: 127, distance: 335.8
click at [0, 127] on html "Home Settings Plans Skip to content Create new price [MEDICAL_DATA]. This page …" at bounding box center [335, 396] width 671 height 792
paste input "September Promo ([DATE]-[DATE]): Shoes @ 999"
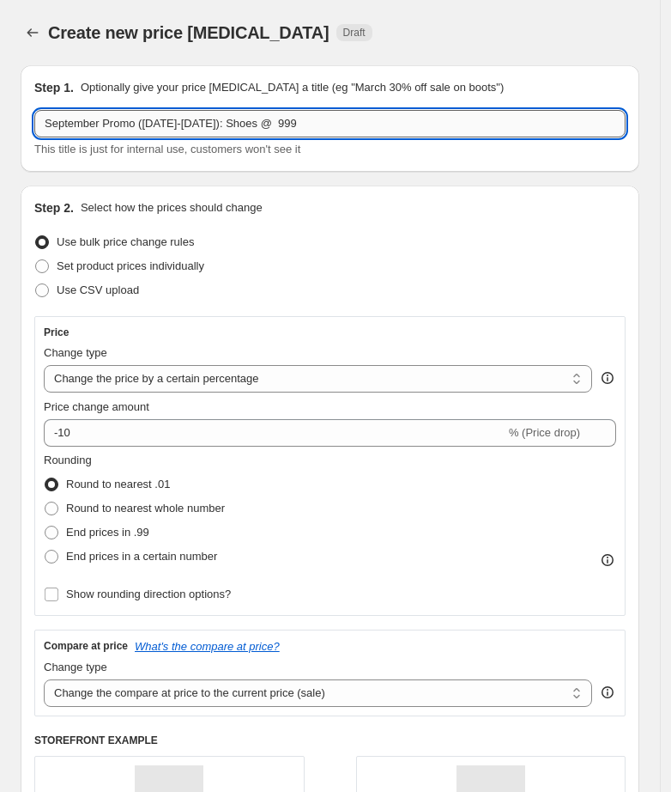
drag, startPoint x: 295, startPoint y: 116, endPoint x: 266, endPoint y: 121, distance: 29.6
click at [266, 121] on input "September Promo ([DATE]-[DATE]): Shoes @ 999" at bounding box center [330, 123] width 592 height 27
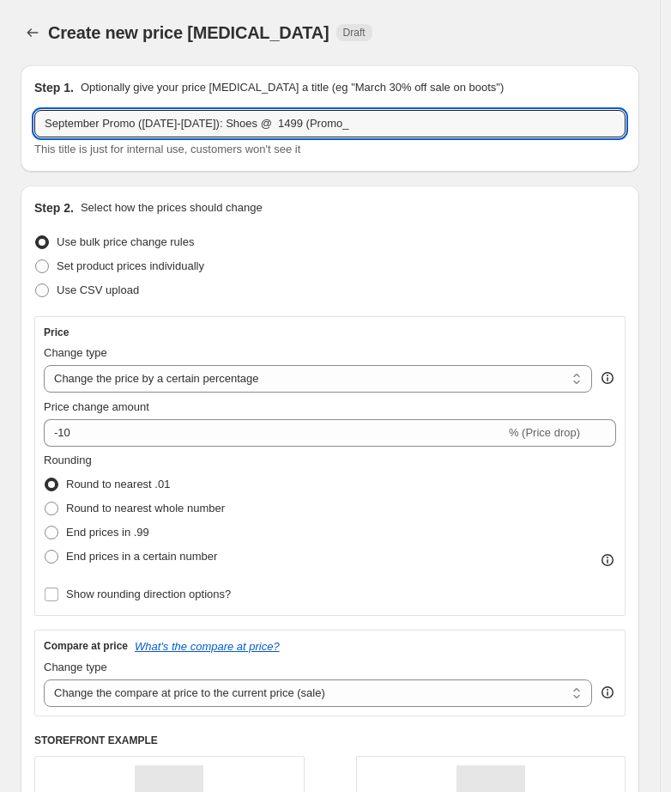
type input "September Promo ([DATE]-[DATE]): Shoes @ 1499 (Promo_"
click at [380, 199] on div "Step 2. Select how the prices should change" at bounding box center [330, 207] width 592 height 17
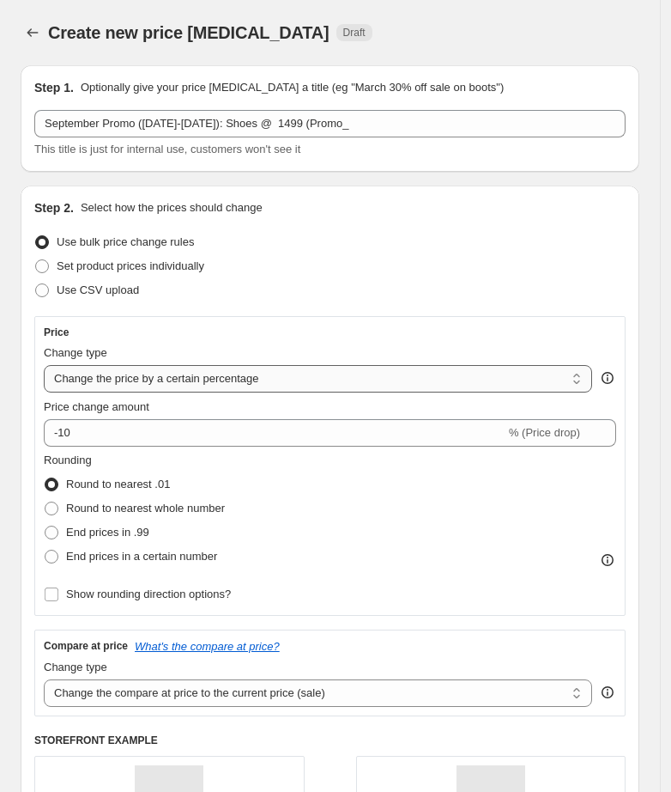
click at [273, 383] on select "Change the price to a certain amount Change the price by a certain amount Chang…" at bounding box center [318, 378] width 549 height 27
select select "to"
click at [44, 365] on select "Change the price to a certain amount Change the price by a certain amount Chang…" at bounding box center [318, 378] width 549 height 27
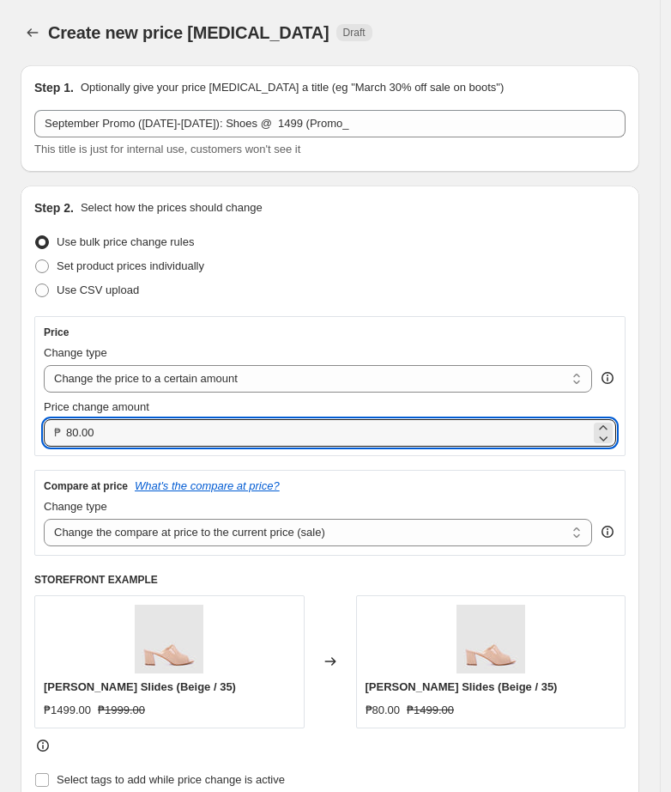
drag, startPoint x: 219, startPoint y: 444, endPoint x: -401, endPoint y: 397, distance: 621.7
click at [0, 397] on html "Home Settings Plans Skip to content Create new price [MEDICAL_DATA]. This page …" at bounding box center [335, 396] width 671 height 792
type input "1499.00"
click at [295, 531] on select "Change the compare at price to the current price (sale) Change the compare at p…" at bounding box center [318, 532] width 549 height 27
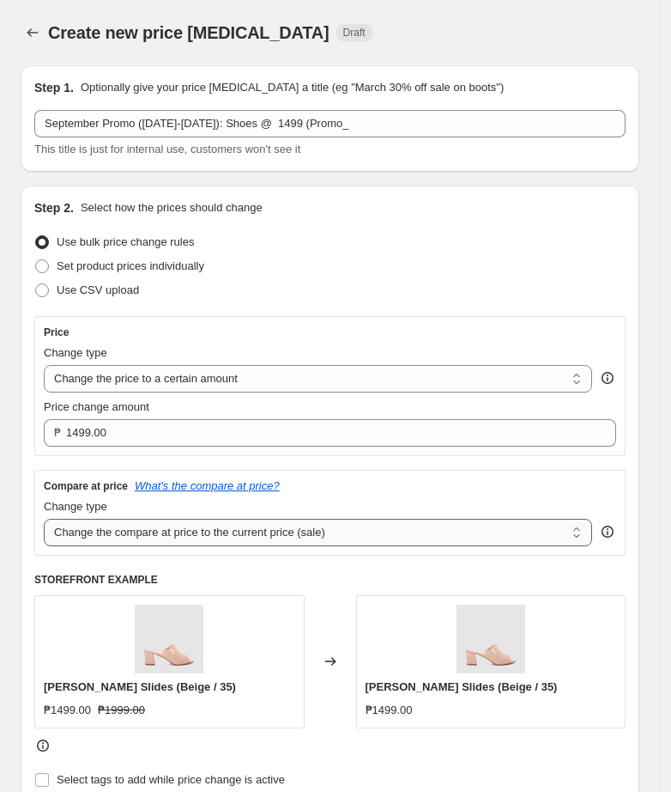
select select "no_change"
click at [44, 519] on select "Change the compare at price to the current price (sale) Change the compare at p…" at bounding box center [318, 532] width 549 height 27
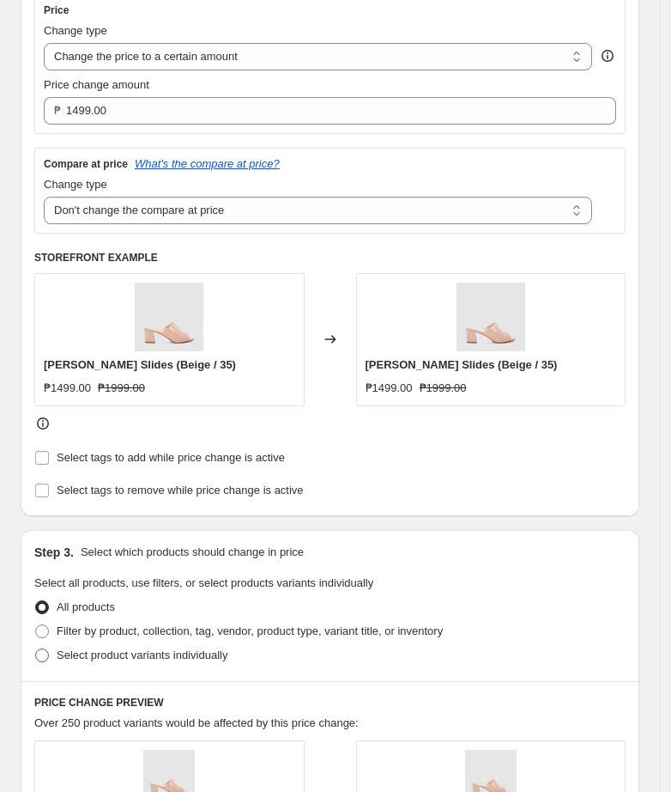
click at [43, 660] on span at bounding box center [42, 655] width 14 height 14
click at [36, 649] on input "Select product variants individually" at bounding box center [35, 648] width 1 height 1
radio input "true"
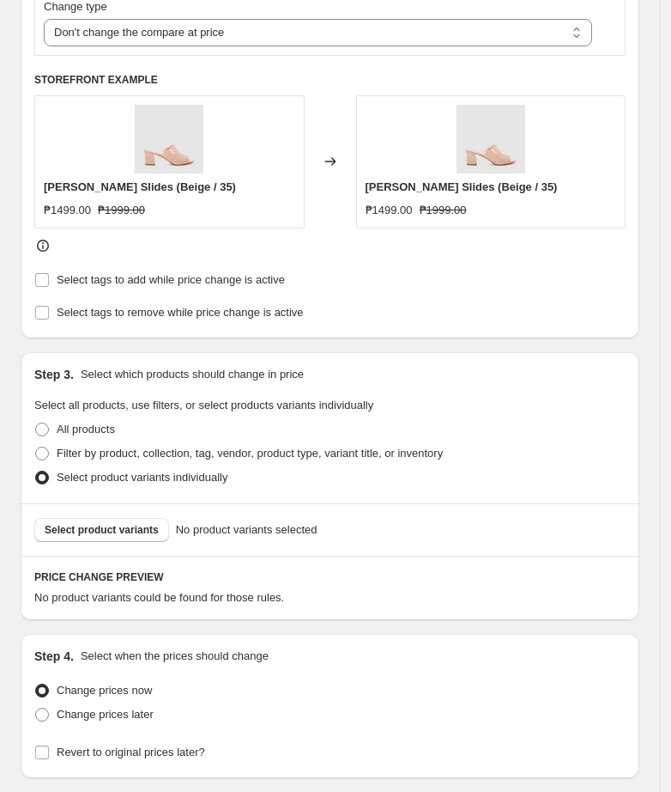
scroll to position [537, 0]
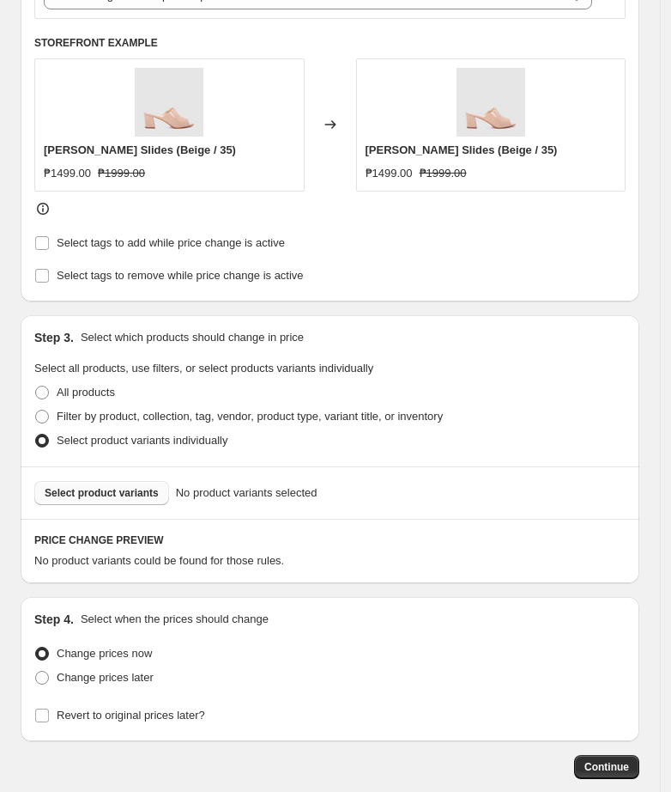
click at [115, 491] on span "Select product variants" at bounding box center [102, 493] width 114 height 14
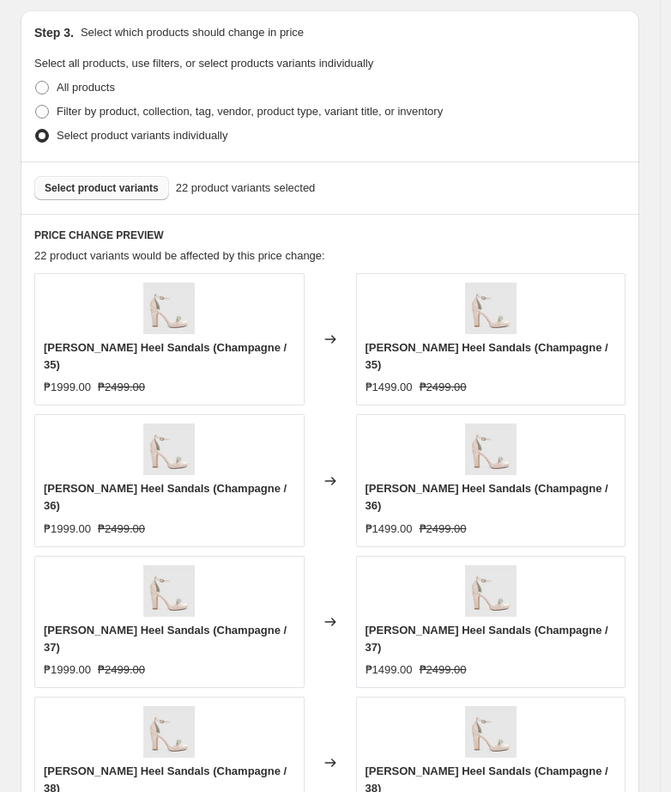
scroll to position [1286, 0]
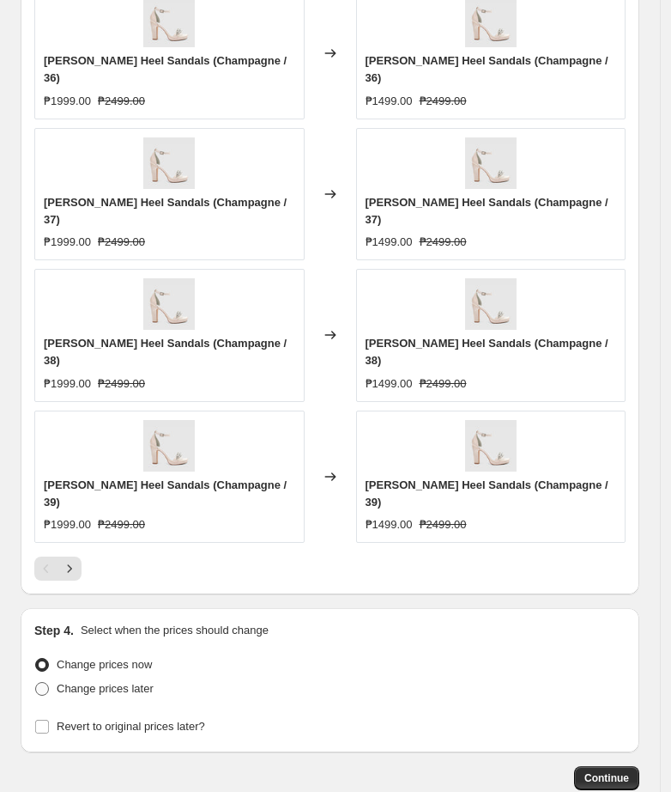
click at [102, 682] on span "Change prices later" at bounding box center [105, 688] width 97 height 13
click at [36, 682] on input "Change prices later" at bounding box center [35, 682] width 1 height 1
radio input "true"
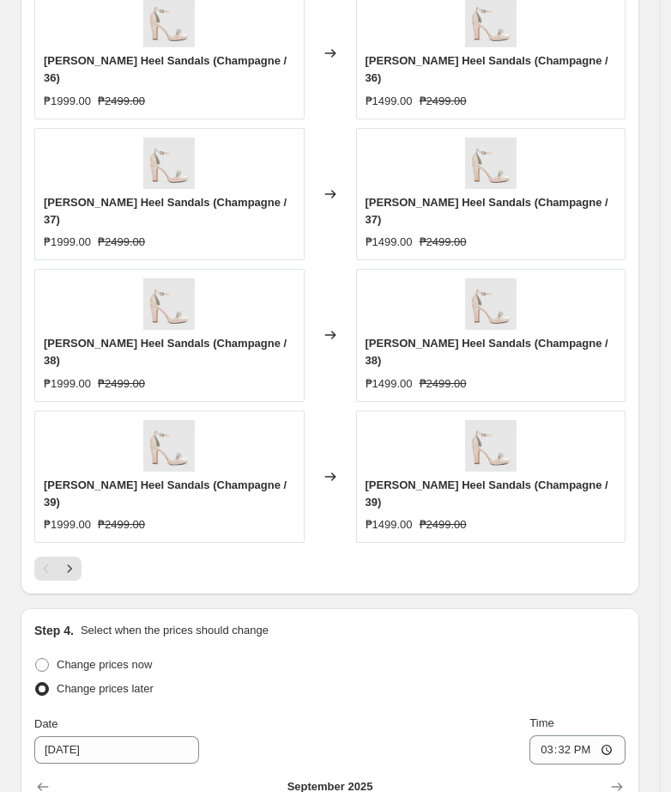
scroll to position [1580, 0]
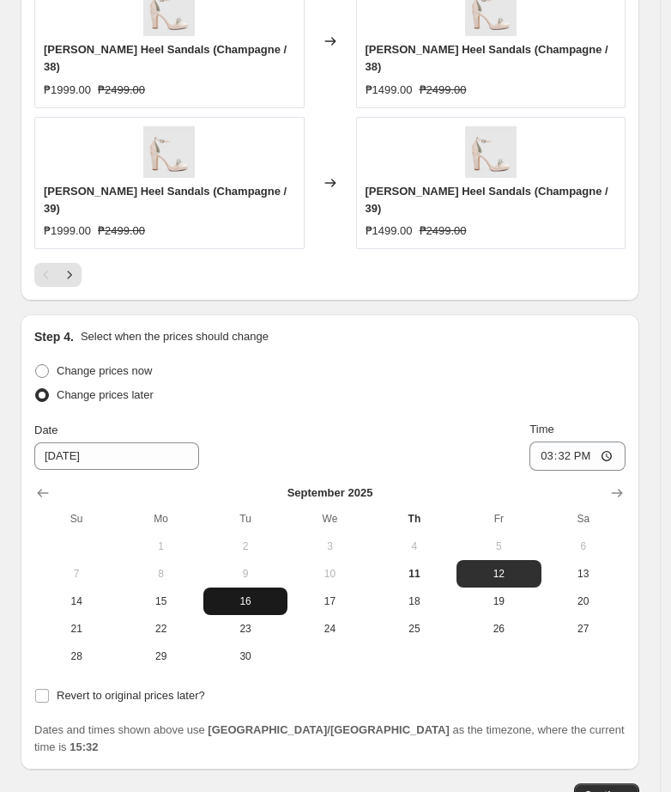
click at [252, 594] on span "16" at bounding box center [245, 601] width 70 height 14
type input "[DATE]"
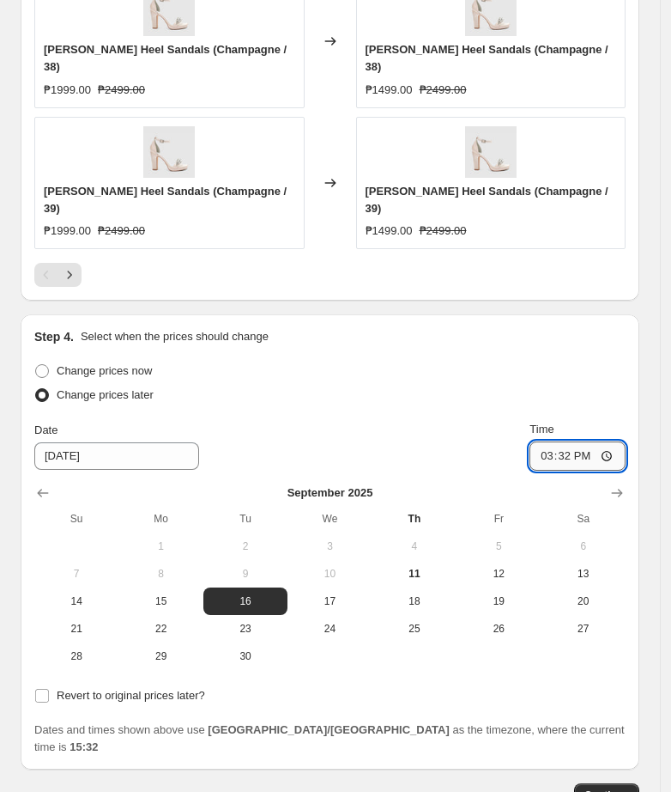
click at [558, 441] on input "15:32" at bounding box center [578, 455] width 96 height 29
type input "11:00"
click at [48, 689] on input "Revert to original prices later?" at bounding box center [42, 696] width 14 height 14
checkbox input "true"
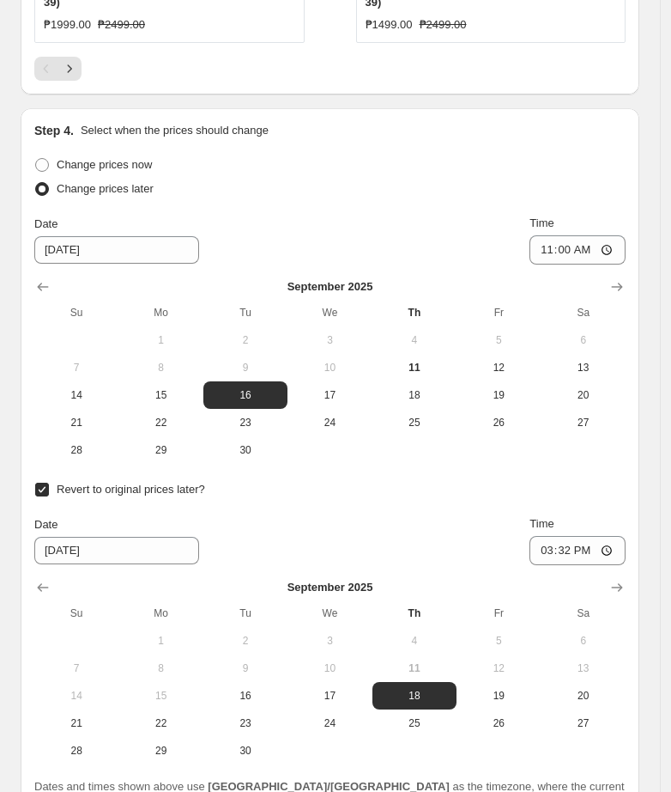
scroll to position [1842, 0]
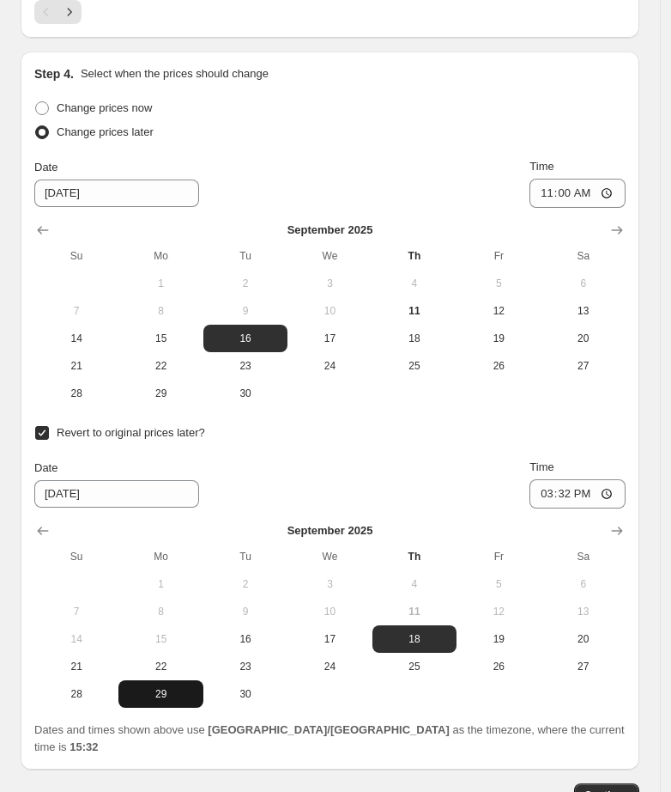
click at [173, 687] on span "29" at bounding box center [160, 694] width 70 height 14
type input "[DATE]"
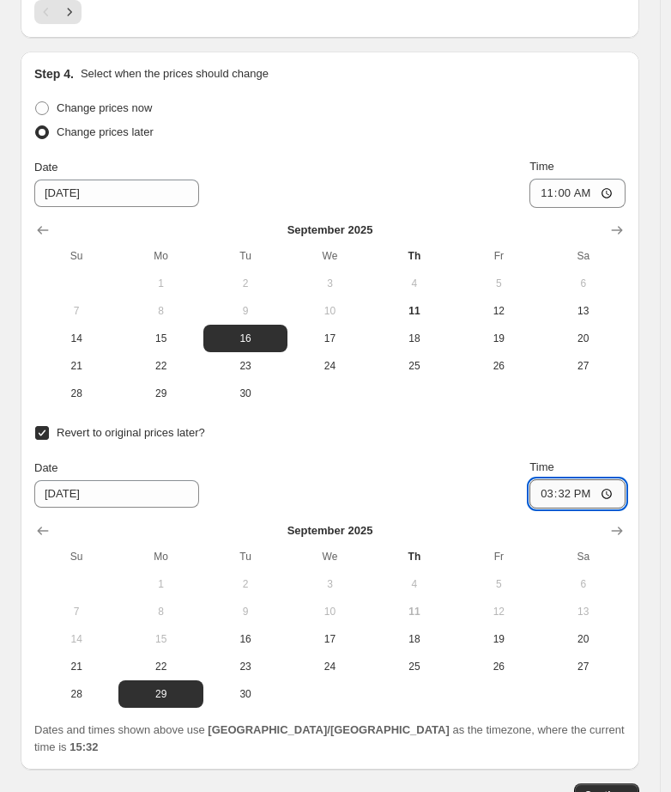
click at [555, 479] on input "15:32" at bounding box center [578, 493] width 96 height 29
type input "10:00"
click at [471, 647] on div "Step 4. Select when the prices should change Change prices now Change prices la…" at bounding box center [330, 411] width 619 height 718
click at [601, 783] on button "Continue" at bounding box center [606, 795] width 65 height 24
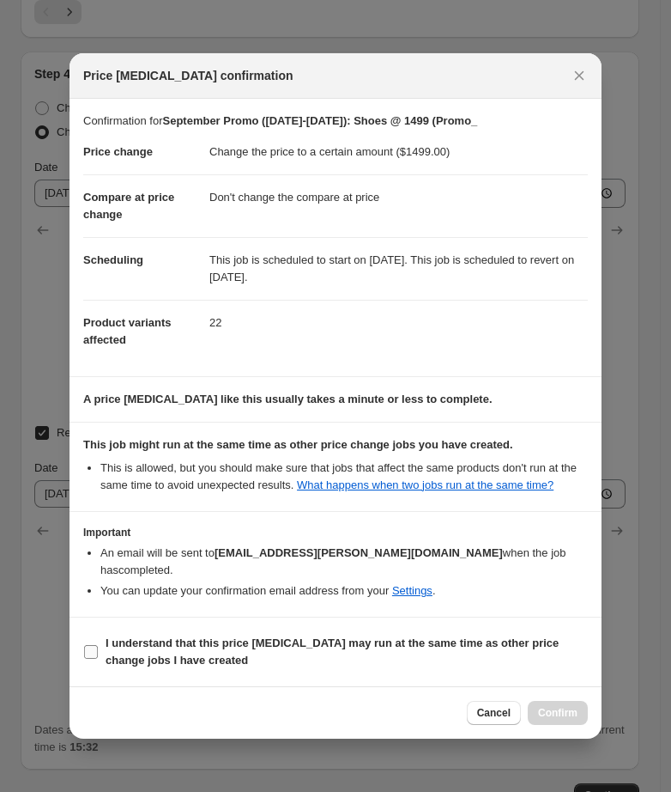
click at [85, 659] on input "I understand that this price [MEDICAL_DATA] may run at the same time as other p…" at bounding box center [91, 652] width 14 height 14
checkbox input "true"
click at [552, 718] on span "Confirm" at bounding box center [557, 713] width 39 height 14
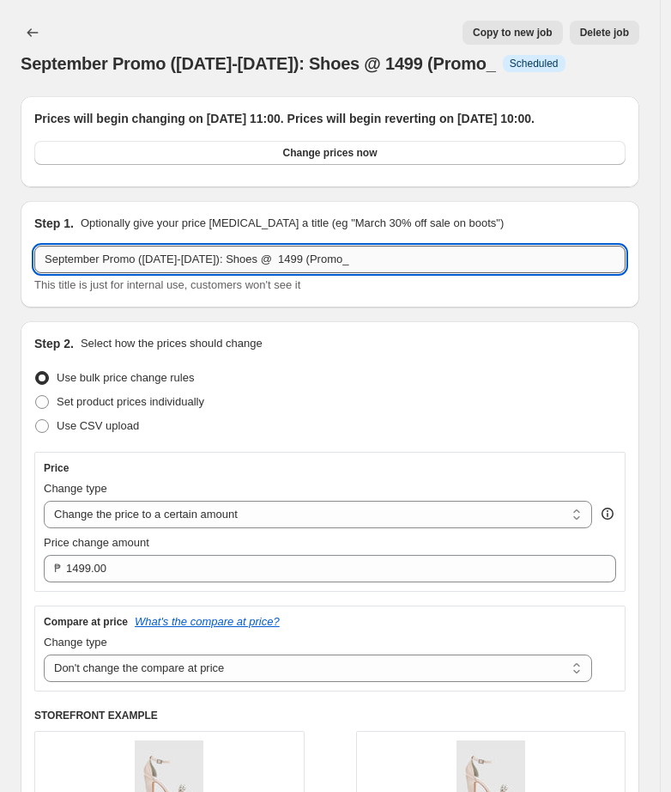
click at [351, 273] on input "September Promo ([DATE]-[DATE]): Shoes @ 1499 (Promo_" at bounding box center [330, 259] width 592 height 27
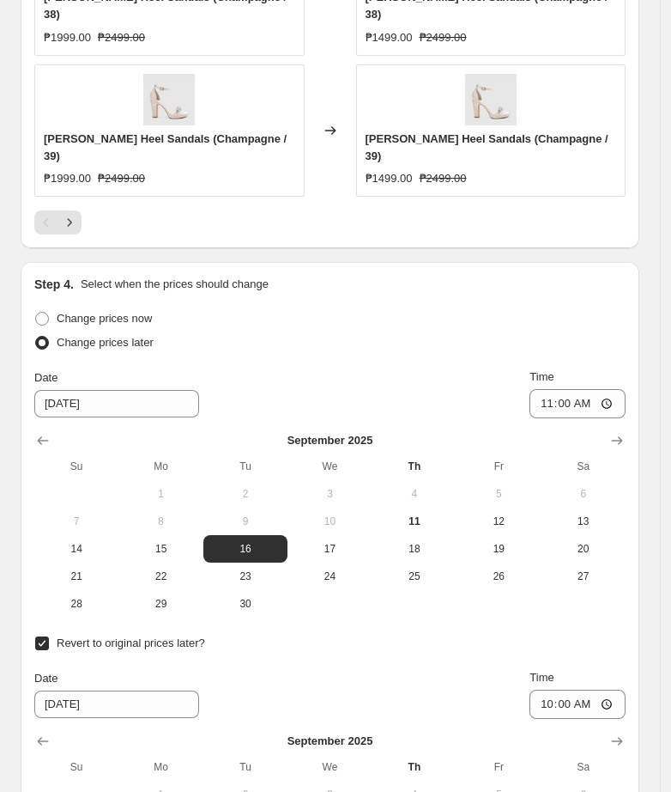
scroll to position [1995, 0]
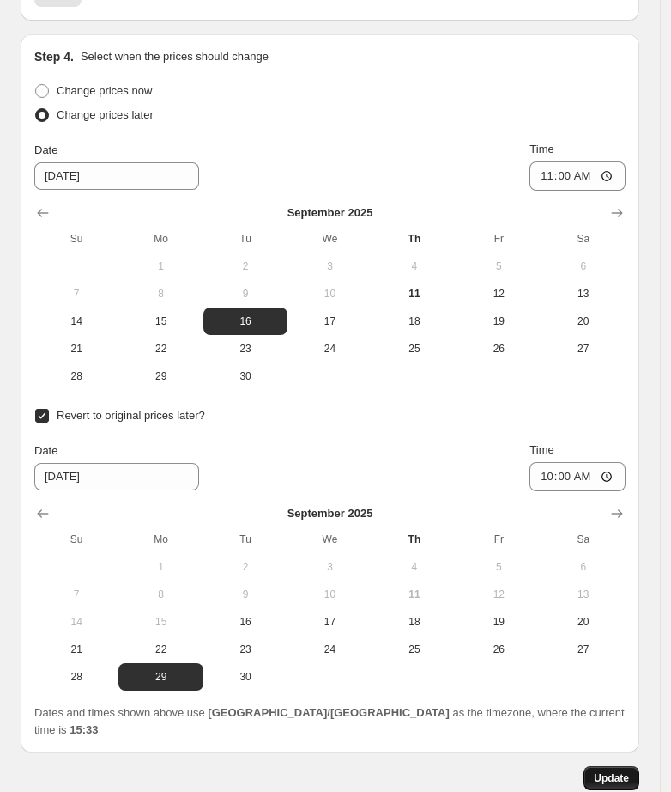
type input "September Promo ([DATE]-[DATE]): Shoes @ 1499 (Promo)"
click at [624, 771] on span "Update" at bounding box center [611, 778] width 35 height 14
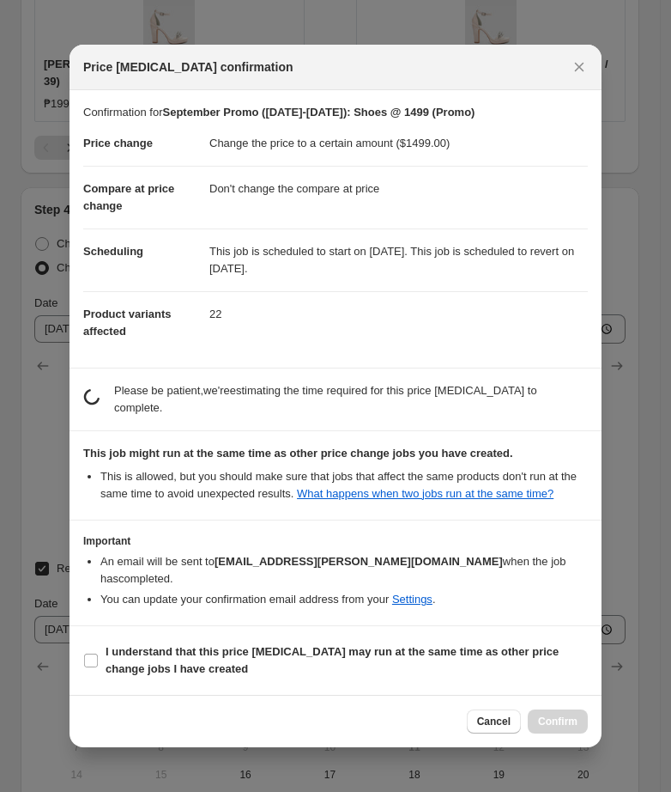
scroll to position [0, 0]
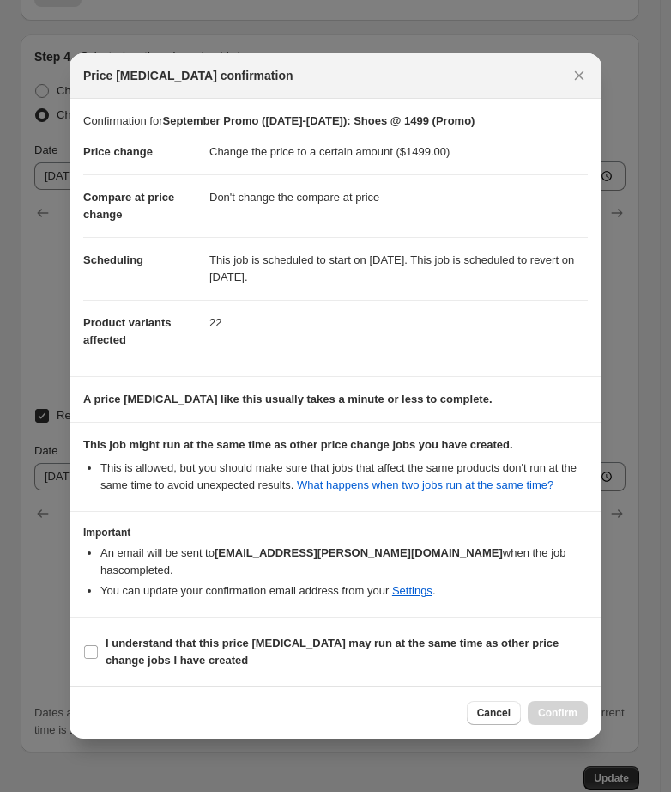
click at [111, 673] on section "I understand that this price [MEDICAL_DATA] may run at the same time as other p…" at bounding box center [336, 651] width 532 height 69
click at [112, 659] on b "I understand that this price [MEDICAL_DATA] may run at the same time as other p…" at bounding box center [332, 651] width 453 height 30
click at [98, 659] on input "I understand that this price [MEDICAL_DATA] may run at the same time as other p…" at bounding box center [91, 652] width 14 height 14
checkbox input "true"
click at [552, 713] on span "Confirm" at bounding box center [557, 713] width 39 height 14
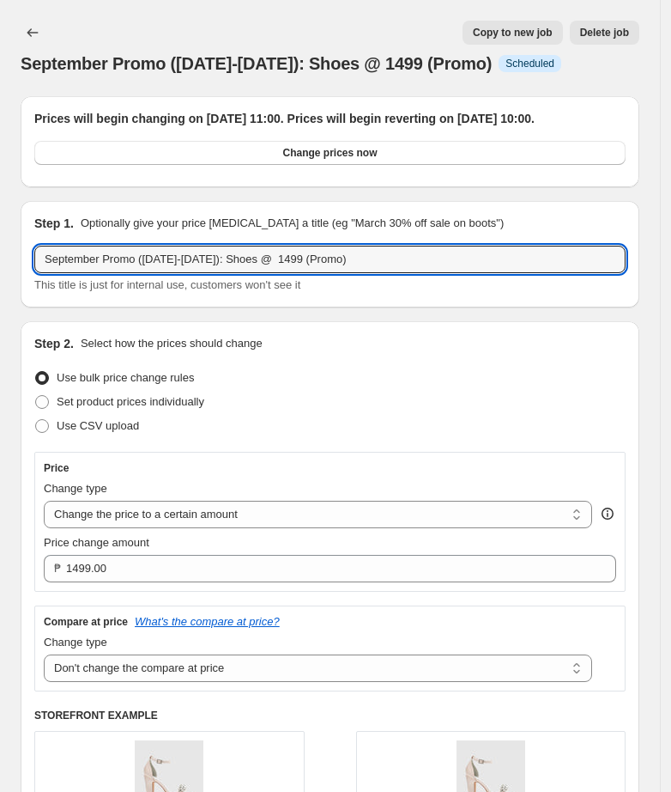
drag, startPoint x: 368, startPoint y: 273, endPoint x: -236, endPoint y: 278, distance: 604.4
click at [0, 278] on html "Home Settings Plans Skip to content September Promo ([DATE]-[DATE]): Shoes @ 14…" at bounding box center [335, 396] width 671 height 792
click at [59, 39] on div "September Promo ([DATE]-[DATE]): Shoes @ 1499 (Promo) Info Scheduled Copy to ne…" at bounding box center [330, 48] width 619 height 55
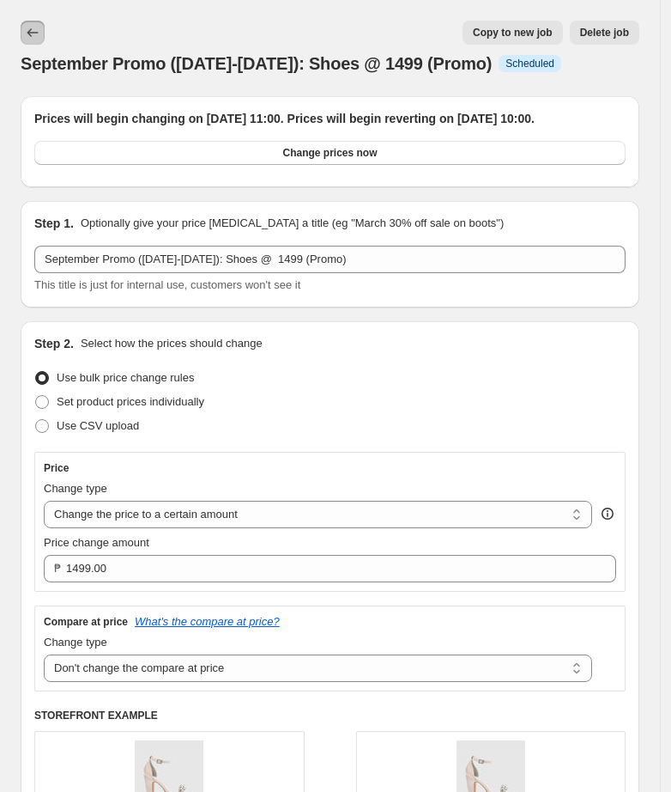
click at [33, 33] on icon "Price change jobs" at bounding box center [32, 32] width 17 height 17
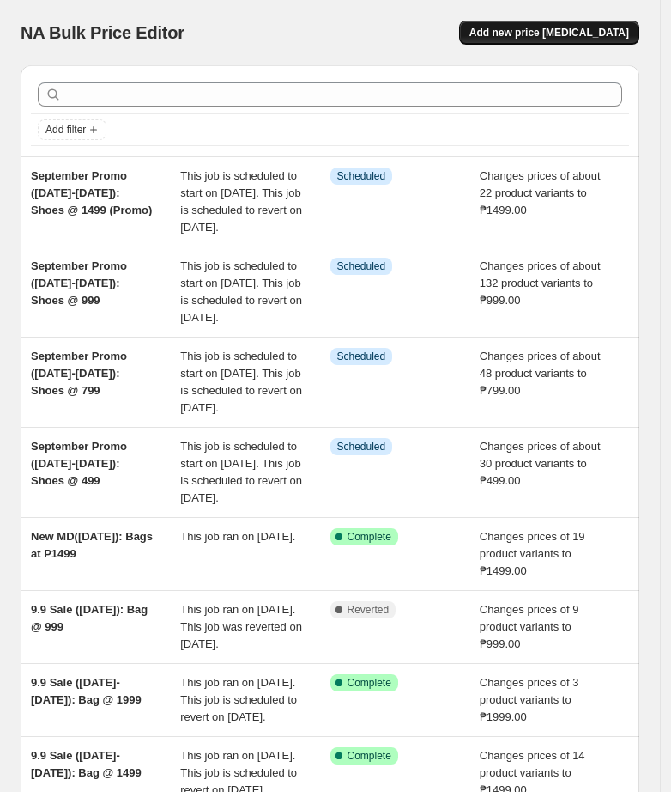
click at [579, 33] on span "Add new price [MEDICAL_DATA]" at bounding box center [550, 33] width 160 height 14
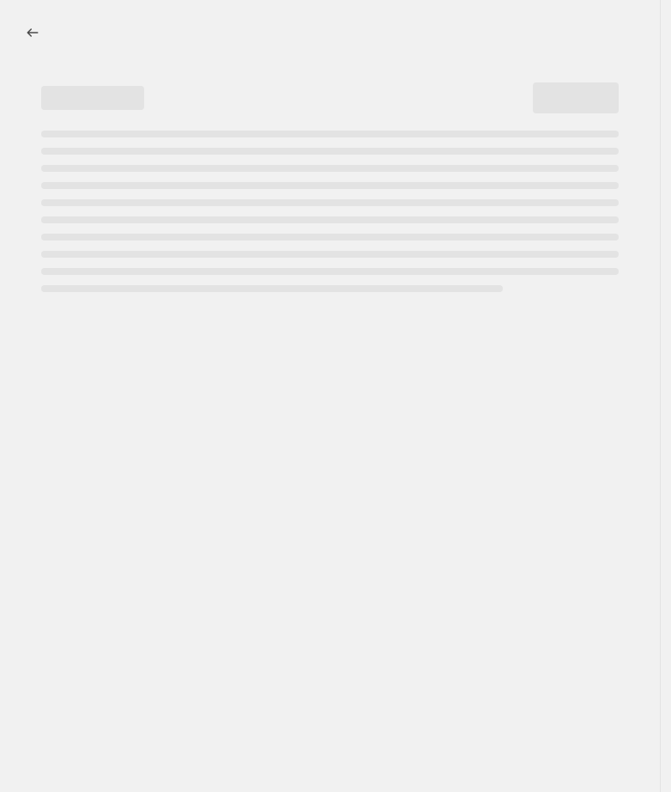
select select "percentage"
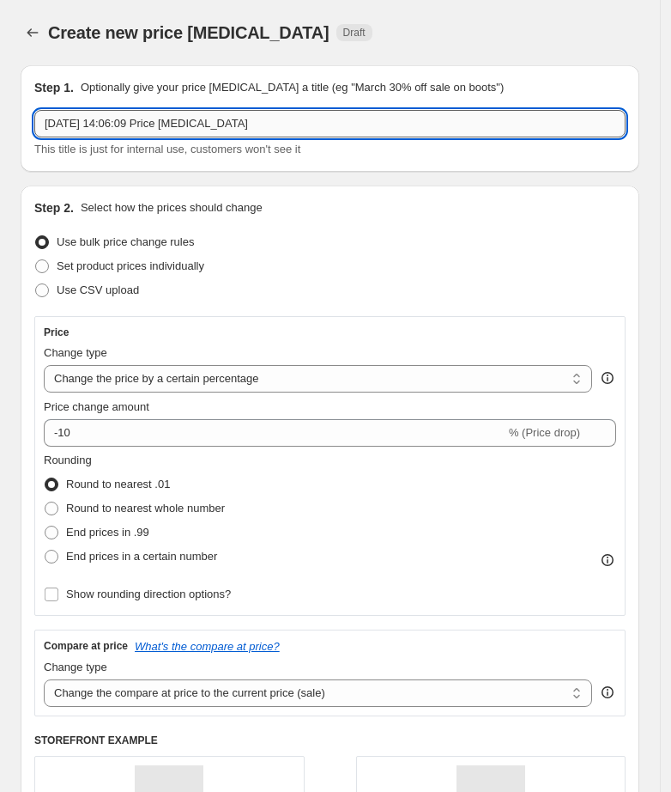
click at [318, 124] on input "[DATE] 14:06:09 Price [MEDICAL_DATA]" at bounding box center [330, 123] width 592 height 27
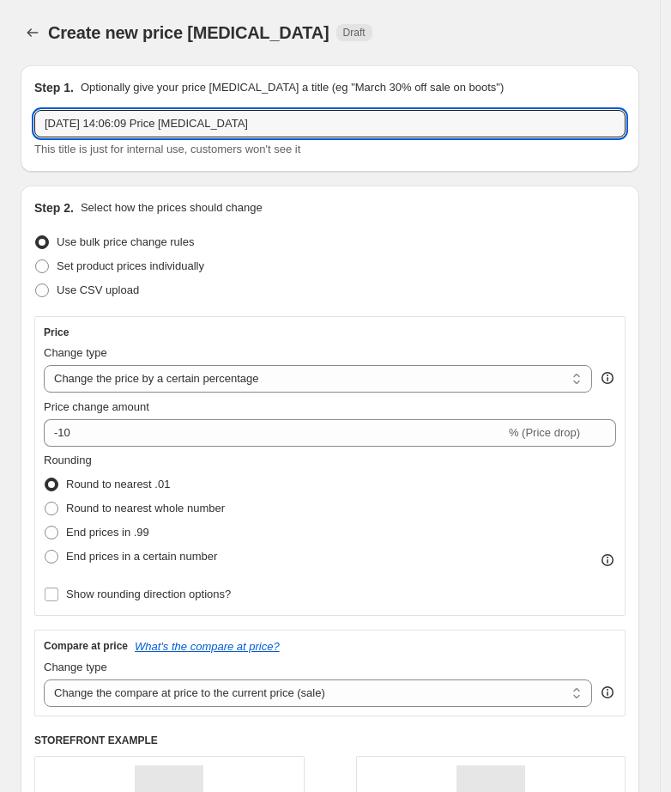
drag, startPoint x: 319, startPoint y: 122, endPoint x: -70, endPoint y: 137, distance: 389.2
click at [0, 137] on html "Home Settings Plans Skip to content Create new price [MEDICAL_DATA]. This page …" at bounding box center [335, 396] width 671 height 792
paste input "September Promo ([DATE]-[DATE]): Shoes @ 1499 (Promo)"
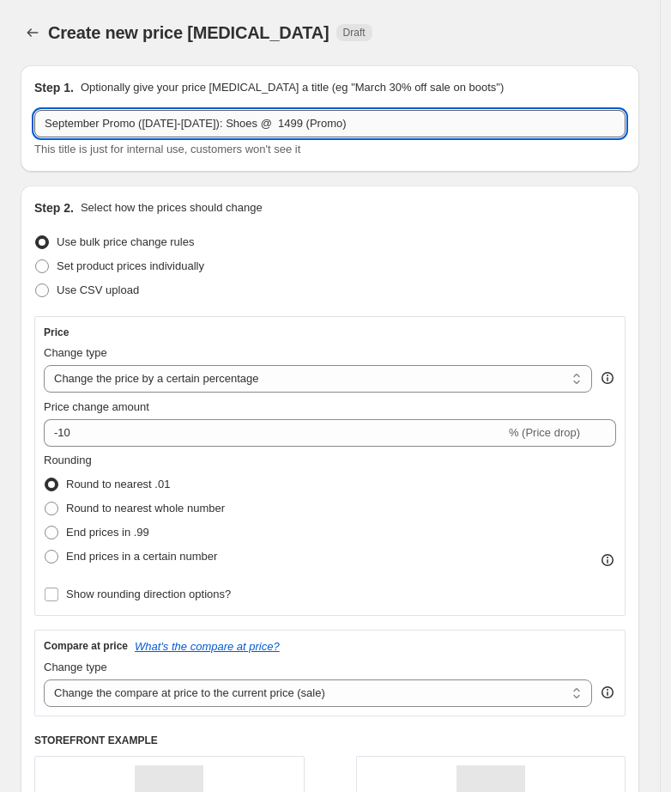
drag, startPoint x: 337, startPoint y: 125, endPoint x: 307, endPoint y: 124, distance: 29.2
click at [307, 124] on input "September Promo ([DATE]-[DATE]): Shoes @ 1499 (Promo)" at bounding box center [330, 123] width 592 height 27
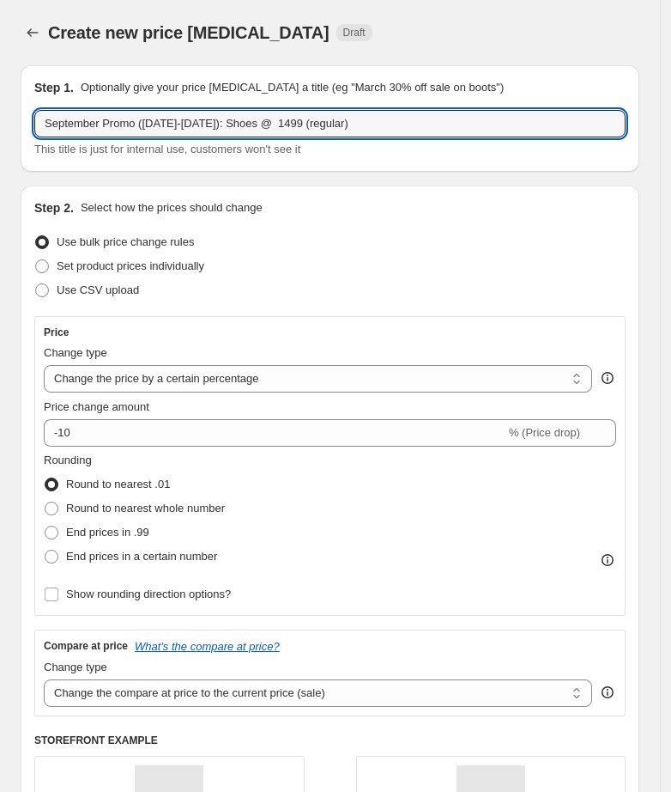
type input "September Promo ([DATE]-[DATE]): Shoes @ 1499 (regular)"
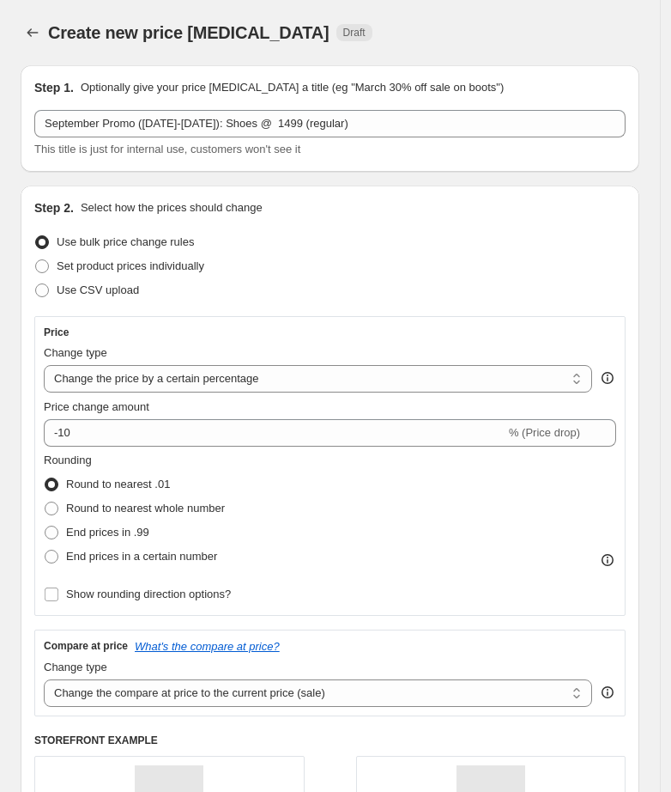
click at [355, 230] on div "Use bulk price change rules" at bounding box center [330, 242] width 592 height 24
click at [118, 378] on select "Change the price to a certain amount Change the price by a certain amount Chang…" at bounding box center [318, 378] width 549 height 27
select select "to"
click at [44, 365] on select "Change the price to a certain amount Change the price by a certain amount Chang…" at bounding box center [318, 378] width 549 height 27
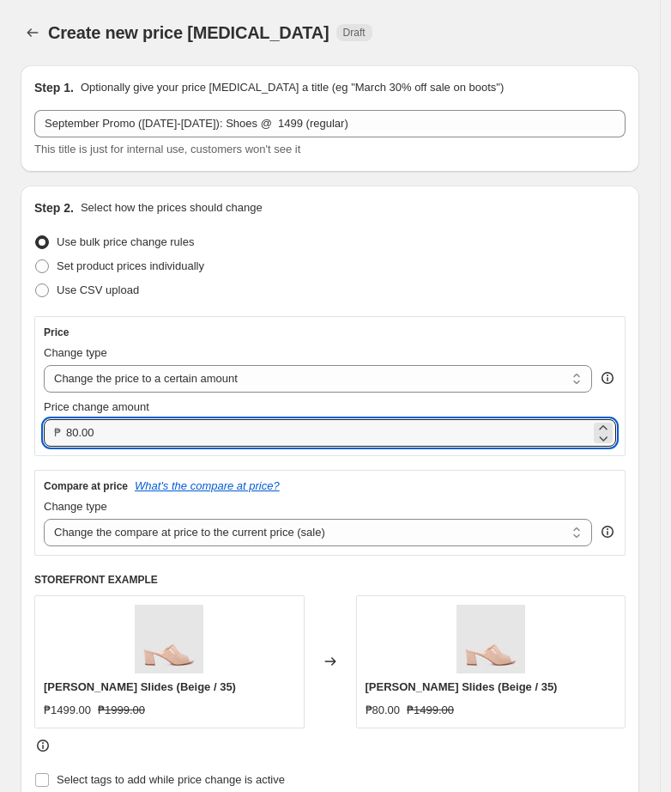
drag, startPoint x: 194, startPoint y: 429, endPoint x: -199, endPoint y: 460, distance: 394.4
click at [0, 460] on html "Home Settings Plans Skip to content Create new price [MEDICAL_DATA]. This page …" at bounding box center [335, 396] width 671 height 792
type input "1499.00"
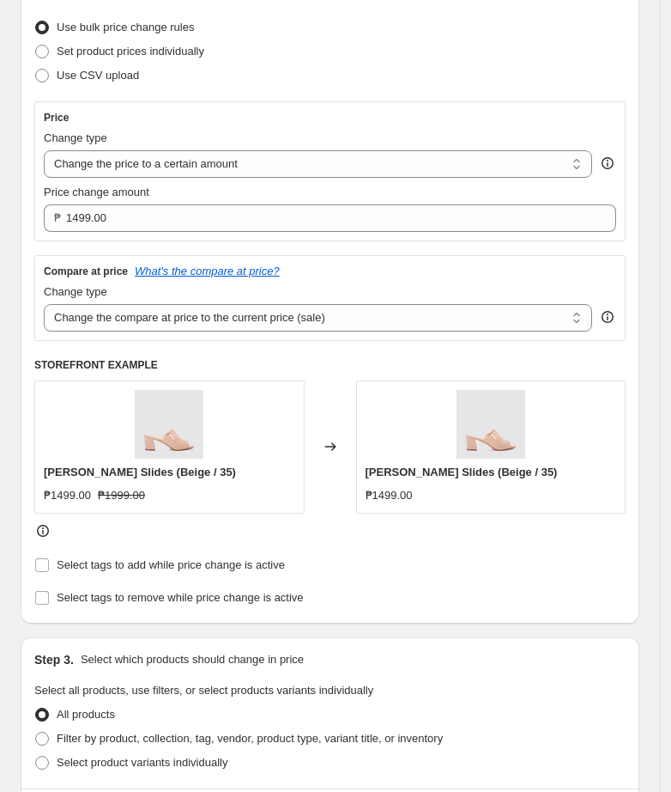
scroll to position [429, 0]
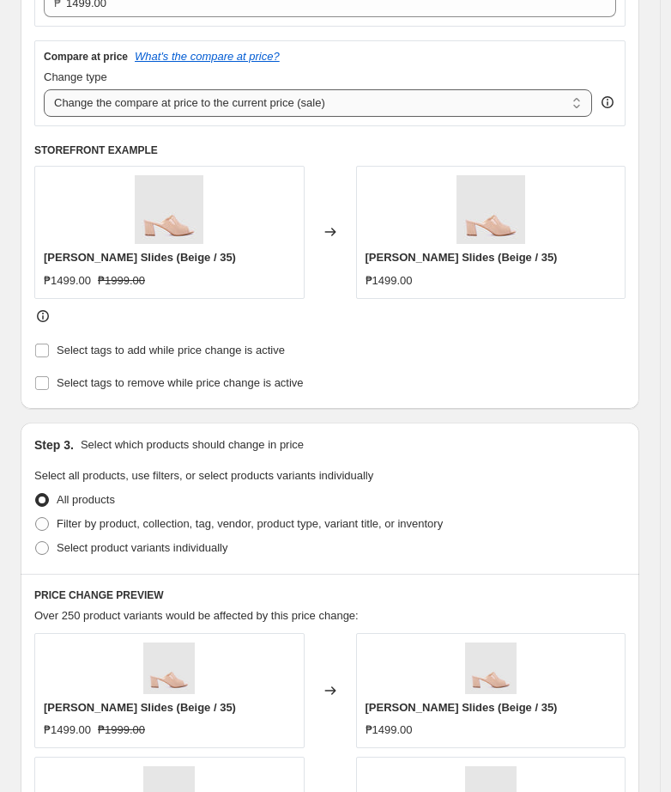
click at [218, 108] on select "Change the compare at price to the current price (sale) Change the compare at p…" at bounding box center [318, 102] width 549 height 27
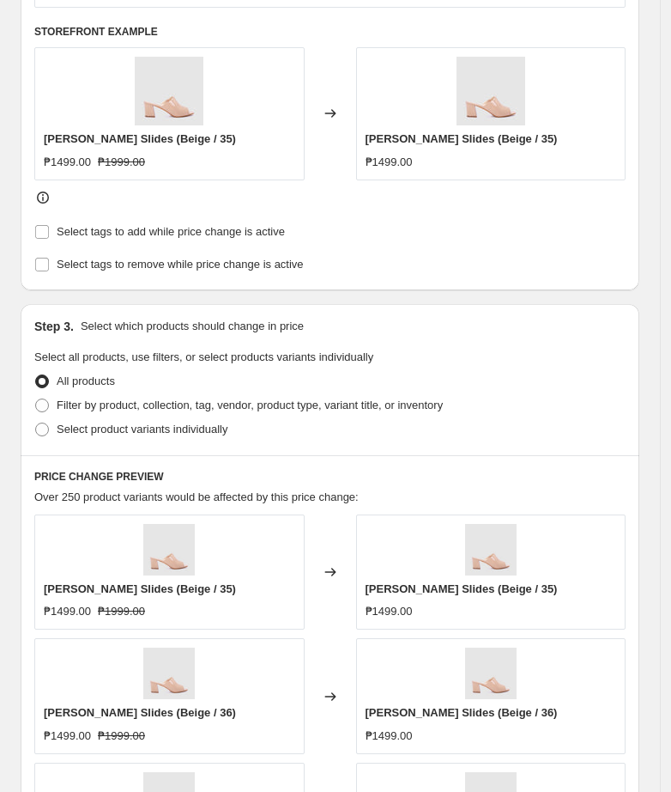
scroll to position [644, 0]
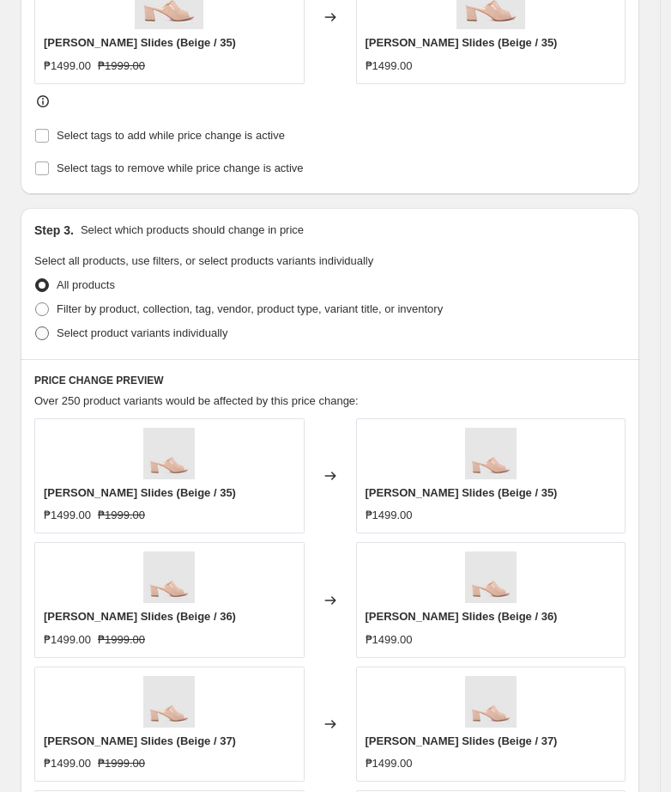
click at [49, 336] on span at bounding box center [41, 332] width 15 height 15
click at [36, 327] on input "Select product variants individually" at bounding box center [35, 326] width 1 height 1
radio input "true"
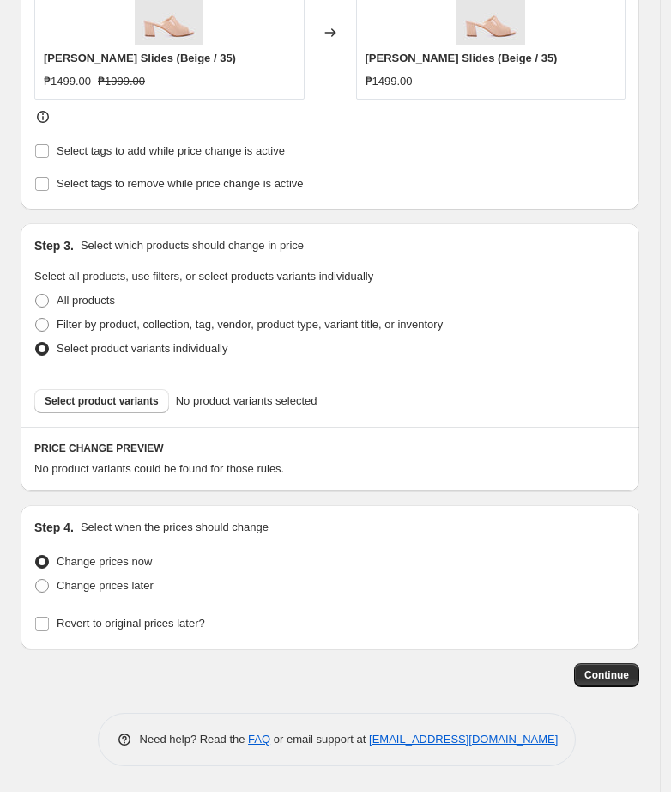
scroll to position [628, 0]
click at [150, 401] on span "Select product variants" at bounding box center [102, 401] width 114 height 14
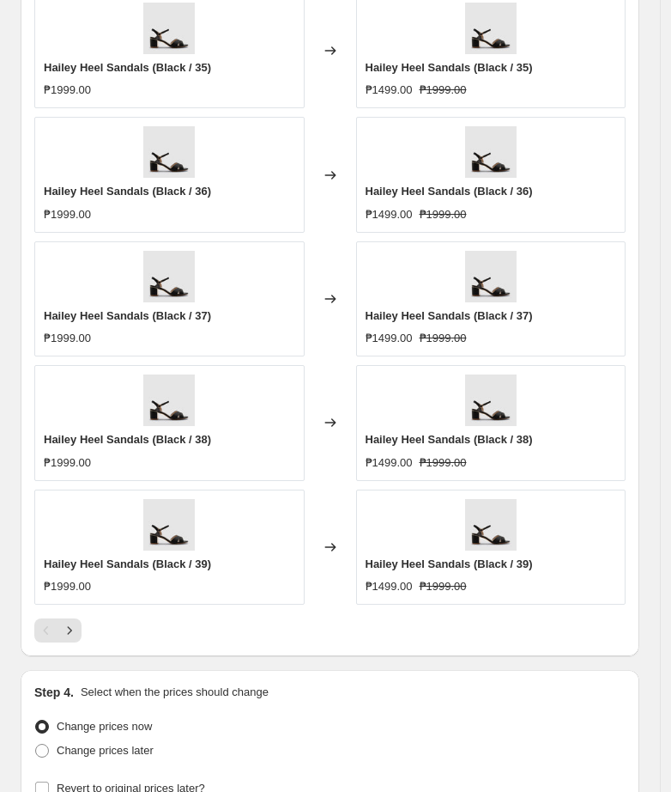
scroll to position [1286, 0]
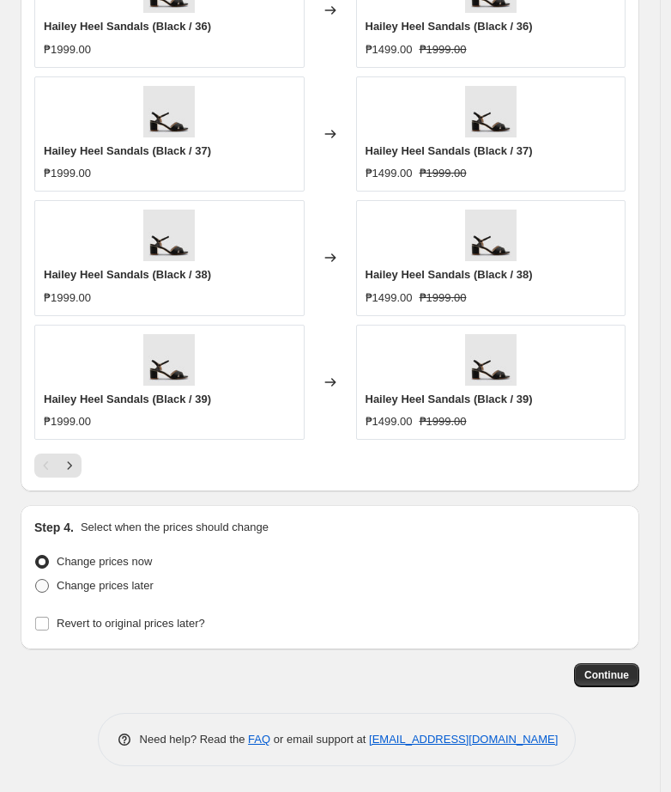
click at [50, 587] on label "Change prices later" at bounding box center [93, 586] width 119 height 24
click at [36, 580] on input "Change prices later" at bounding box center [35, 579] width 1 height 1
radio input "true"
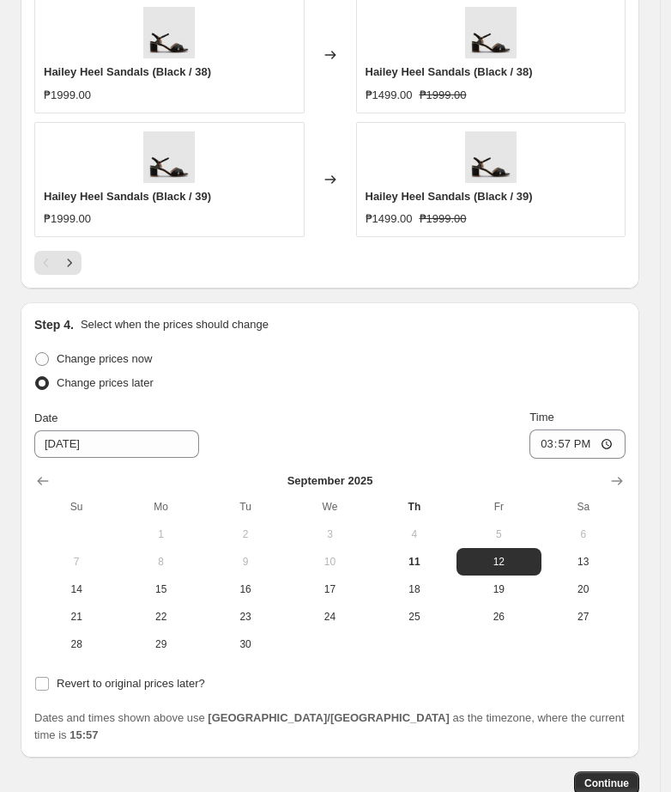
scroll to position [1501, 0]
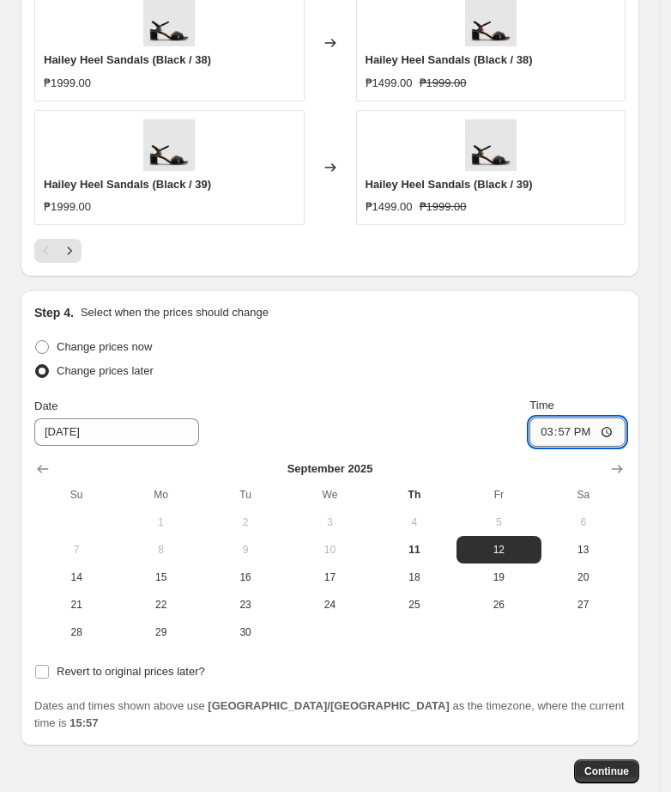
click at [560, 431] on input "15:57" at bounding box center [578, 431] width 96 height 29
type input "23:57"
click at [255, 582] on span "16" at bounding box center [245, 577] width 70 height 14
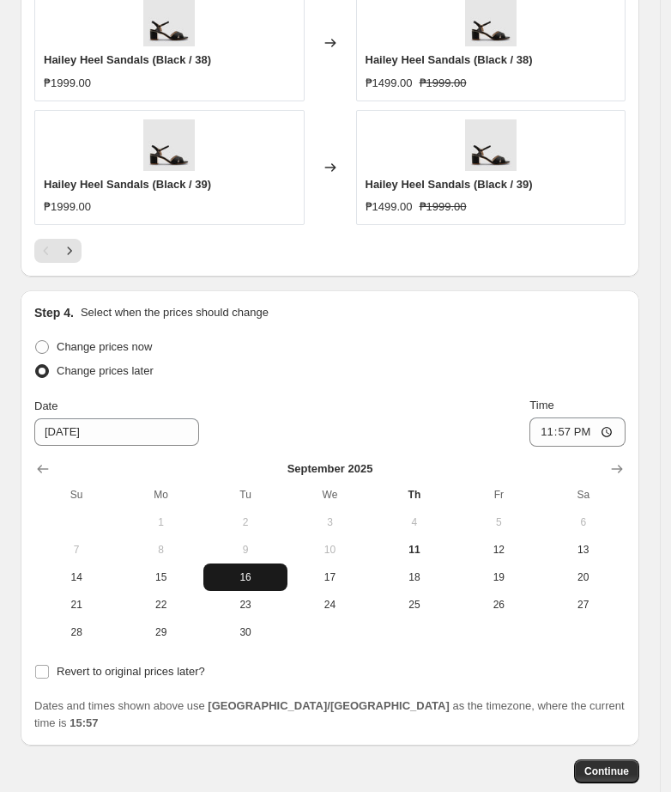
type input "[DATE]"
click at [559, 438] on input "23:57" at bounding box center [578, 431] width 96 height 29
type input "11:00"
click at [48, 668] on input "Revert to original prices later?" at bounding box center [42, 672] width 14 height 14
checkbox input "true"
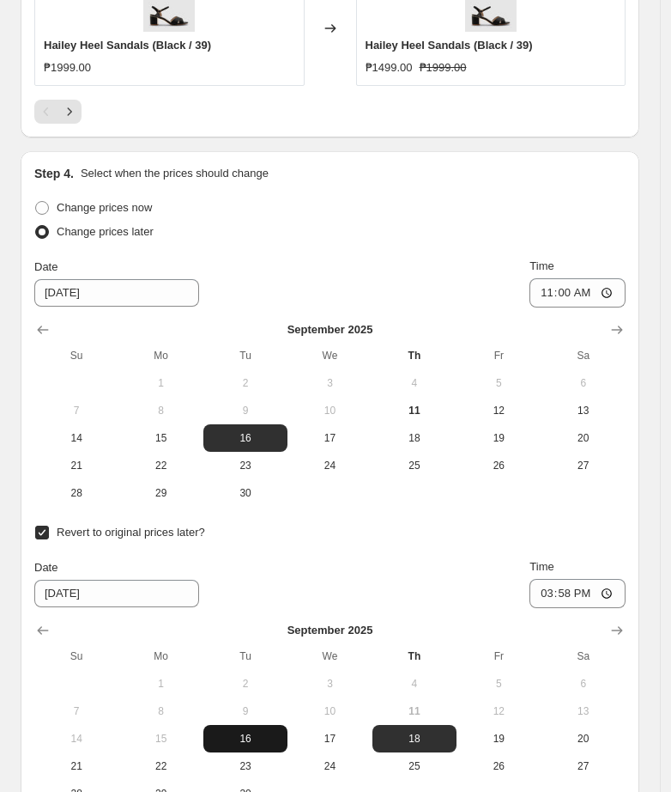
scroll to position [1842, 0]
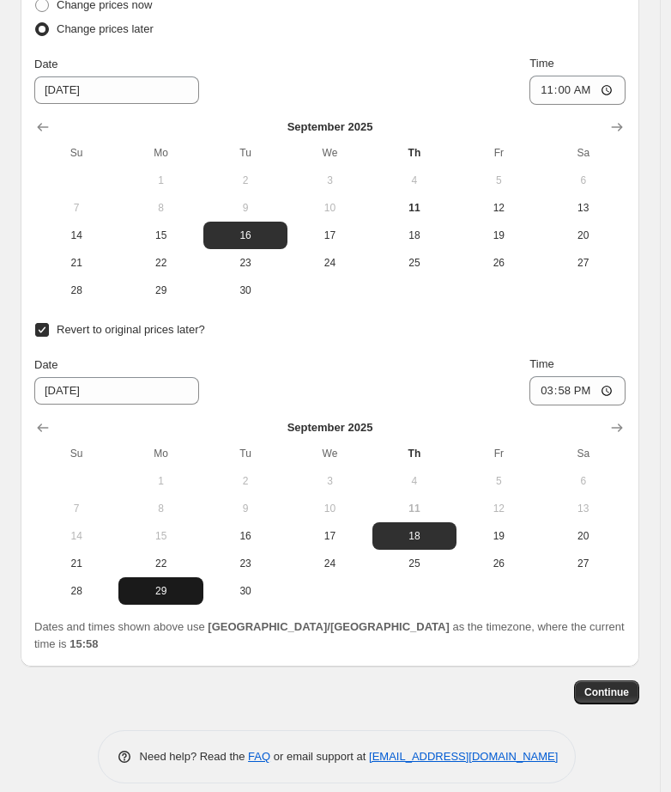
click at [148, 589] on span "29" at bounding box center [160, 591] width 70 height 14
type input "[DATE]"
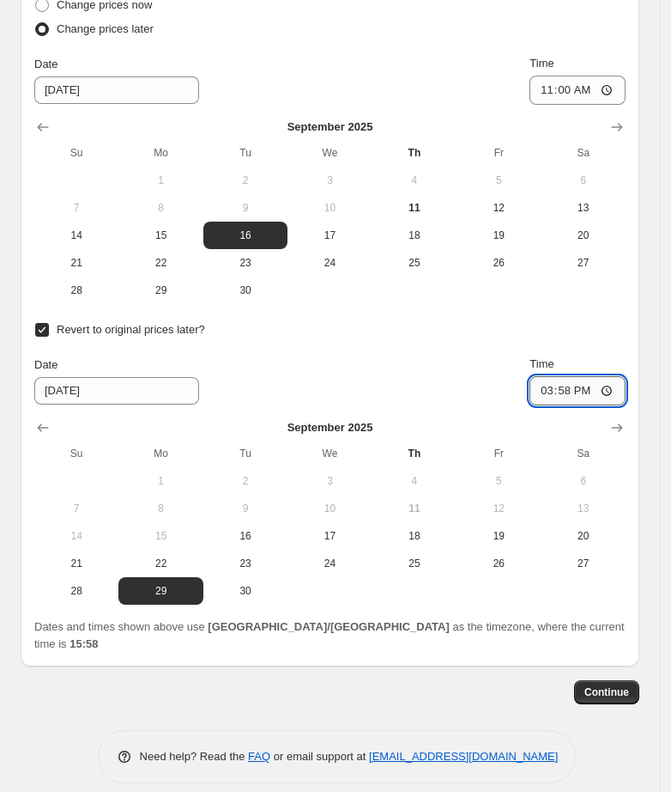
click at [553, 387] on input "15:58" at bounding box center [578, 390] width 96 height 29
type input "10:00"
click at [376, 368] on div "Date [DATE] Time 10:00" at bounding box center [330, 380] width 592 height 50
click at [543, 680] on div "Continue" at bounding box center [330, 692] width 619 height 24
click at [409, 680] on div "Continue" at bounding box center [330, 692] width 619 height 24
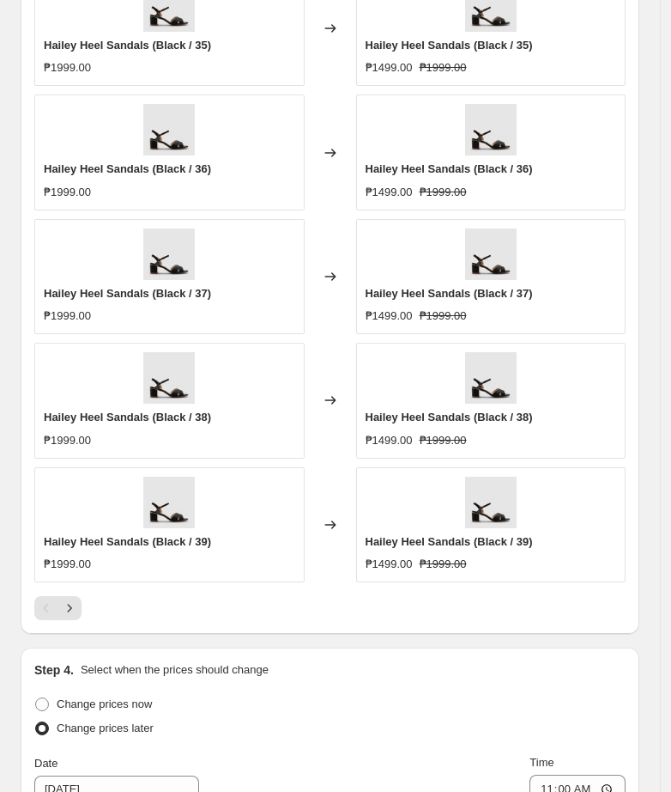
scroll to position [1091, 0]
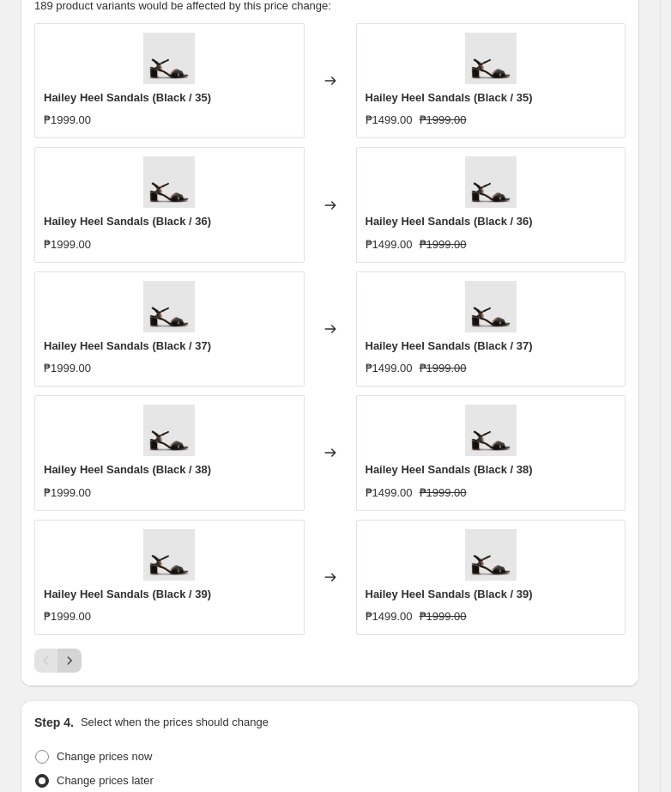
click at [61, 672] on button "Next" at bounding box center [70, 660] width 24 height 24
click at [70, 672] on button "Next" at bounding box center [70, 660] width 24 height 24
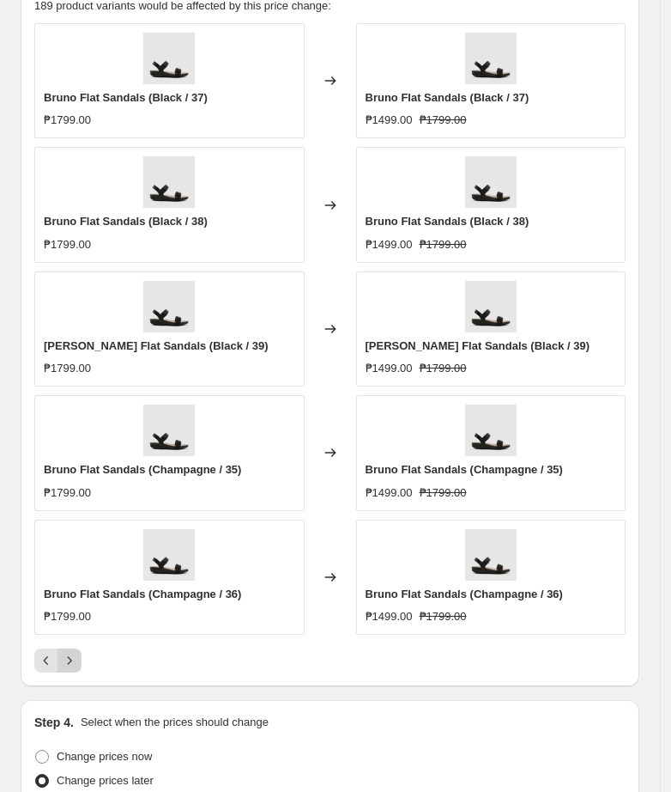
click at [70, 672] on button "Next" at bounding box center [70, 660] width 24 height 24
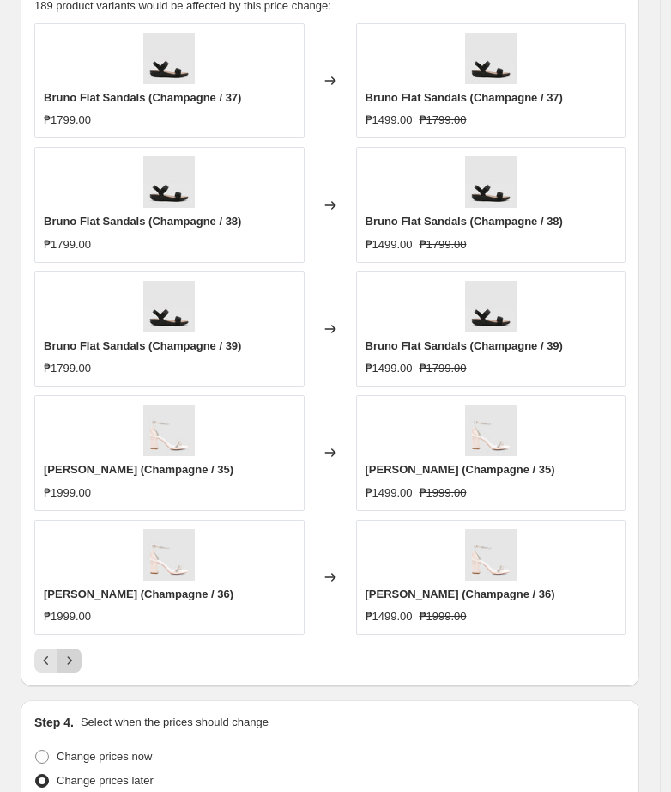
click at [70, 672] on button "Next" at bounding box center [70, 660] width 24 height 24
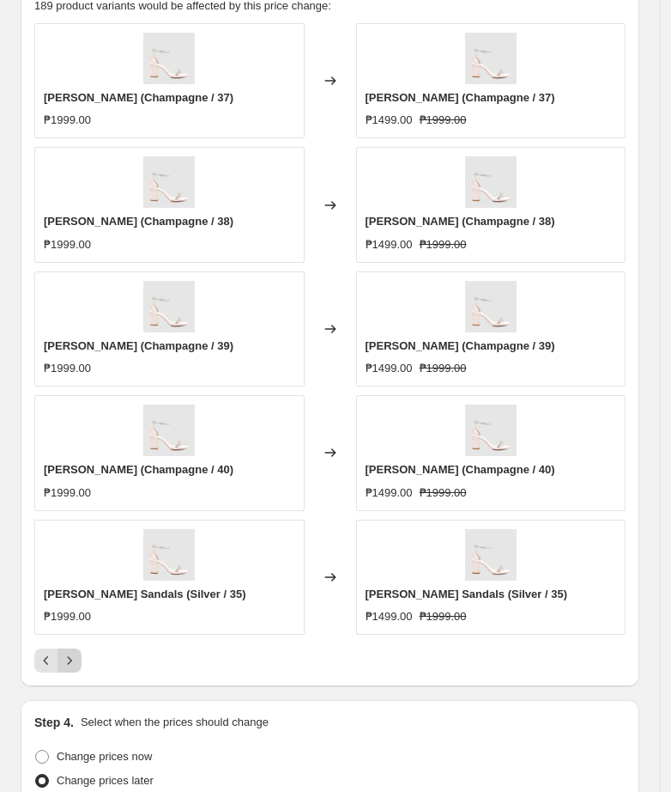
click at [70, 672] on button "Next" at bounding box center [70, 660] width 24 height 24
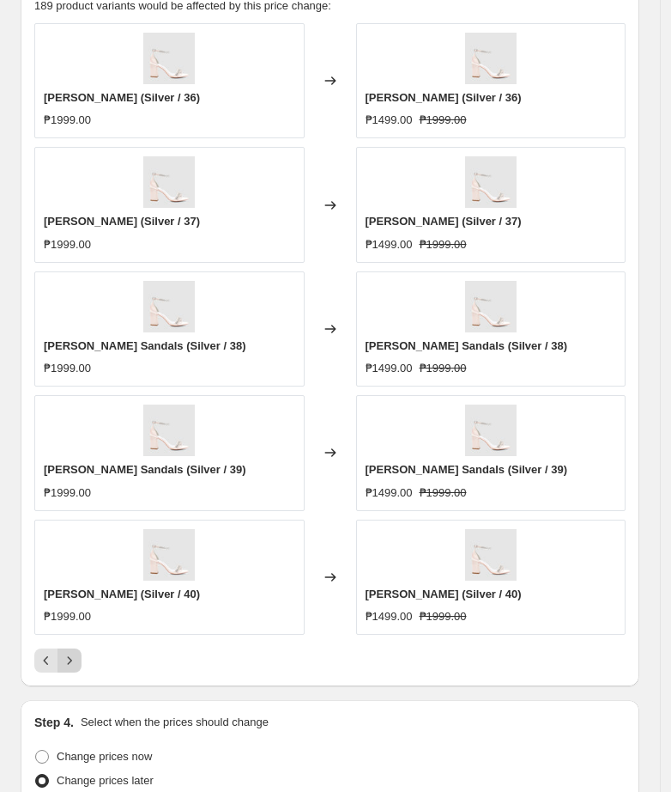
click at [70, 672] on button "Next" at bounding box center [70, 660] width 24 height 24
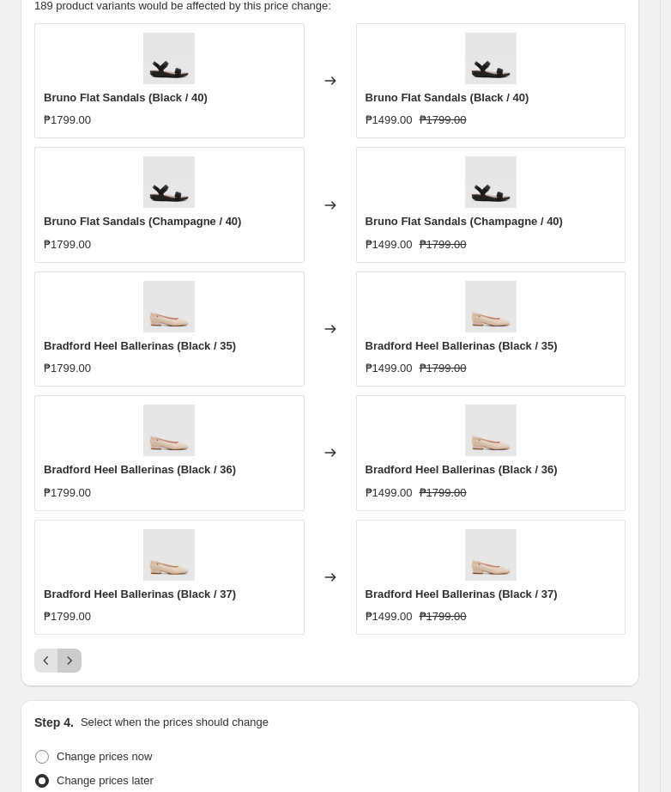
click at [70, 672] on button "Next" at bounding box center [70, 660] width 24 height 24
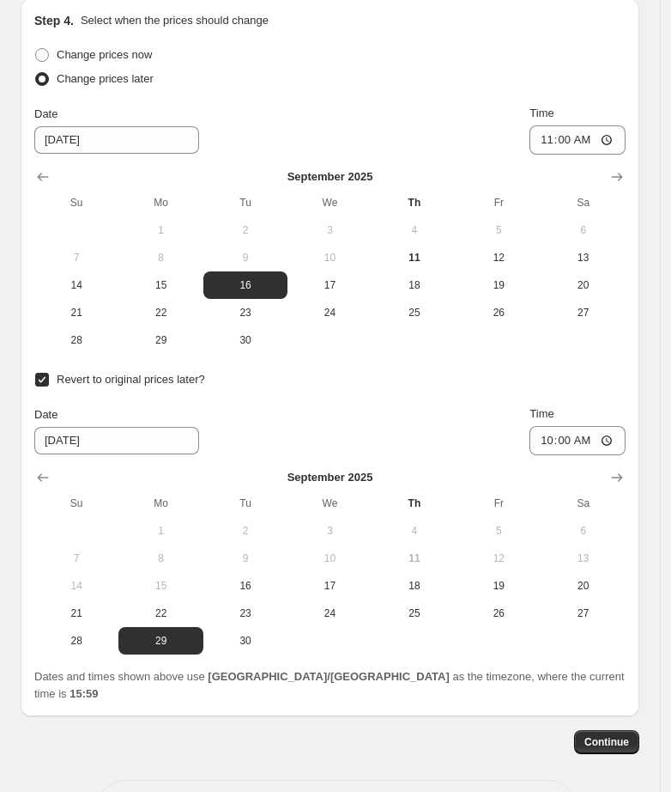
scroll to position [1842, 0]
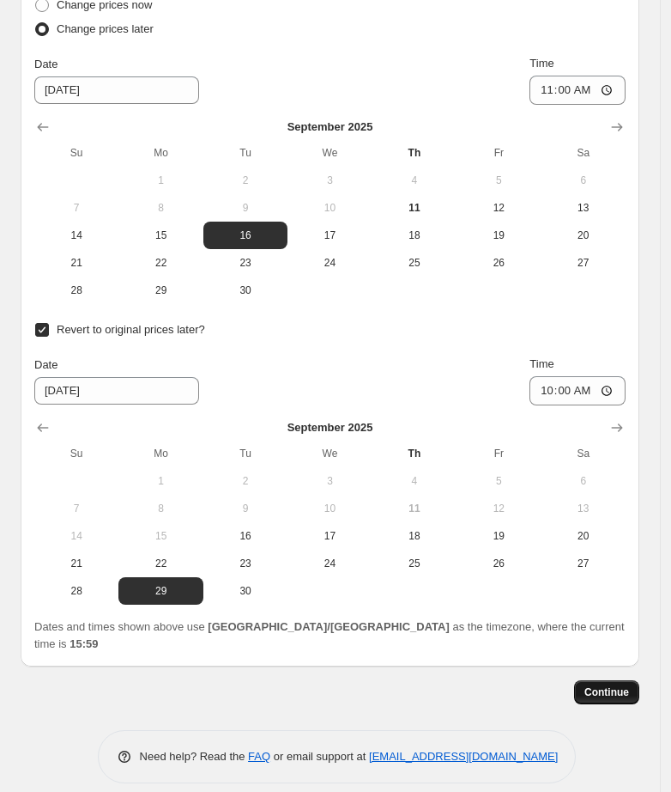
click at [612, 686] on button "Continue" at bounding box center [606, 692] width 65 height 24
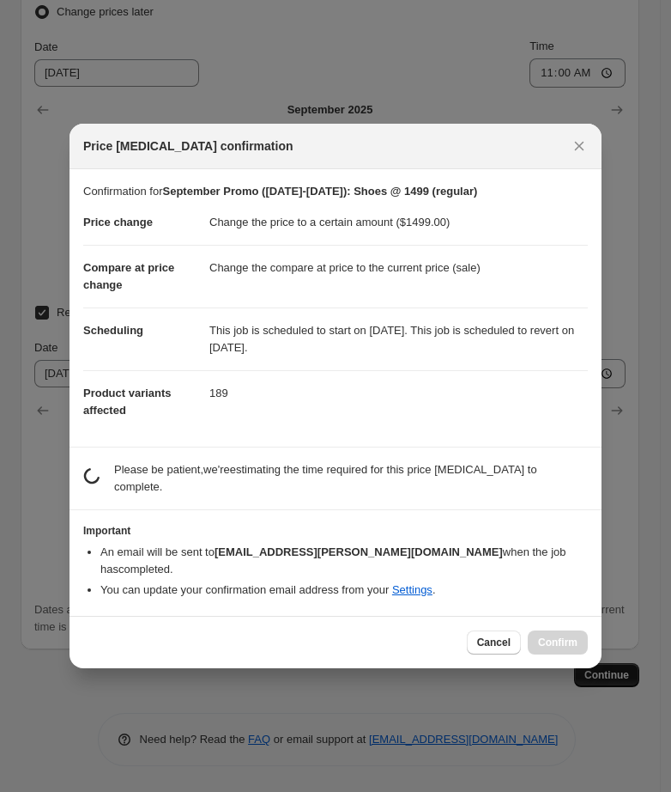
scroll to position [0, 0]
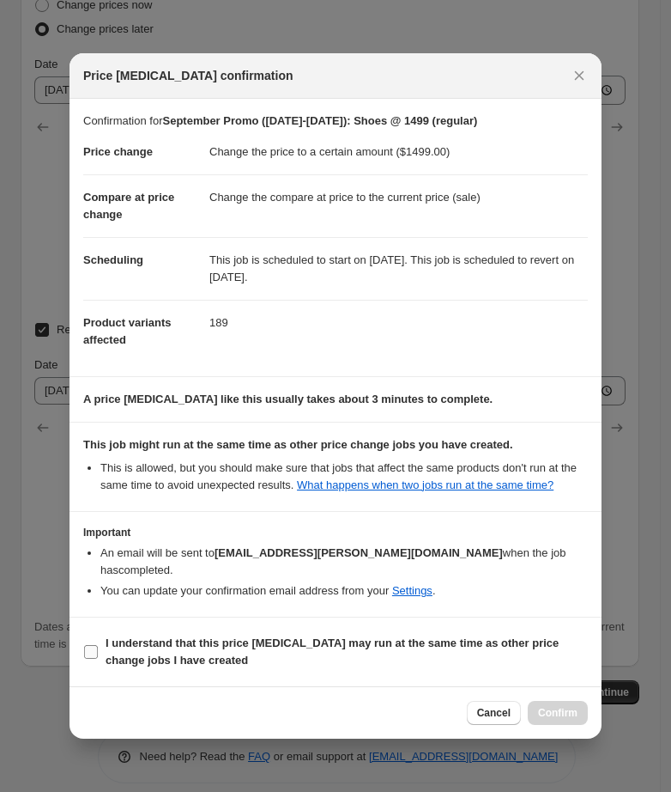
click at [158, 654] on b "I understand that this price [MEDICAL_DATA] may run at the same time as other p…" at bounding box center [332, 651] width 453 height 30
click at [98, 654] on input "I understand that this price [MEDICAL_DATA] may run at the same time as other p…" at bounding box center [91, 652] width 14 height 14
checkbox input "true"
click at [557, 718] on span "Confirm" at bounding box center [557, 713] width 39 height 14
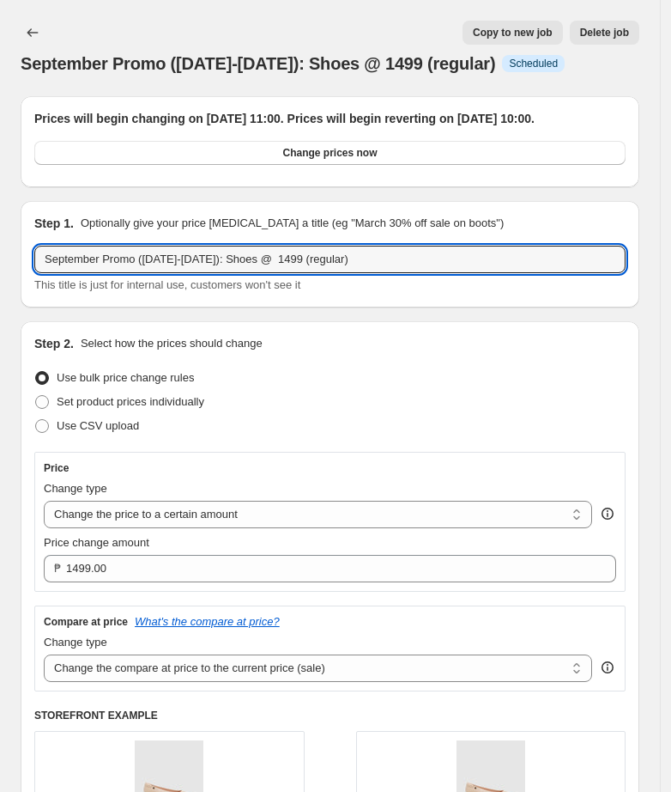
drag, startPoint x: 356, startPoint y: 278, endPoint x: -399, endPoint y: 308, distance: 756.1
click at [0, 308] on html "Home Settings Plans Skip to content September Promo ([DATE]-[DATE]): Shoes @ 14…" at bounding box center [335, 396] width 671 height 792
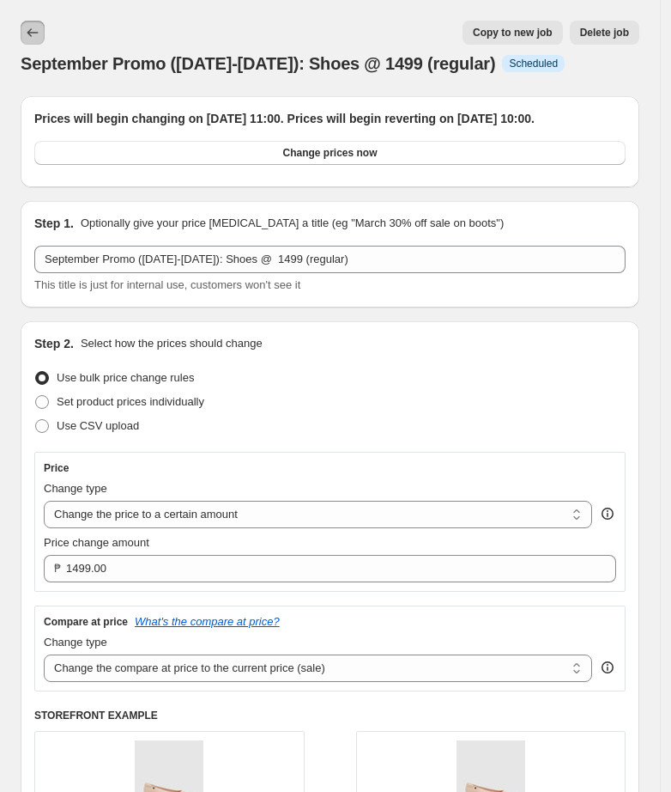
click at [33, 33] on icon "Price change jobs" at bounding box center [32, 32] width 17 height 17
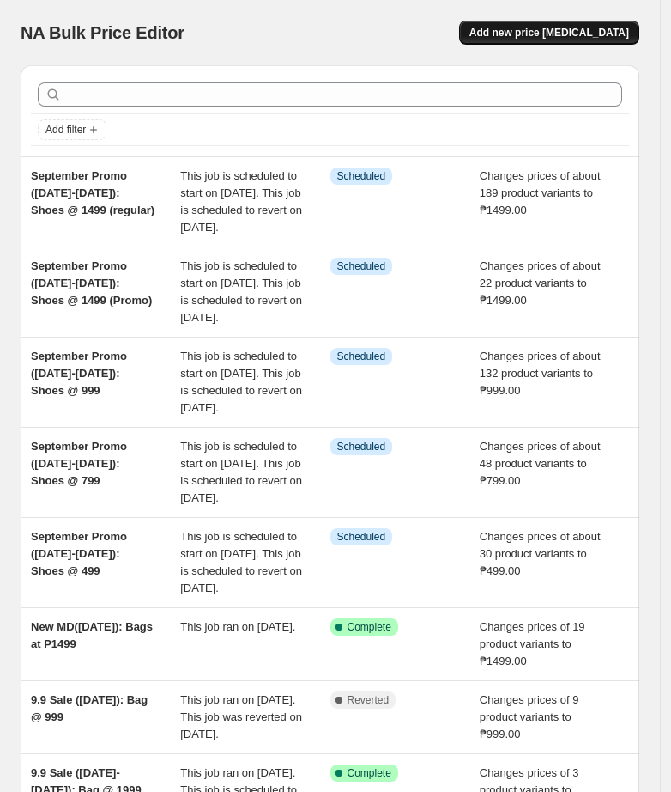
click at [540, 35] on span "Add new price [MEDICAL_DATA]" at bounding box center [550, 33] width 160 height 14
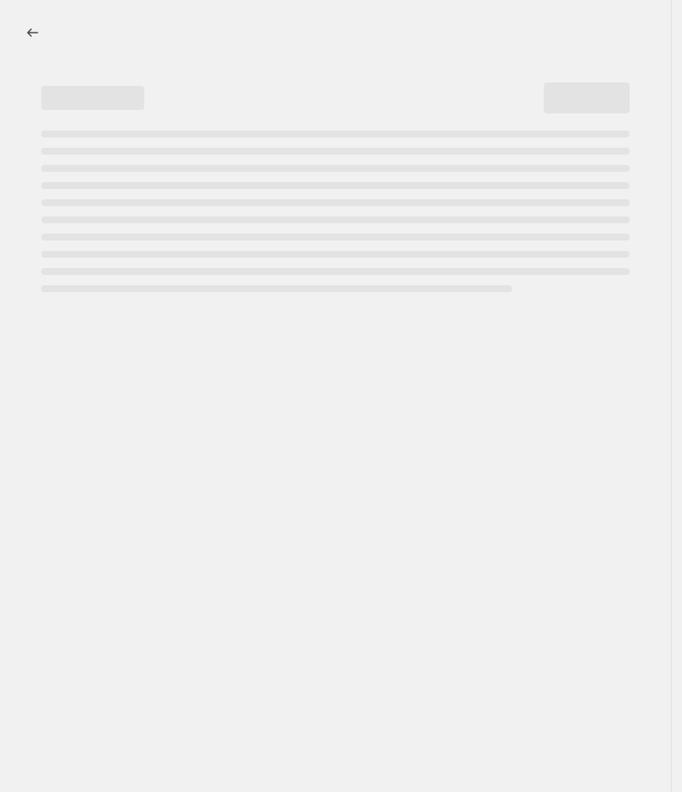
select select "percentage"
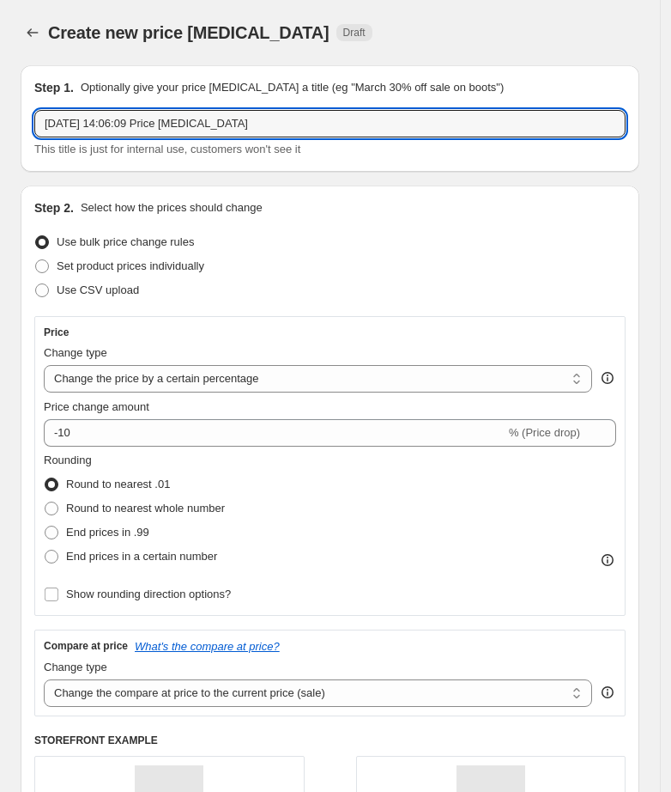
drag, startPoint x: 294, startPoint y: 126, endPoint x: -184, endPoint y: 124, distance: 477.4
click at [0, 124] on html "Home Settings Plans Skip to content Create new price [MEDICAL_DATA]. This page …" at bounding box center [335, 396] width 671 height 792
paste input "September Promo ([DATE]-[DATE]): Shoes @ 1499 (regular)"
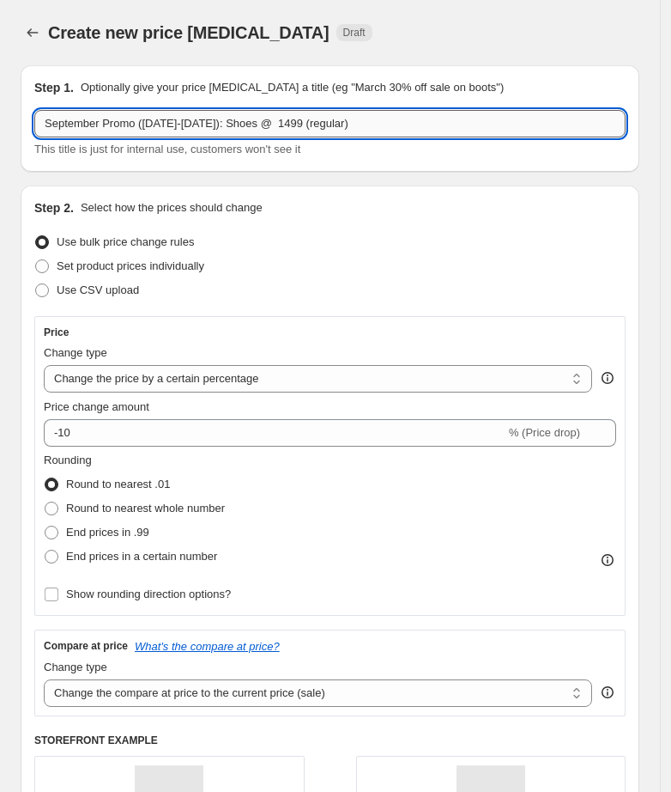
drag, startPoint x: 251, startPoint y: 127, endPoint x: 221, endPoint y: 127, distance: 30.0
click at [221, 127] on input "September Promo ([DATE]-[DATE]): Shoes @ 1499 (regular)" at bounding box center [330, 123] width 592 height 27
click at [270, 129] on input "September Promo ([DATE]-[DATE]): Bags @ 1499 (regular)" at bounding box center [330, 123] width 592 height 27
click at [271, 126] on input "September Promo ([DATE]-[DATE]): Bags @ 499 (regular)" at bounding box center [330, 123] width 592 height 27
drag, startPoint x: 325, startPoint y: 124, endPoint x: 288, endPoint y: 130, distance: 36.6
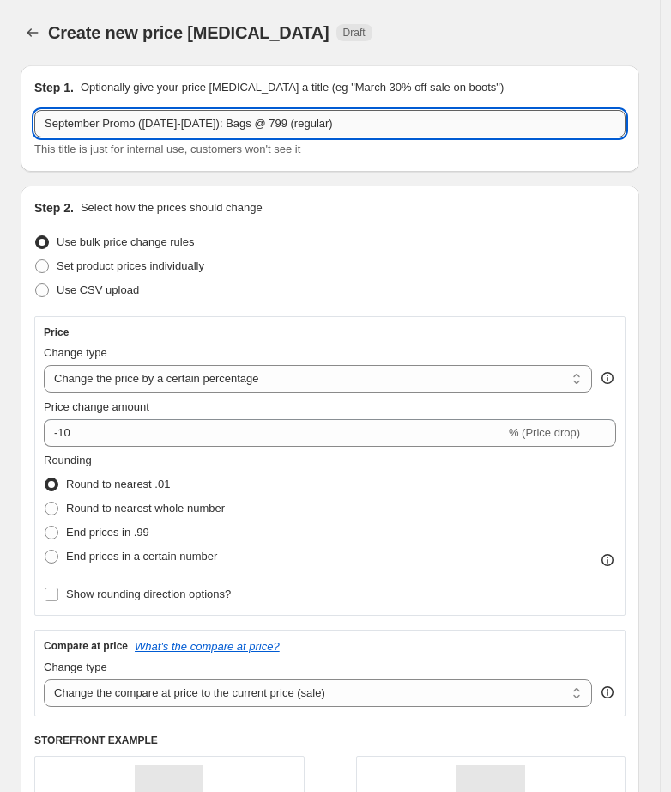
click at [288, 130] on input "September Promo ([DATE]-[DATE]): Bags @ 799 (regular)" at bounding box center [330, 123] width 592 height 27
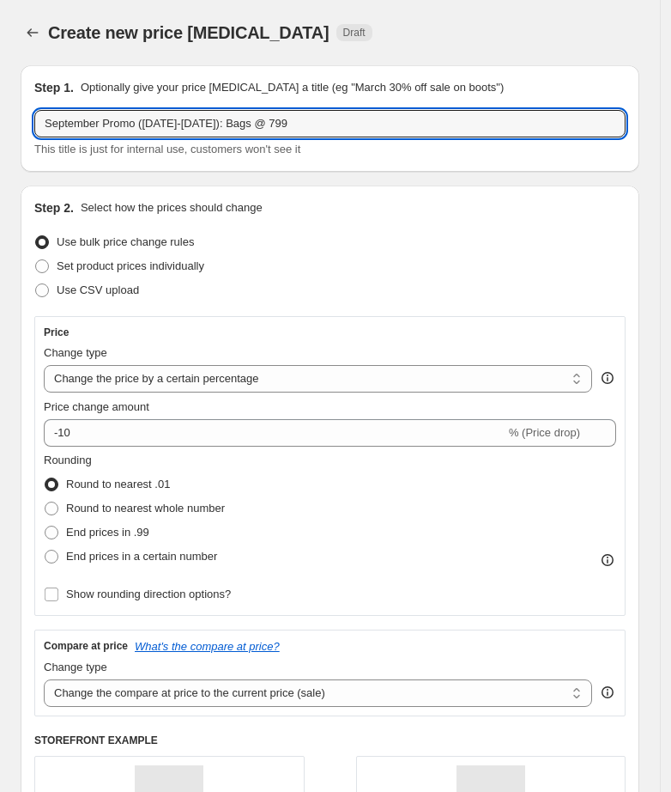
type input "September Promo ([DATE]-[DATE]): Bags @ 799"
